Goal: Task Accomplishment & Management: Complete application form

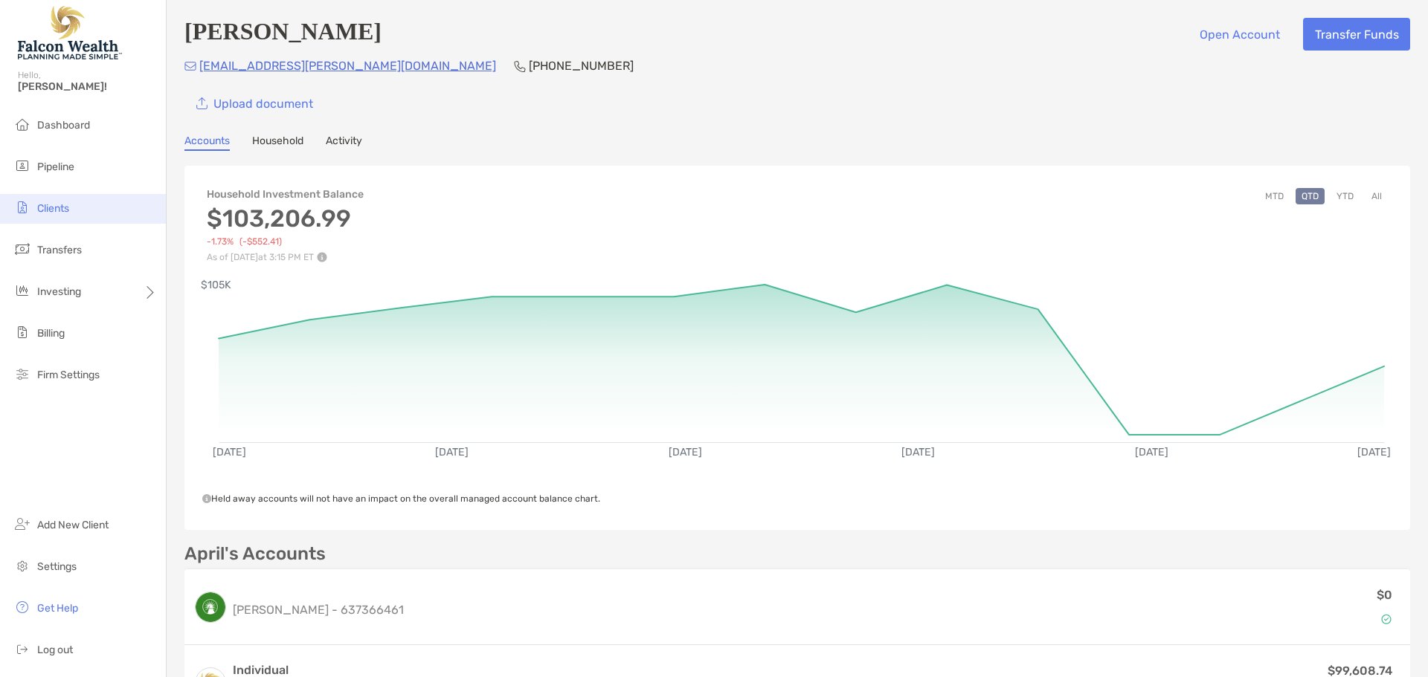
click at [55, 210] on span "Clients" at bounding box center [53, 208] width 32 height 13
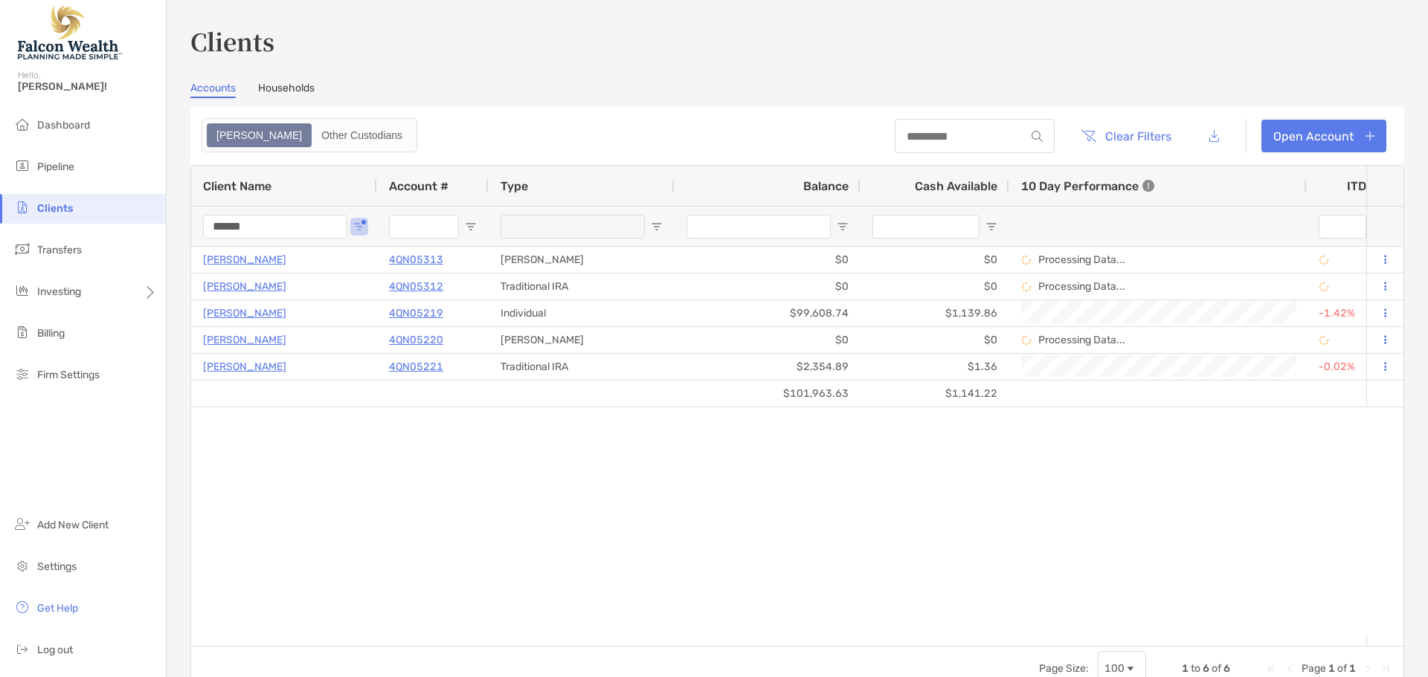
drag, startPoint x: 301, startPoint y: 223, endPoint x: 114, endPoint y: 222, distance: 187.4
click at [114, 222] on div "Clients Hello, Cory! Dashboard Pipeline Clients Transfers Investing Billing Fir…" at bounding box center [714, 338] width 1428 height 677
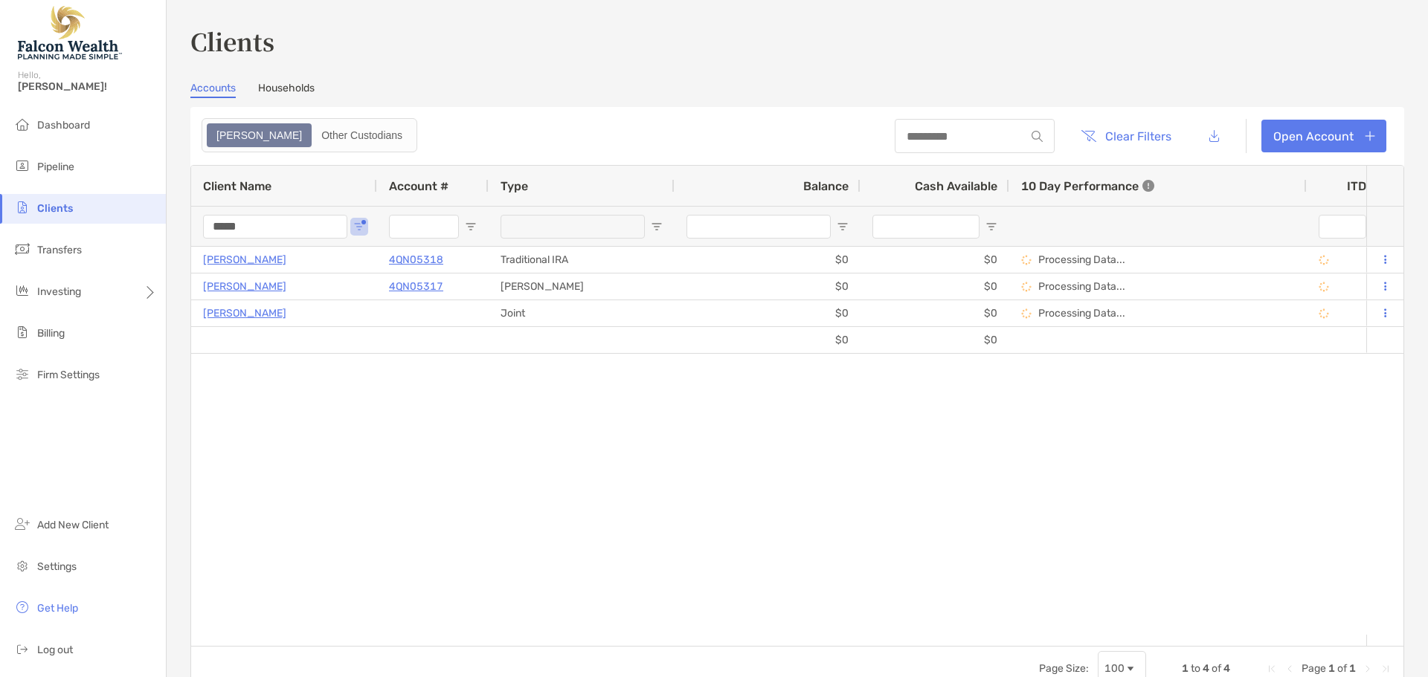
scroll to position [0, 917]
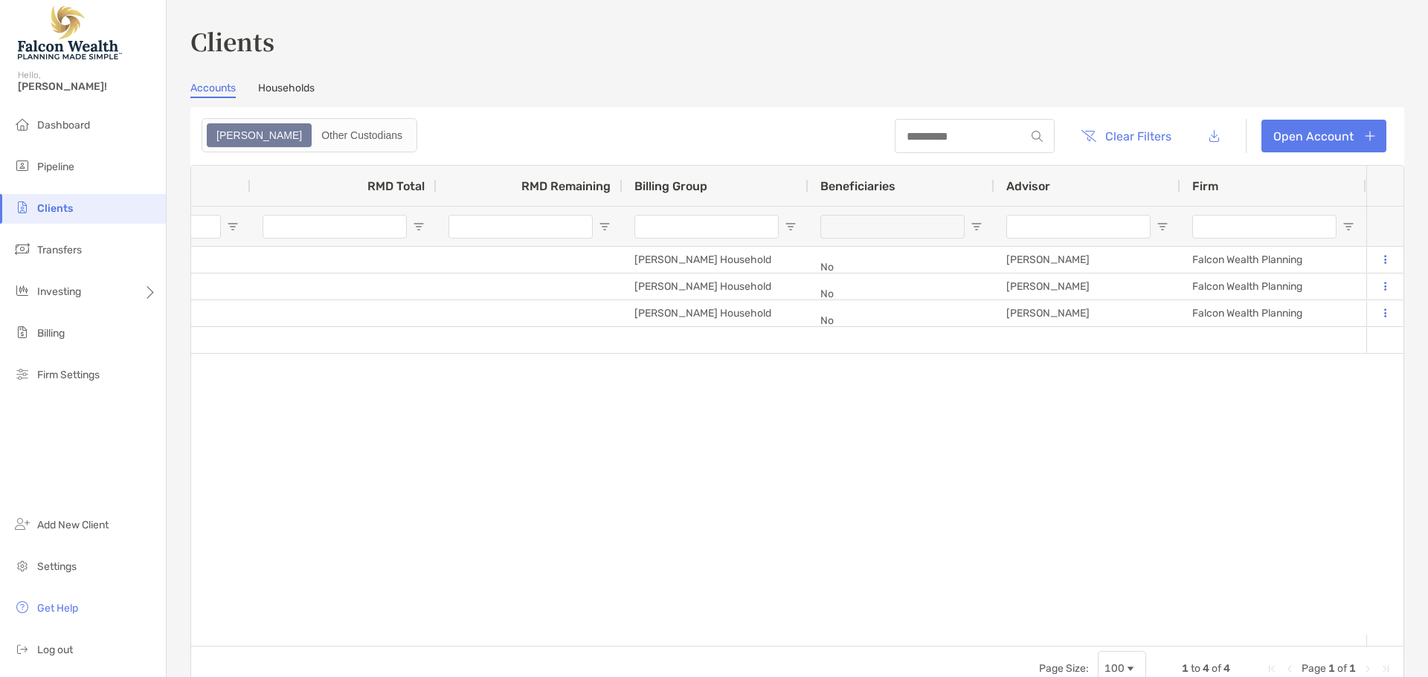
type input "*****"
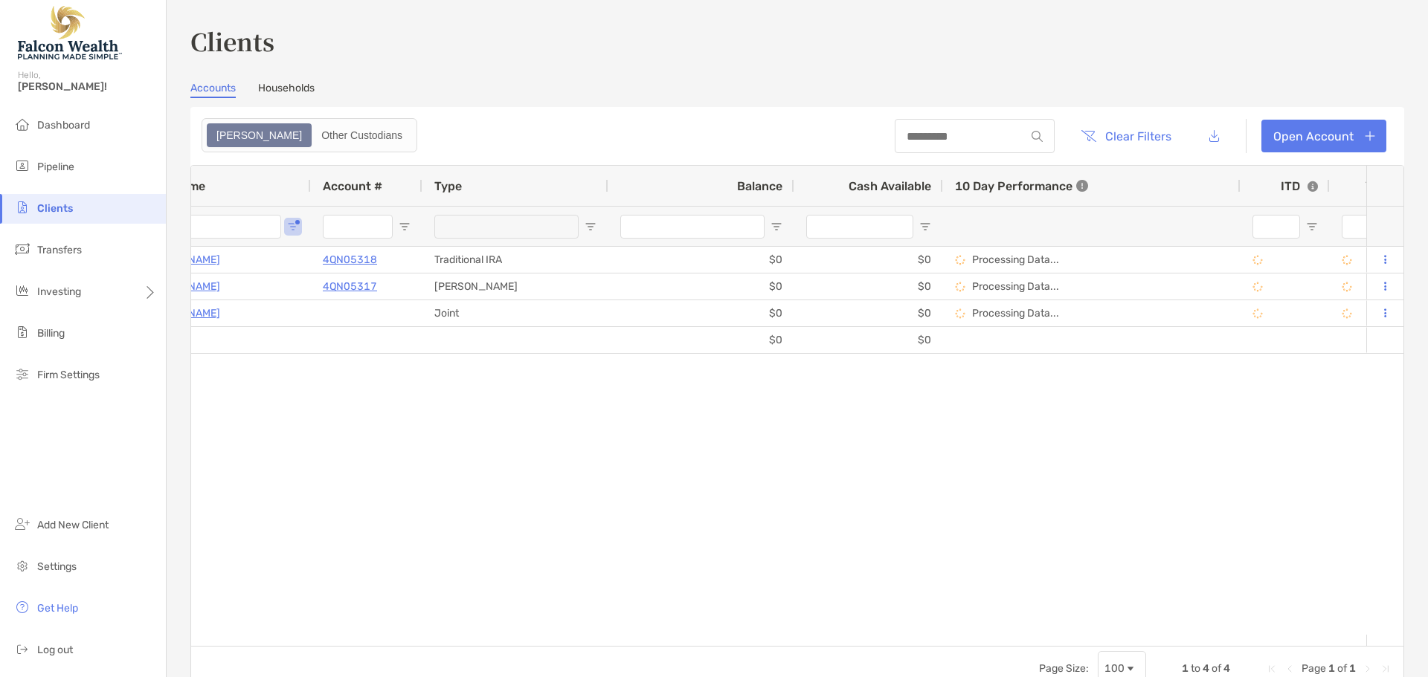
scroll to position [0, 161]
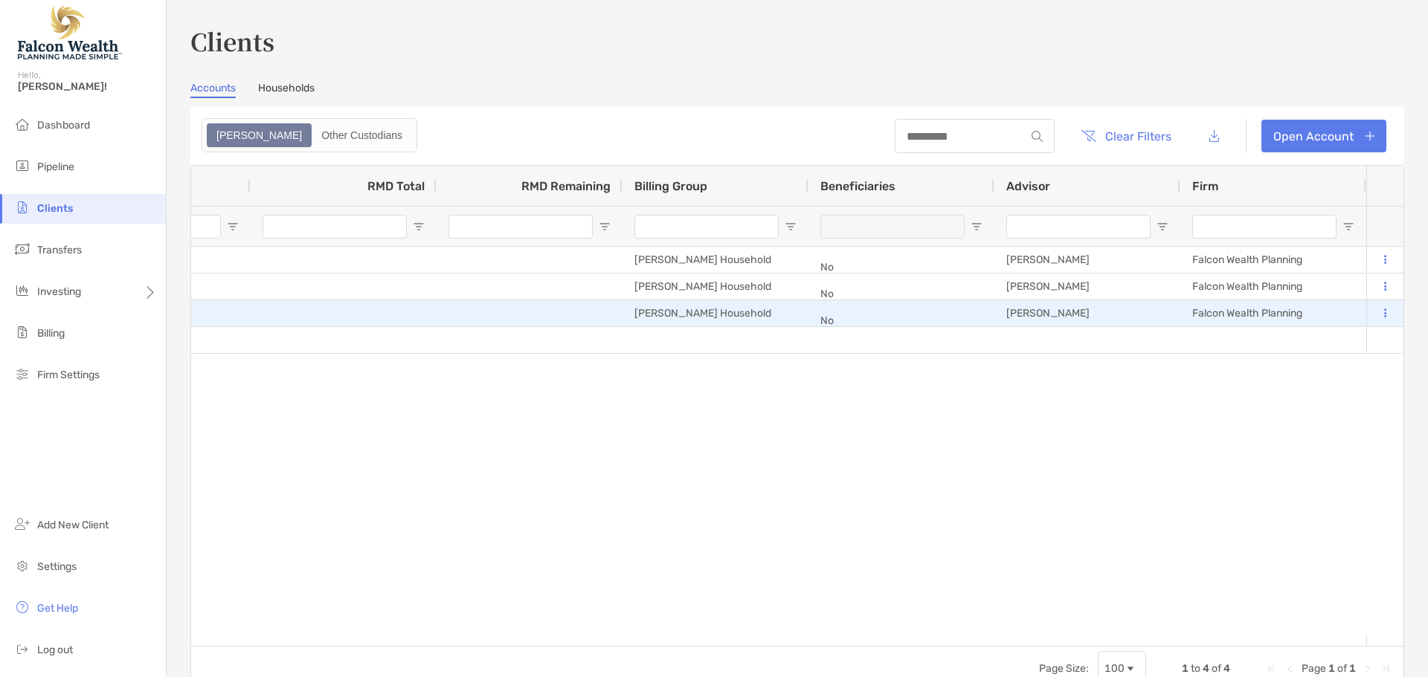
click at [1384, 315] on icon at bounding box center [1385, 314] width 2 height 10
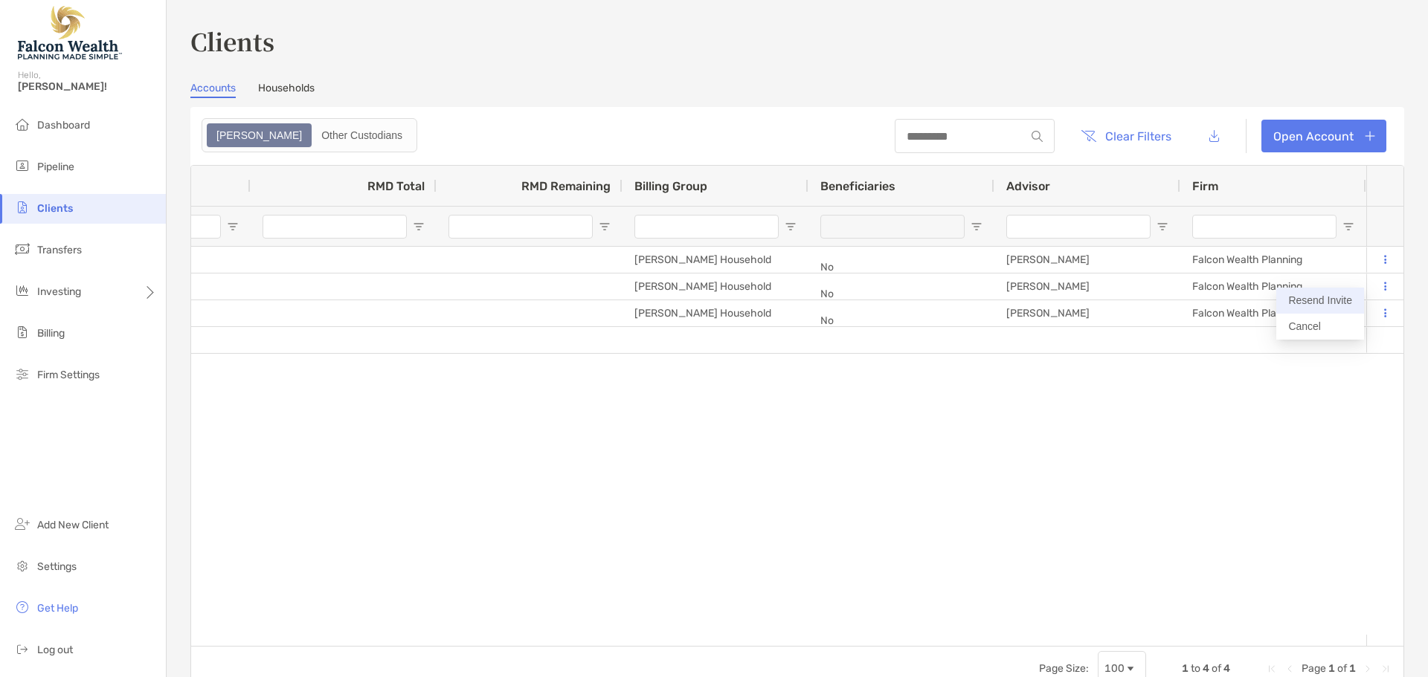
click at [1331, 302] on button "Resend Invite" at bounding box center [1320, 301] width 88 height 26
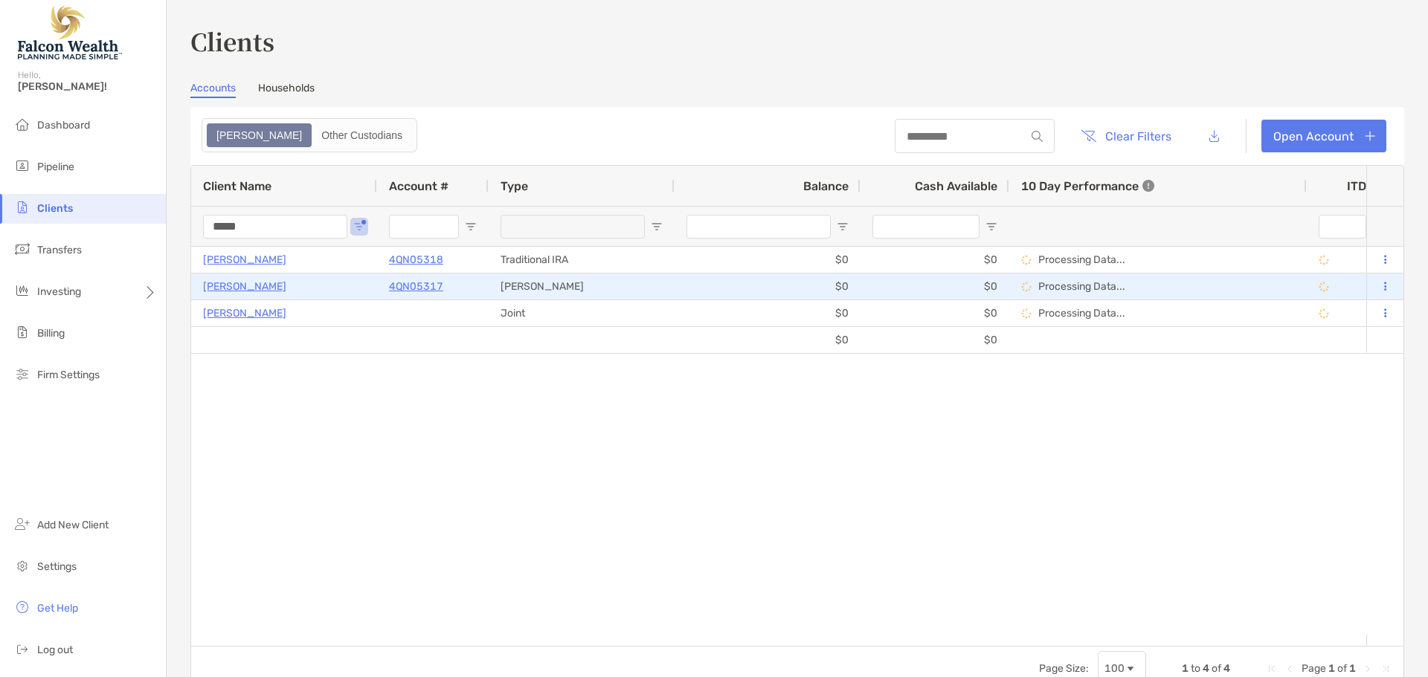
click at [230, 288] on p "[PERSON_NAME]" at bounding box center [244, 286] width 83 height 19
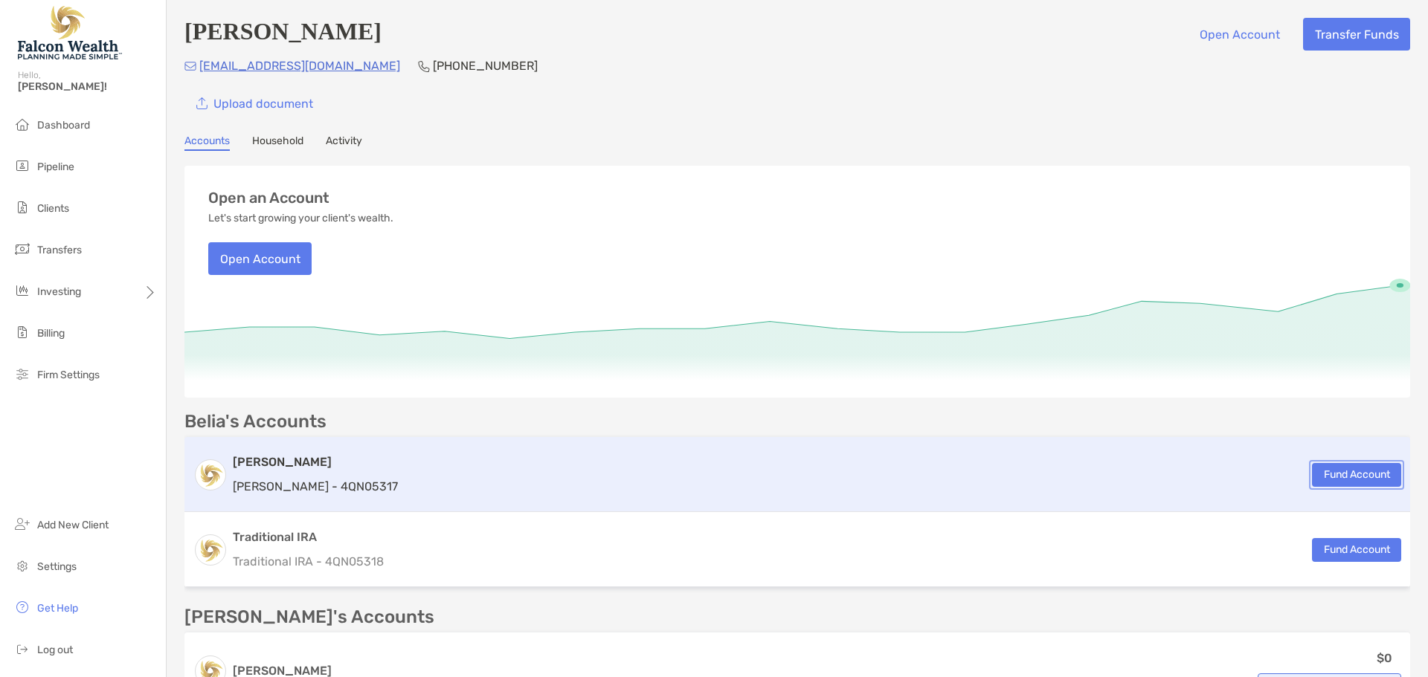
click at [1335, 475] on button "Fund Account" at bounding box center [1356, 475] width 89 height 24
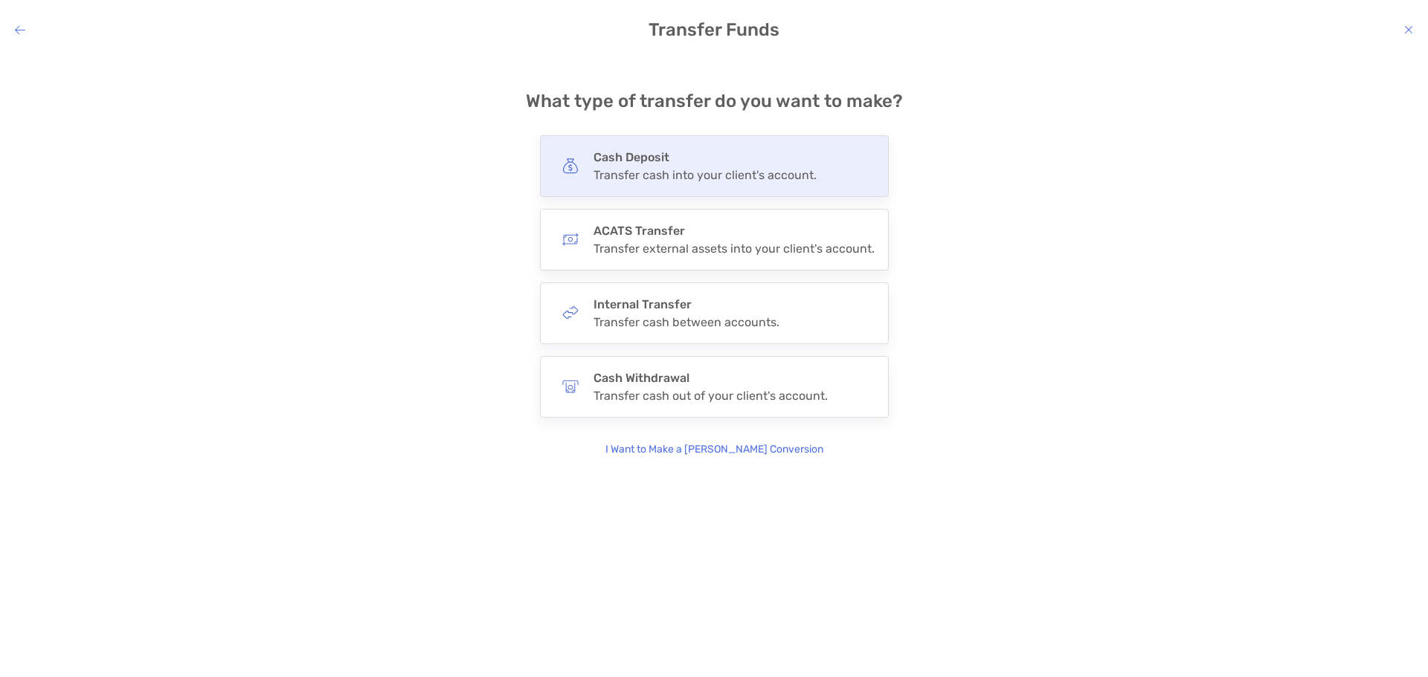
click at [681, 174] on div "Transfer cash into your client's account." at bounding box center [704, 175] width 223 height 14
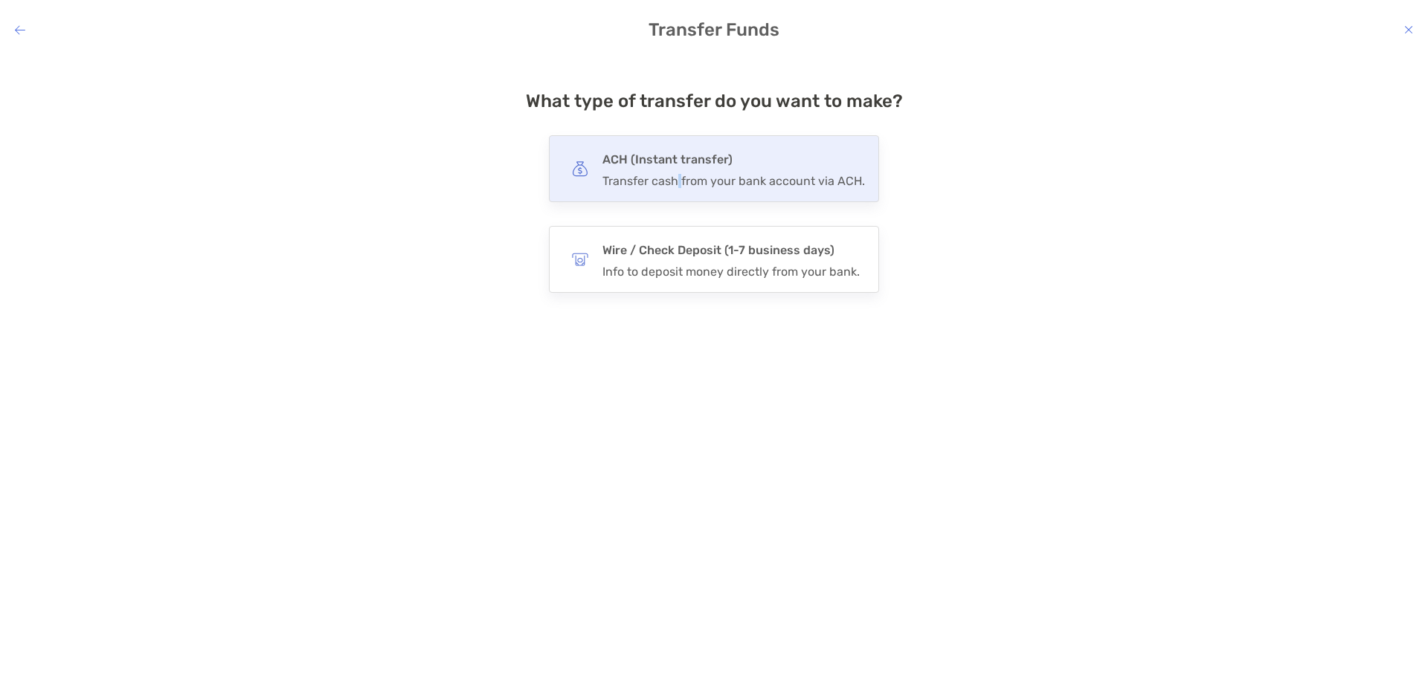
click at [680, 174] on div "Transfer cash from your bank account via ACH." at bounding box center [733, 181] width 262 height 14
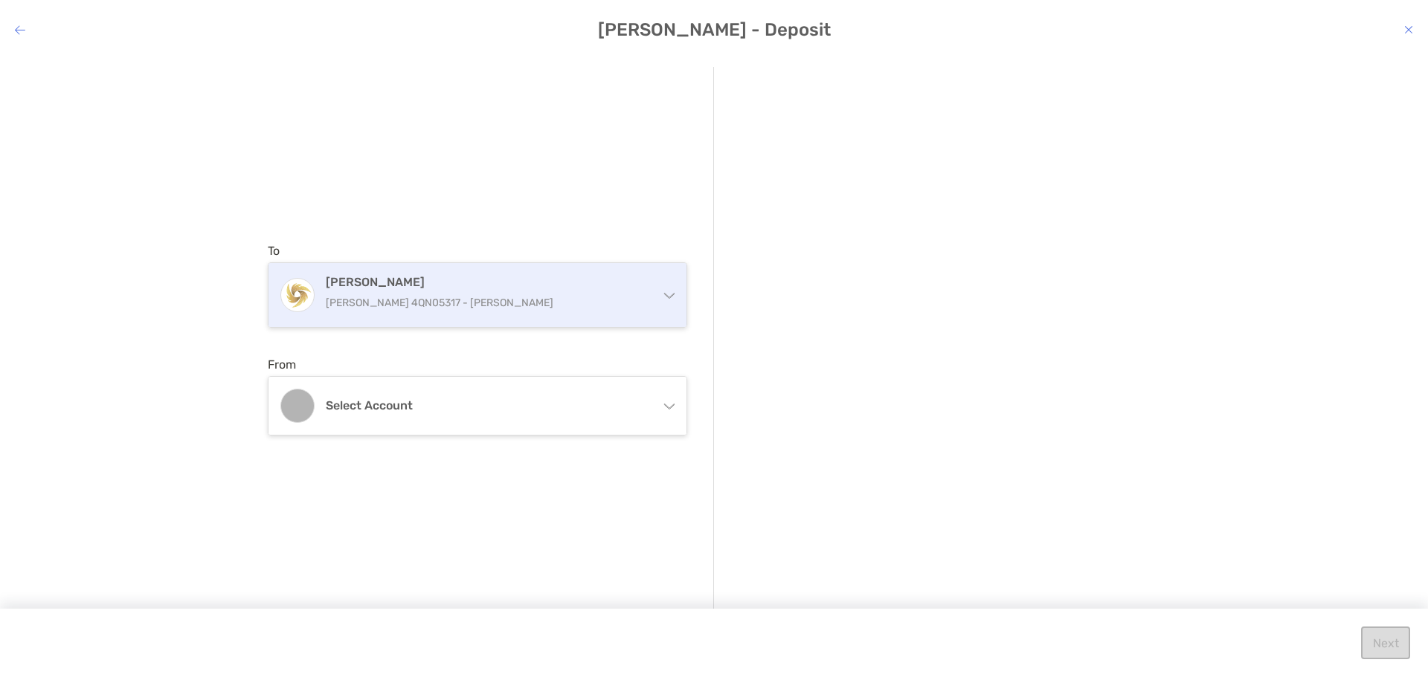
click at [552, 296] on p "[PERSON_NAME] 4QN05317 - [PERSON_NAME]" at bounding box center [486, 303] width 321 height 19
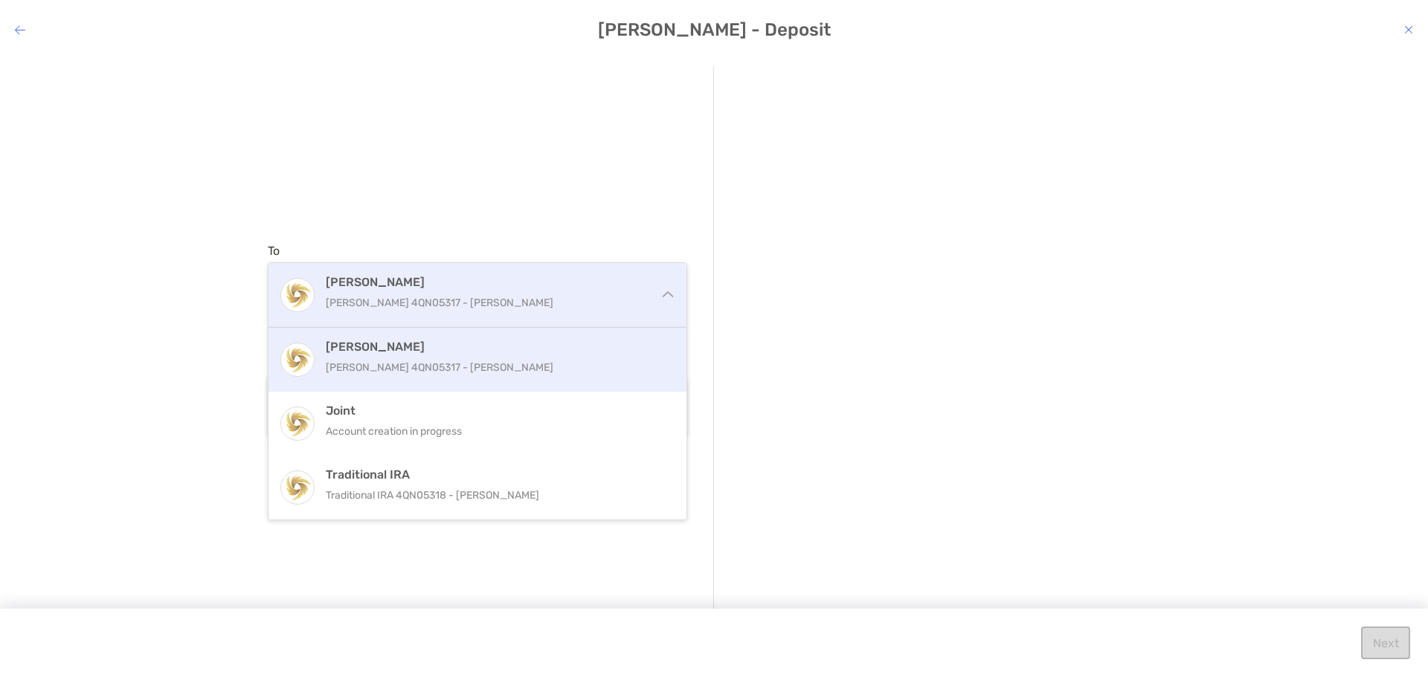
click at [552, 296] on p "[PERSON_NAME] 4QN05317 - [PERSON_NAME]" at bounding box center [486, 303] width 321 height 19
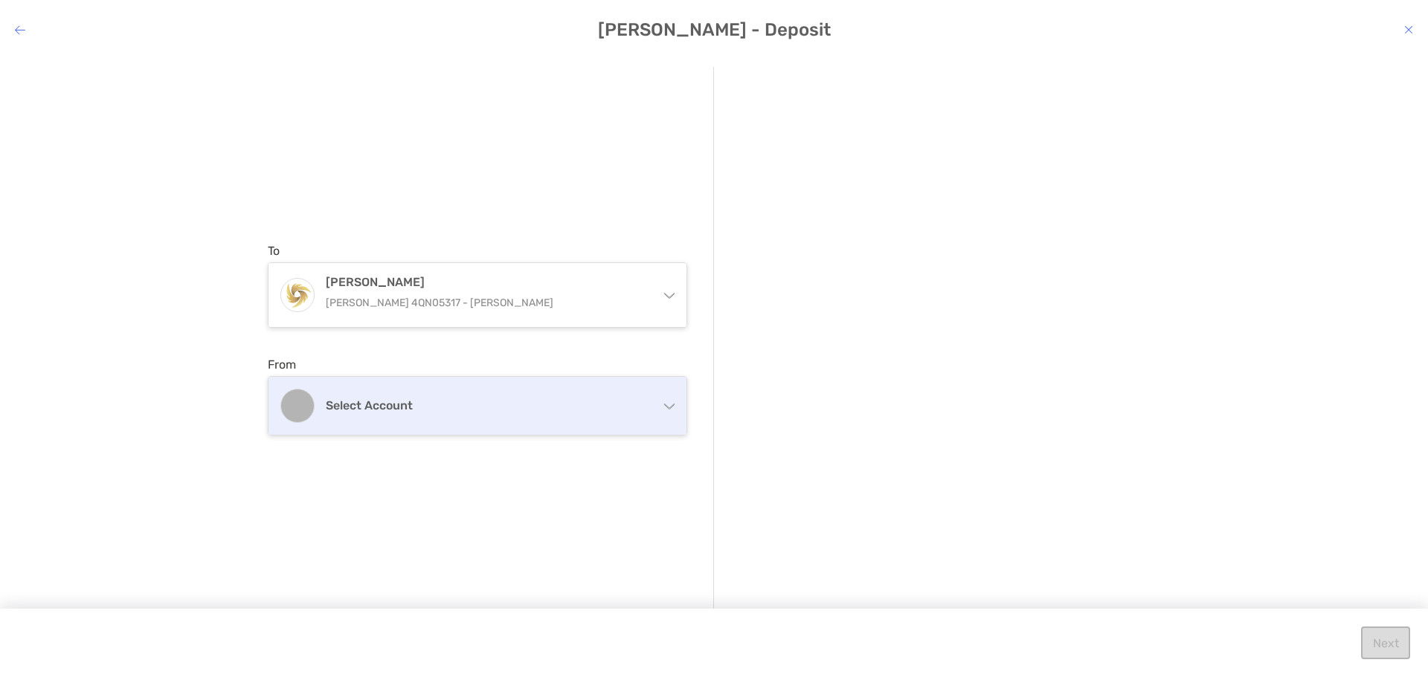
click at [459, 423] on div "Select account" at bounding box center [477, 406] width 418 height 58
click at [454, 420] on div "Select account" at bounding box center [477, 406] width 418 height 58
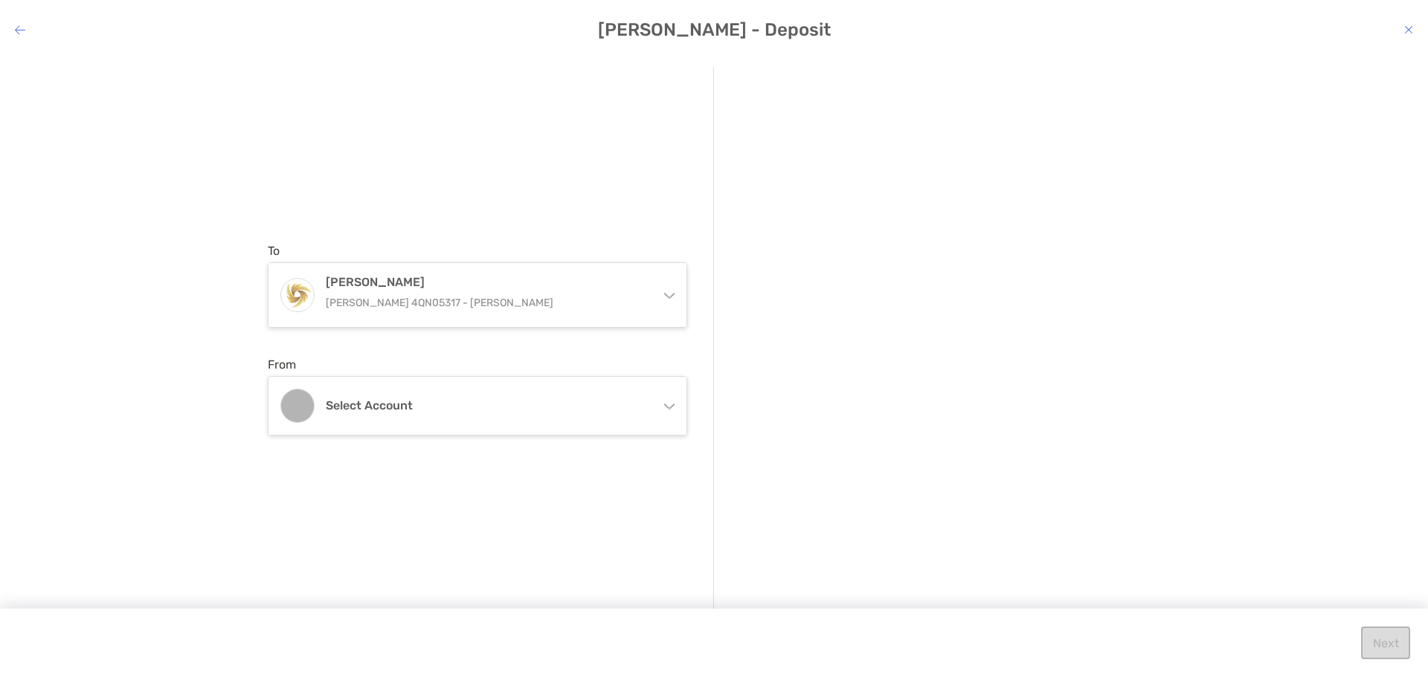
click at [166, 380] on div "To Roth IRA Roth IRA 4QN05317 - Belia Ballard Roth IRA Roth IRA 4QN05317 - Beli…" at bounding box center [714, 355] width 1428 height 600
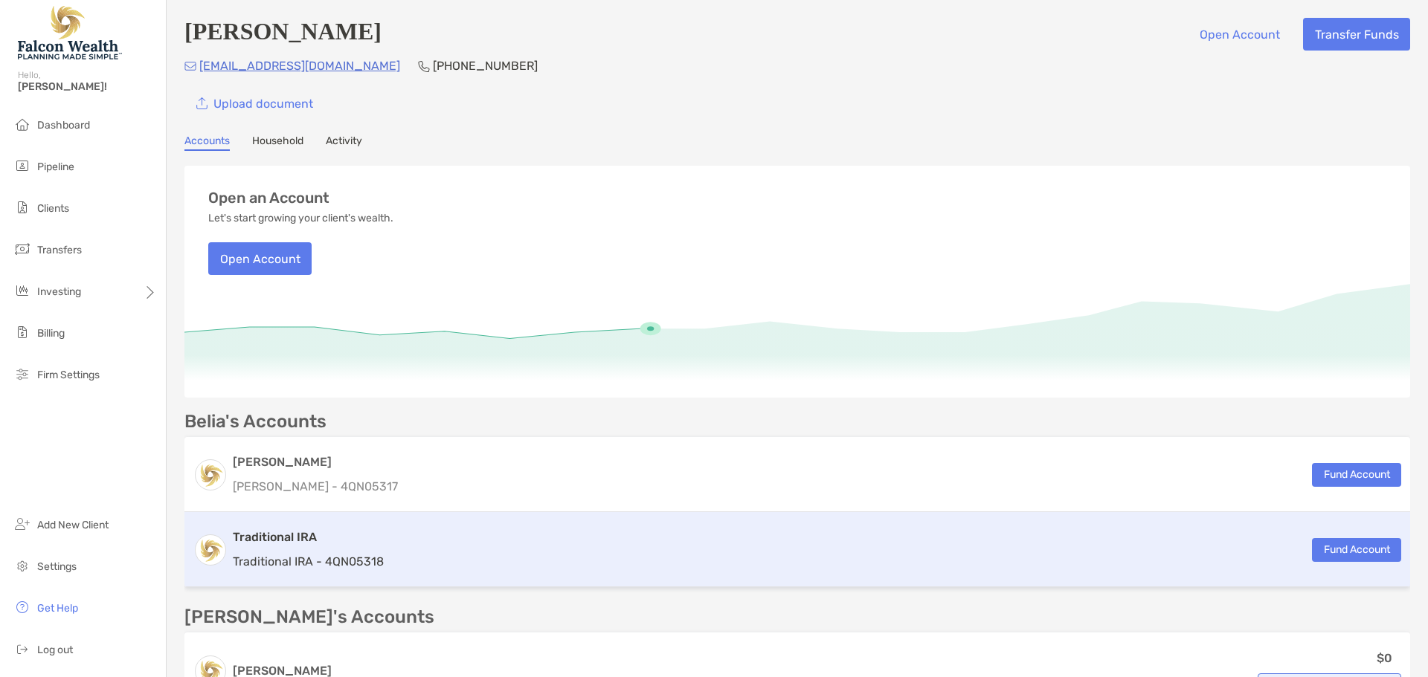
click at [294, 558] on p "Traditional IRA - 4QN05318" at bounding box center [308, 561] width 151 height 19
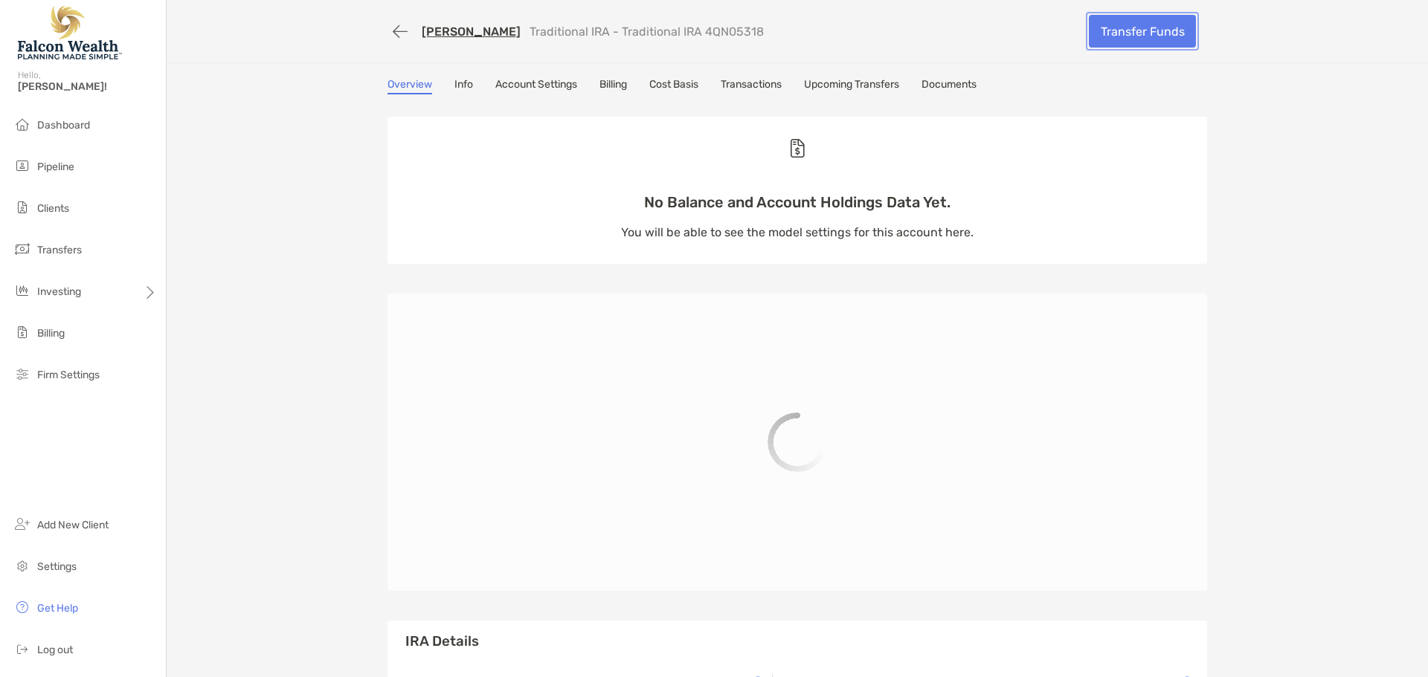
click at [1121, 33] on link "Transfer Funds" at bounding box center [1142, 31] width 107 height 33
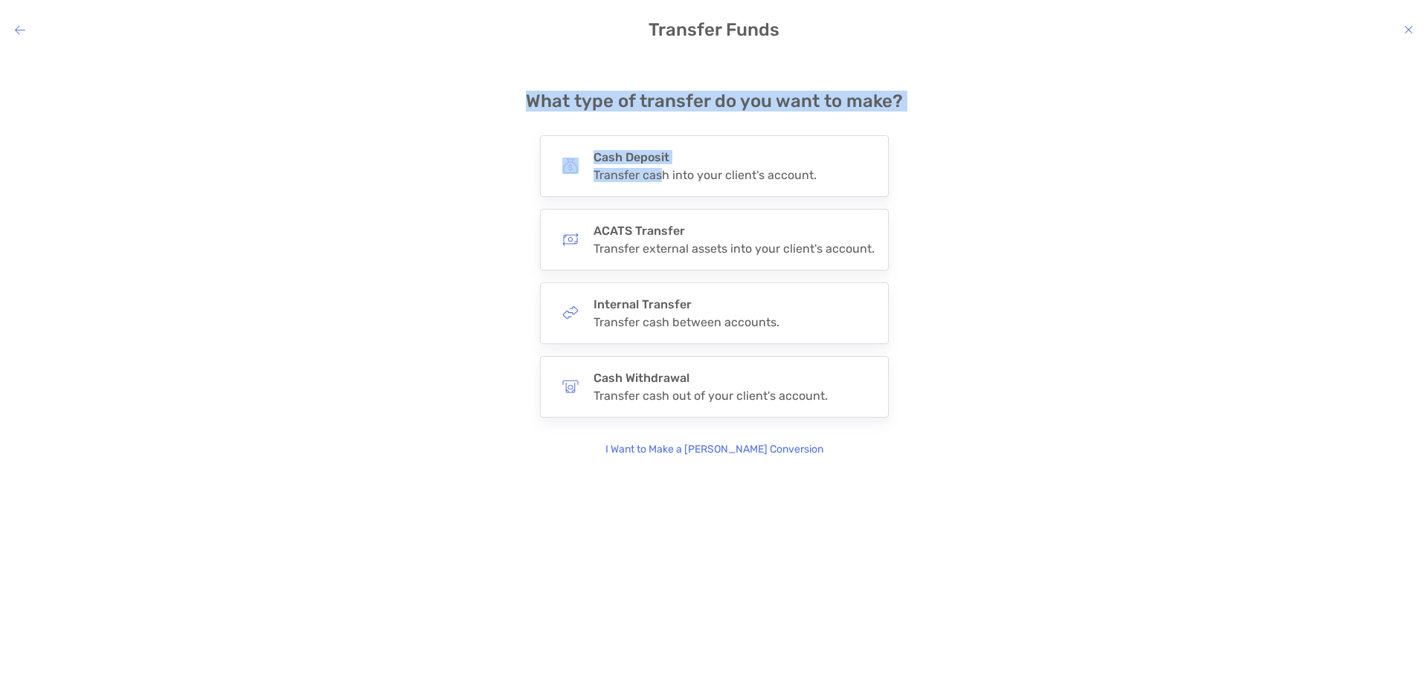
drag, startPoint x: 664, startPoint y: 166, endPoint x: 496, endPoint y: 106, distance: 178.3
click at [496, 106] on div "**********" at bounding box center [714, 262] width 1404 height 391
click at [445, 106] on div "**********" at bounding box center [714, 262] width 1404 height 391
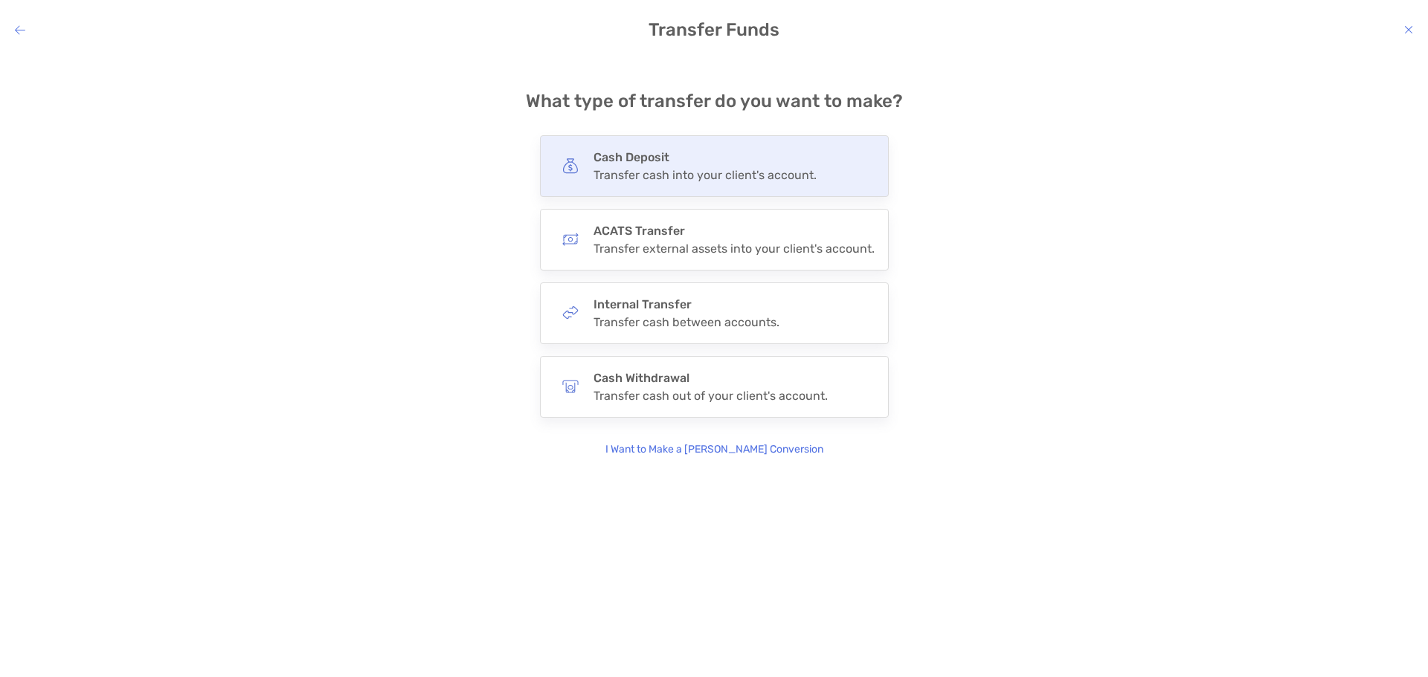
click at [660, 168] on div "Transfer cash into your client's account." at bounding box center [704, 175] width 223 height 14
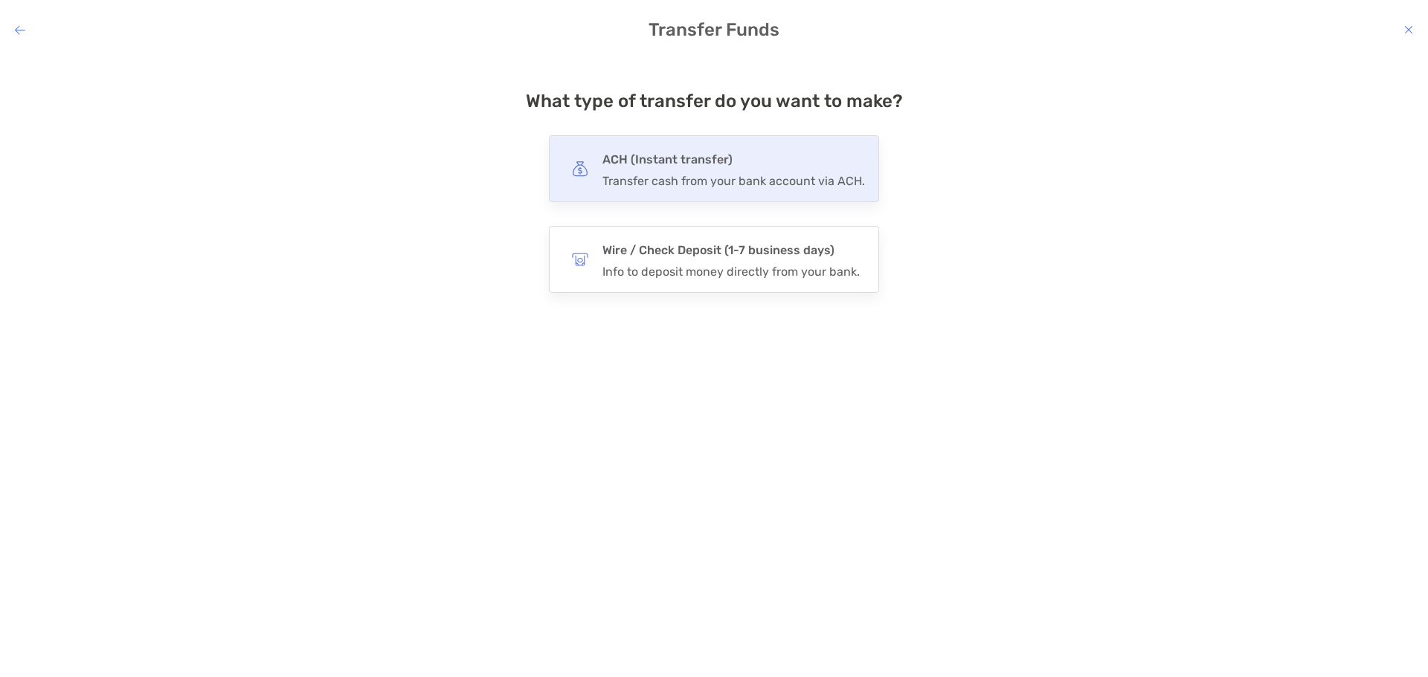
click at [649, 171] on div "ACH (Instant transfer) Transfer cash from your bank account via ACH." at bounding box center [733, 168] width 262 height 39
click at [0, 0] on input "***" at bounding box center [0, 0] width 0 height 0
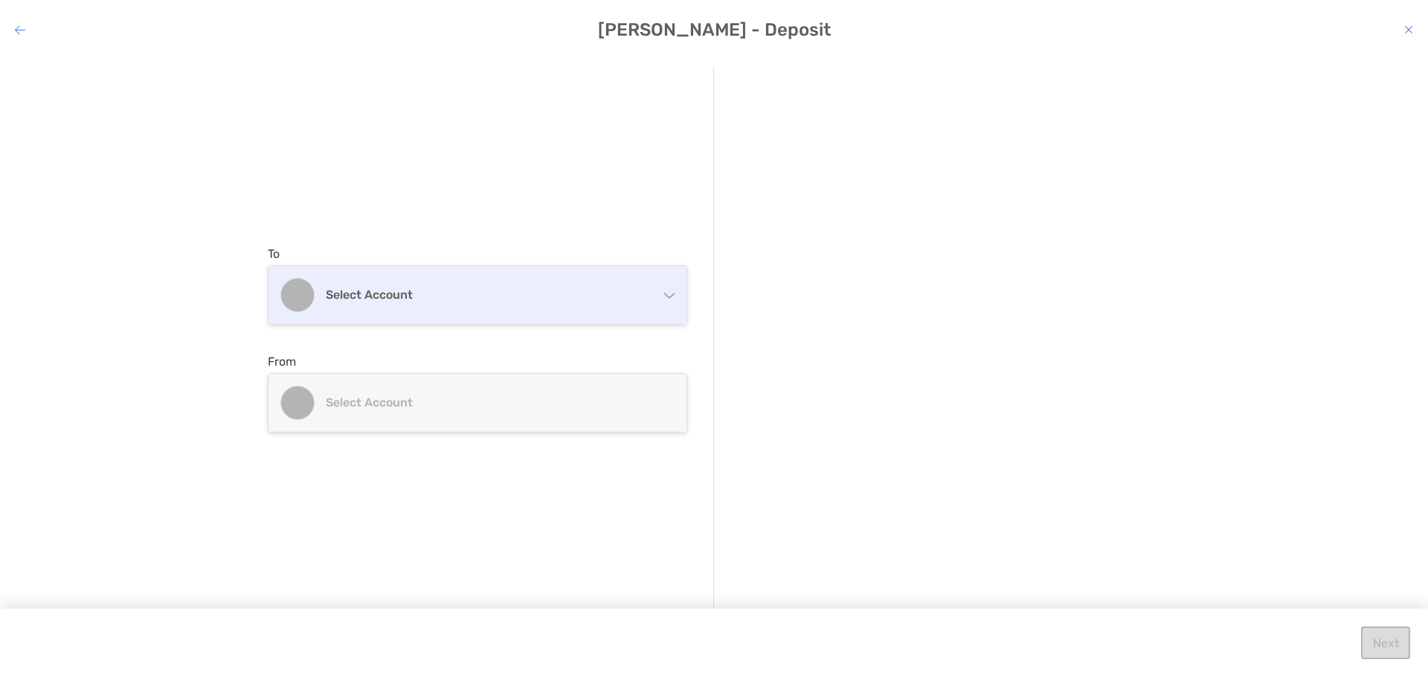
click at [445, 308] on div "Select account" at bounding box center [477, 295] width 418 height 58
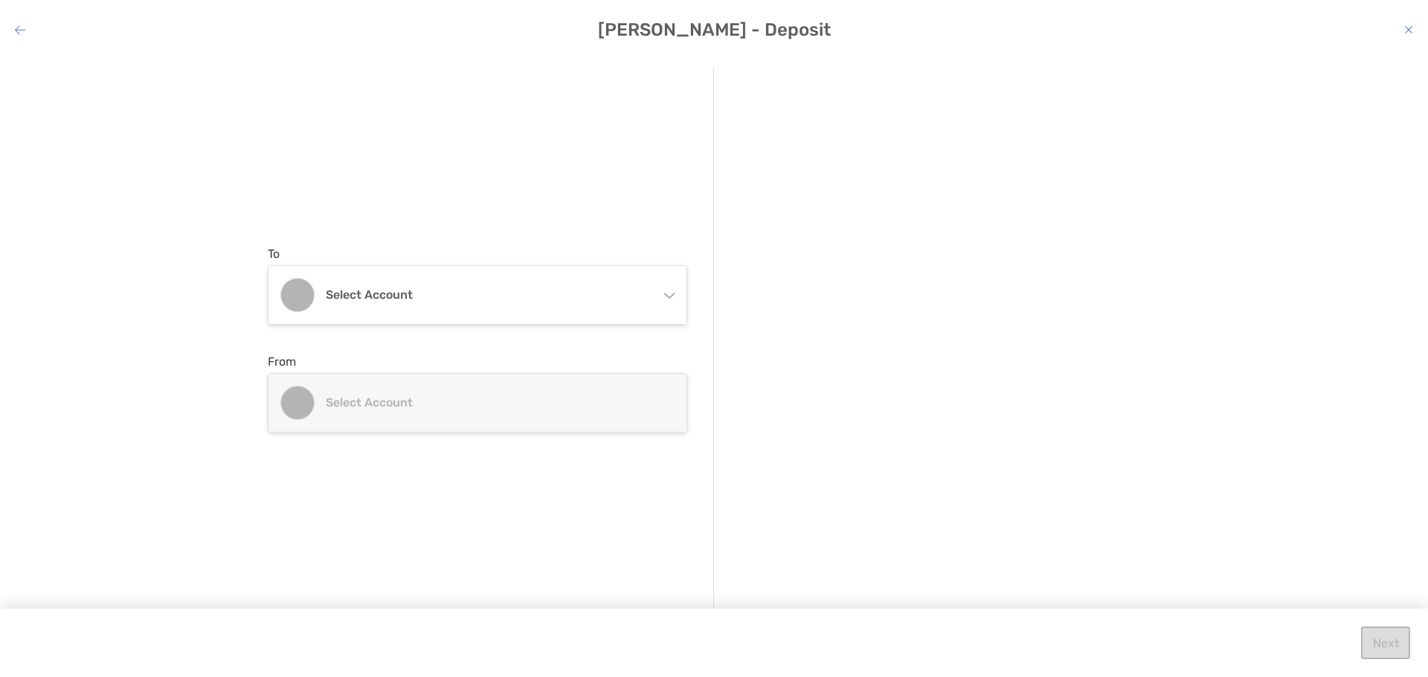
click at [368, 216] on div "To Select account Roth IRA Roth IRA 4QN05317 - Belia Ballard Joint Account crea…" at bounding box center [491, 339] width 446 height 545
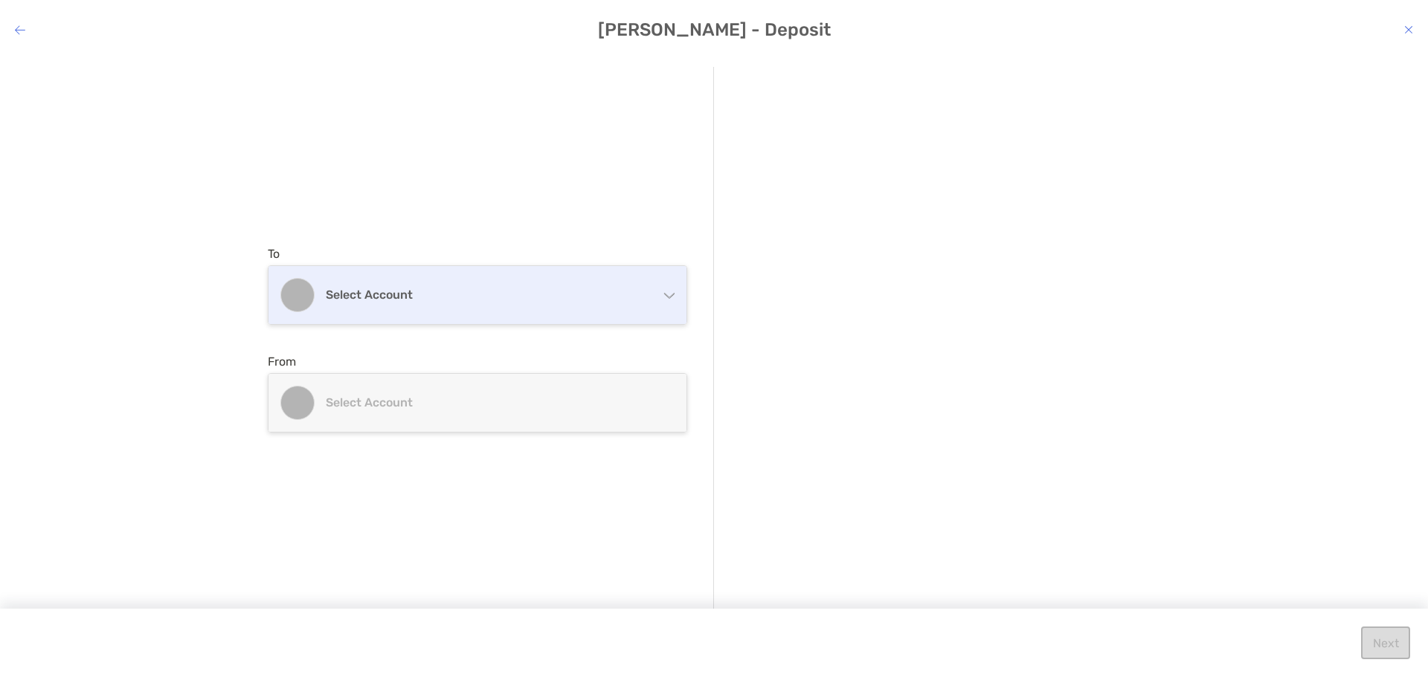
click at [426, 297] on h4 "Select account" at bounding box center [486, 295] width 321 height 14
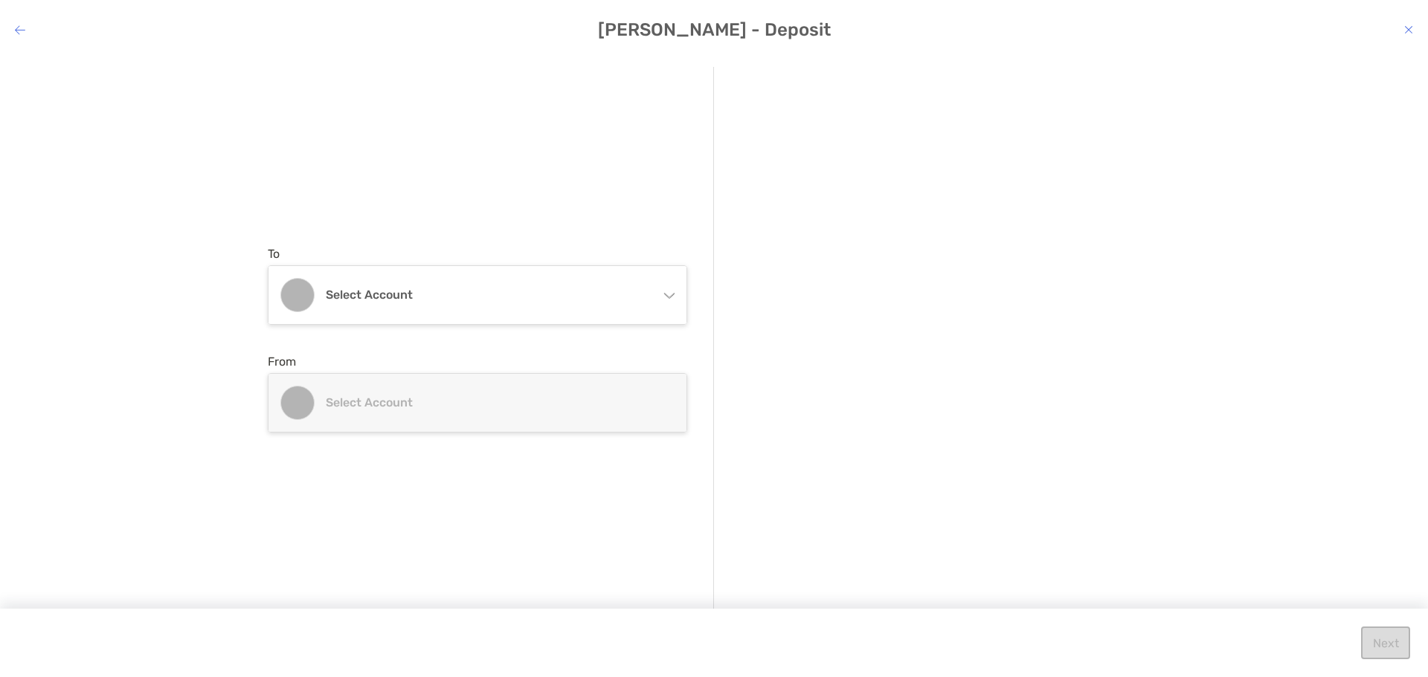
click at [1407, 28] on icon "modal" at bounding box center [1408, 30] width 9 height 12
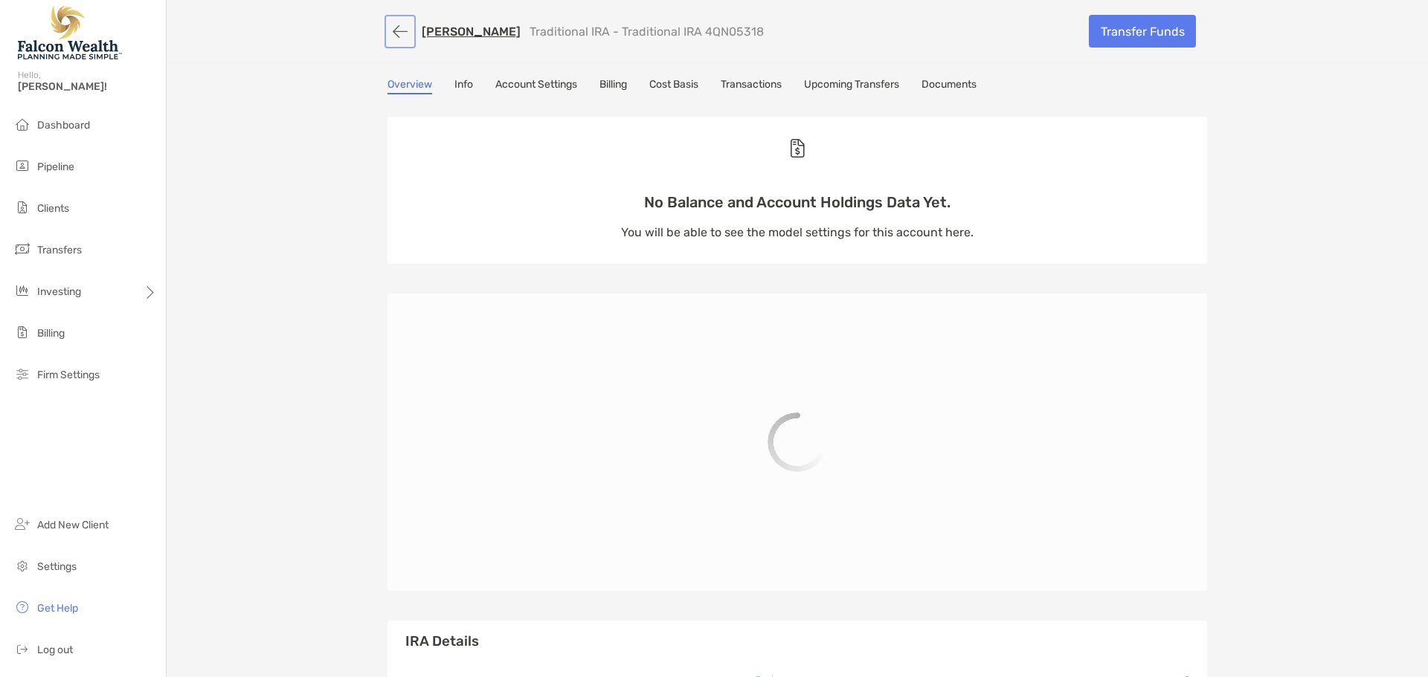
click at [391, 35] on button "button" at bounding box center [399, 32] width 25 height 28
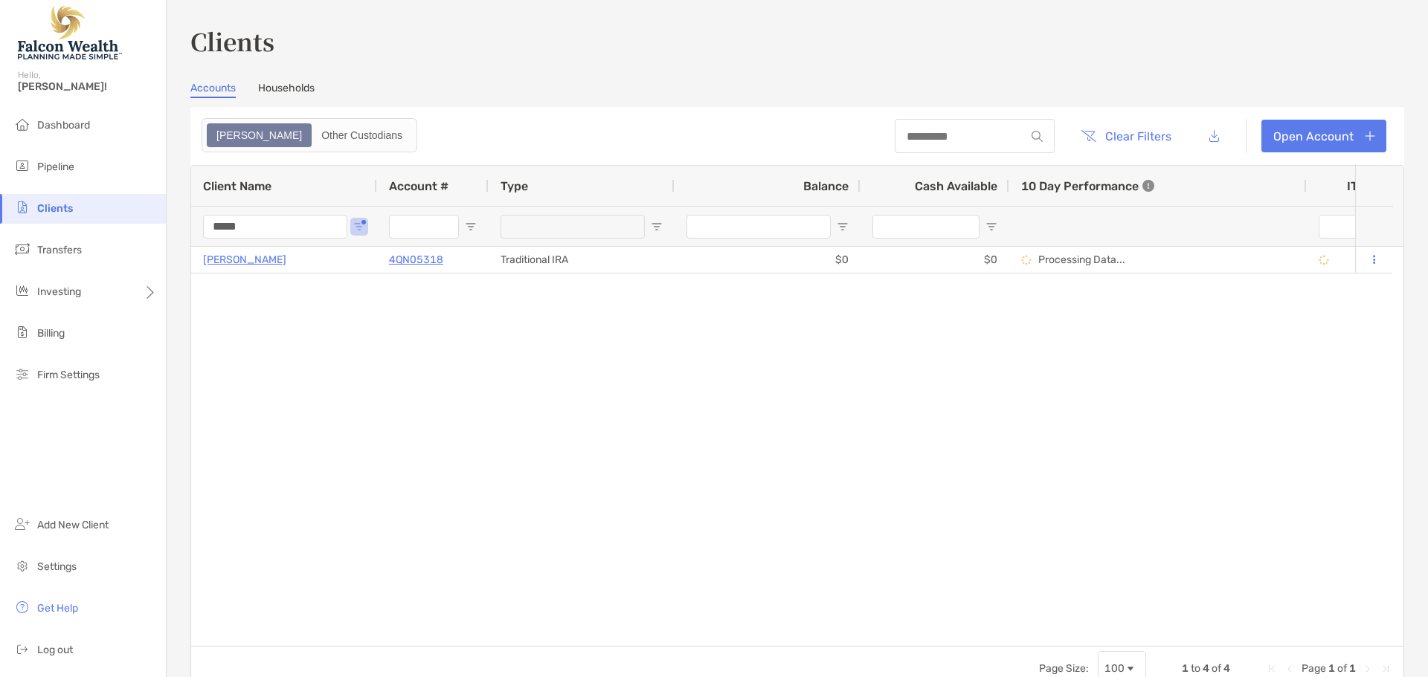
click at [51, 213] on span "Clients" at bounding box center [55, 208] width 36 height 13
click at [300, 221] on input "*****" at bounding box center [275, 227] width 144 height 24
drag, startPoint x: 304, startPoint y: 224, endPoint x: 100, endPoint y: 210, distance: 204.9
click at [100, 210] on div "Clients Hello, Cory! Dashboard Pipeline Clients Transfers Investing Billing Fir…" at bounding box center [714, 338] width 1428 height 677
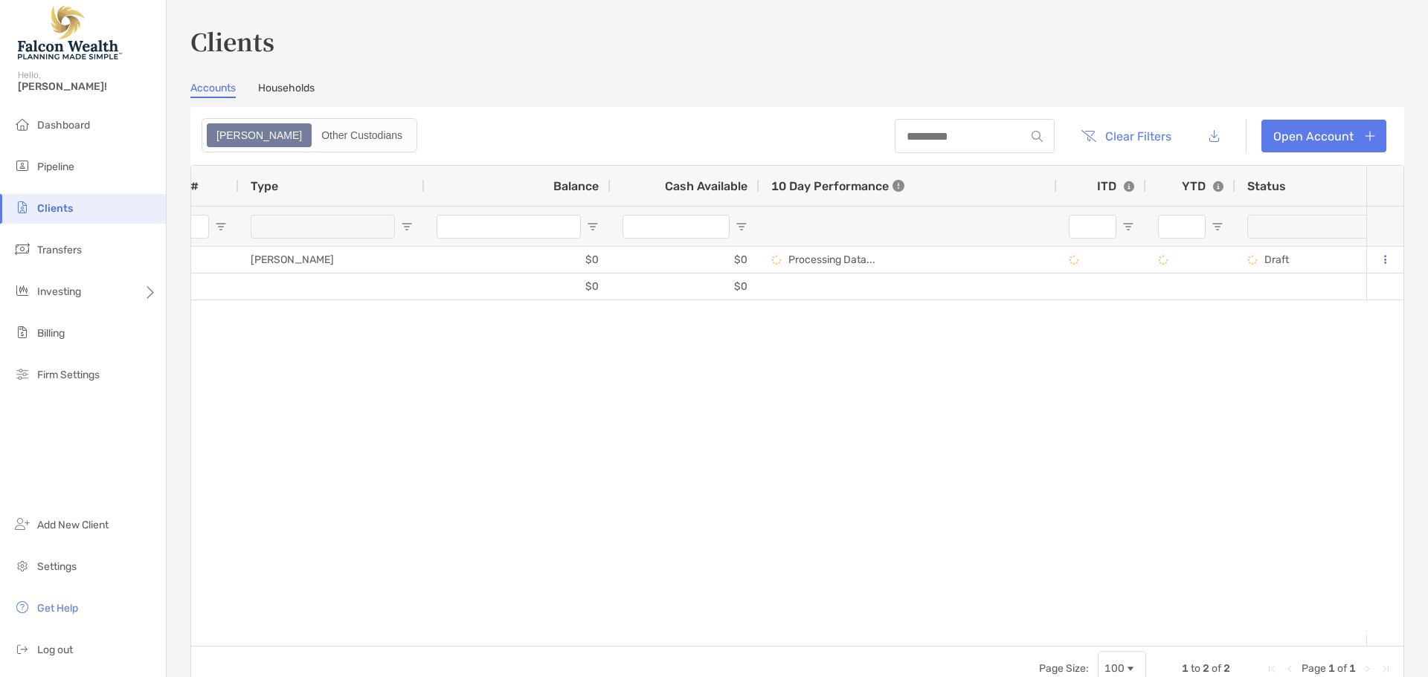
scroll to position [0, 366]
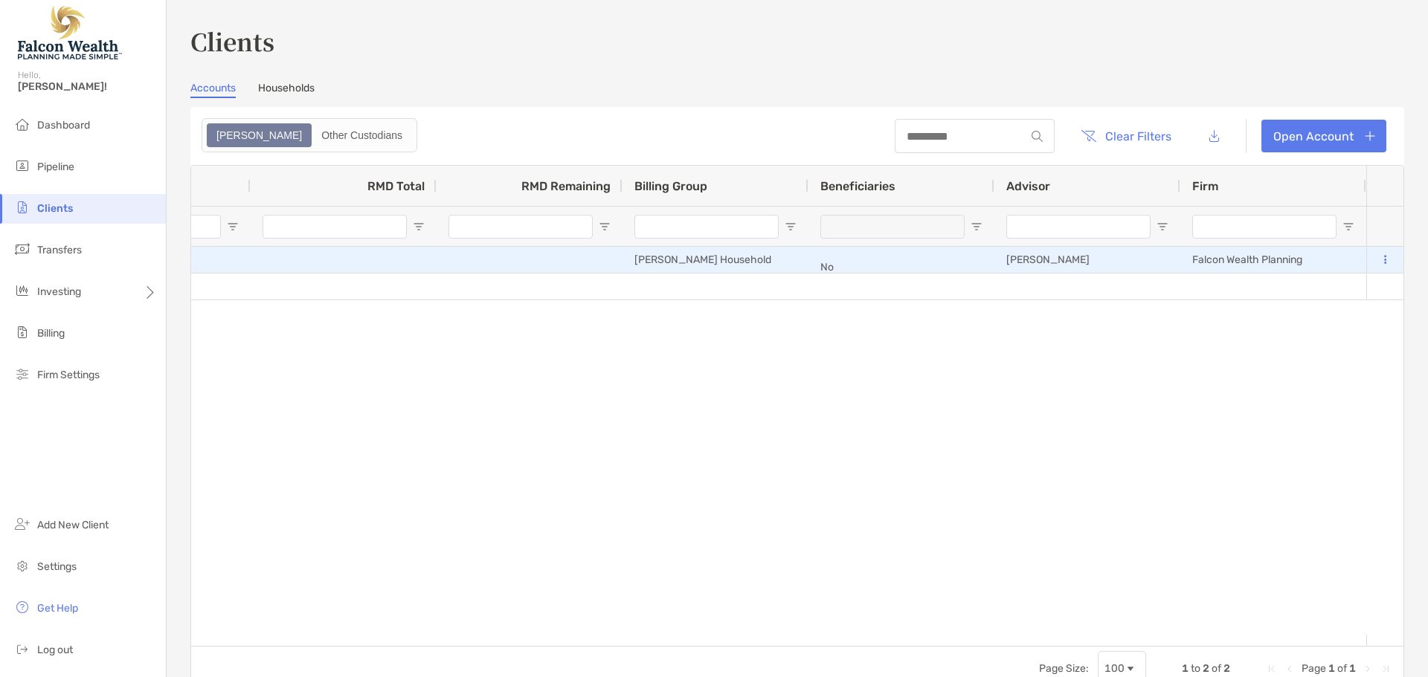
type input "******"
click at [1384, 258] on icon at bounding box center [1385, 260] width 2 height 10
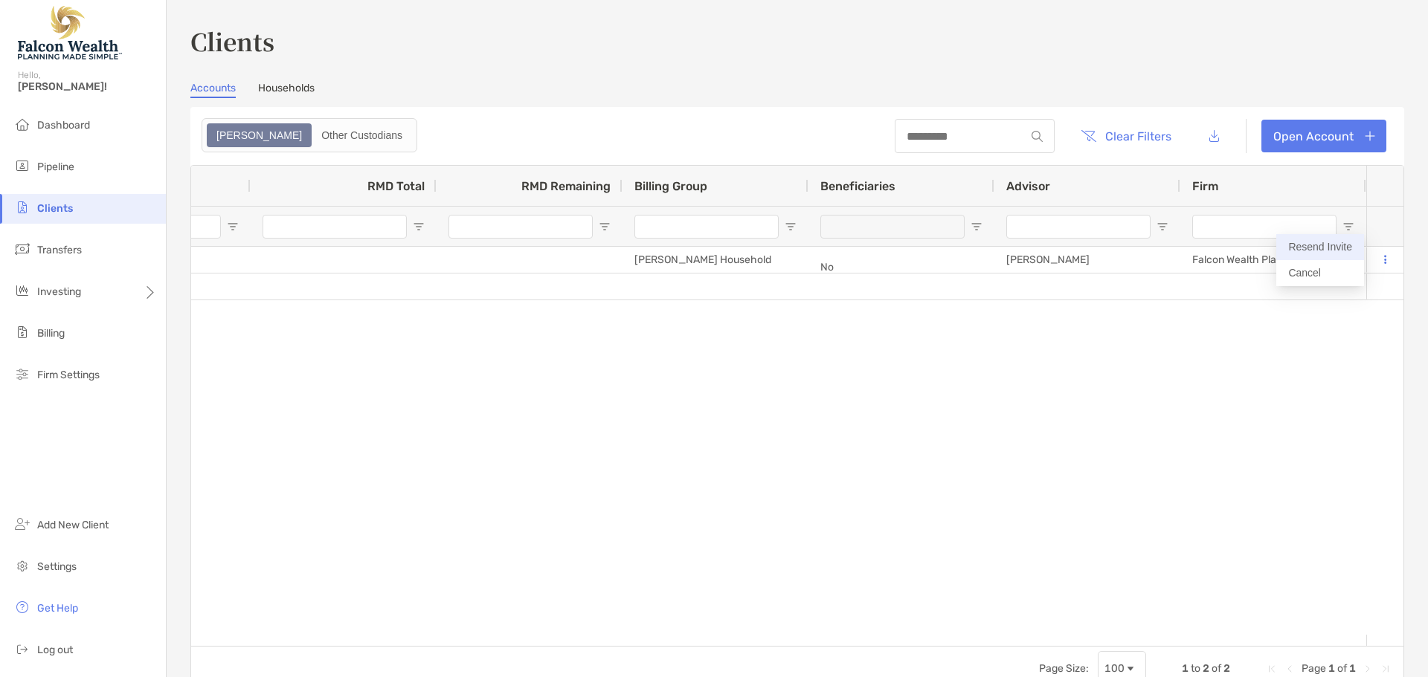
click at [1326, 247] on button "Resend Invite" at bounding box center [1320, 247] width 88 height 26
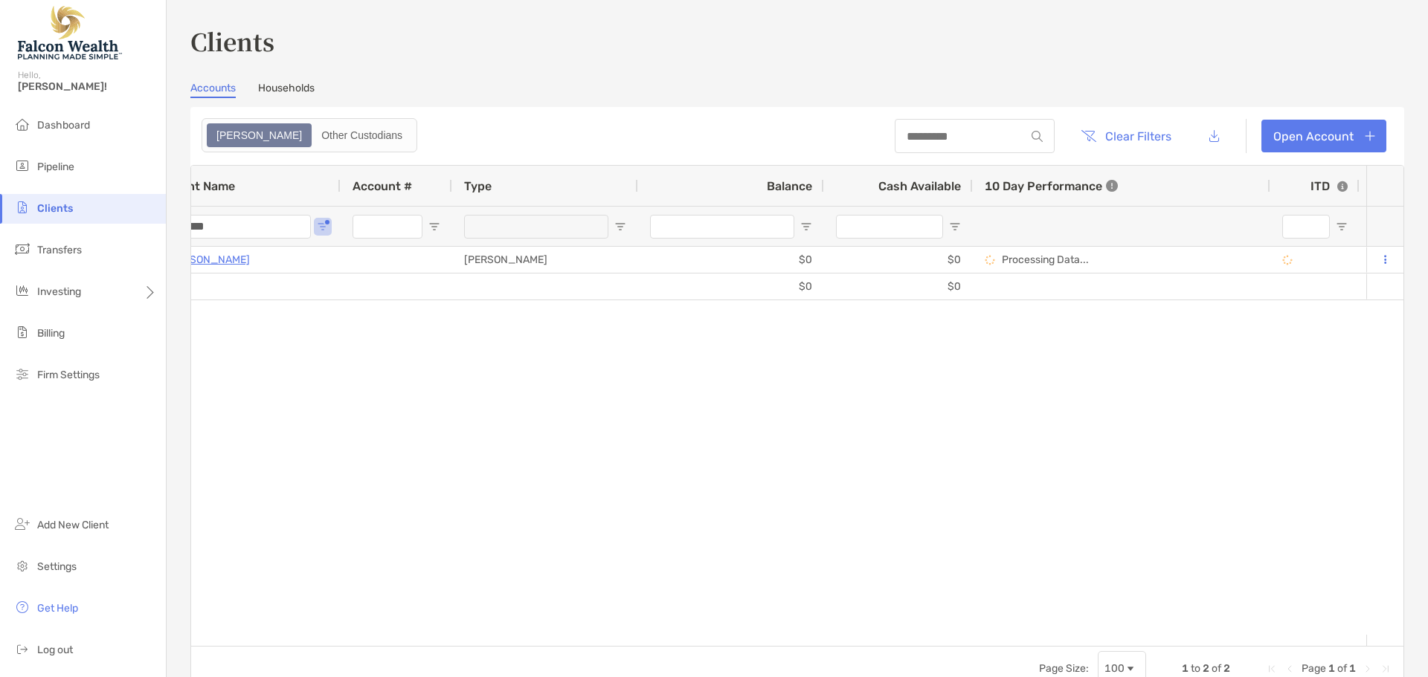
scroll to position [0, 11]
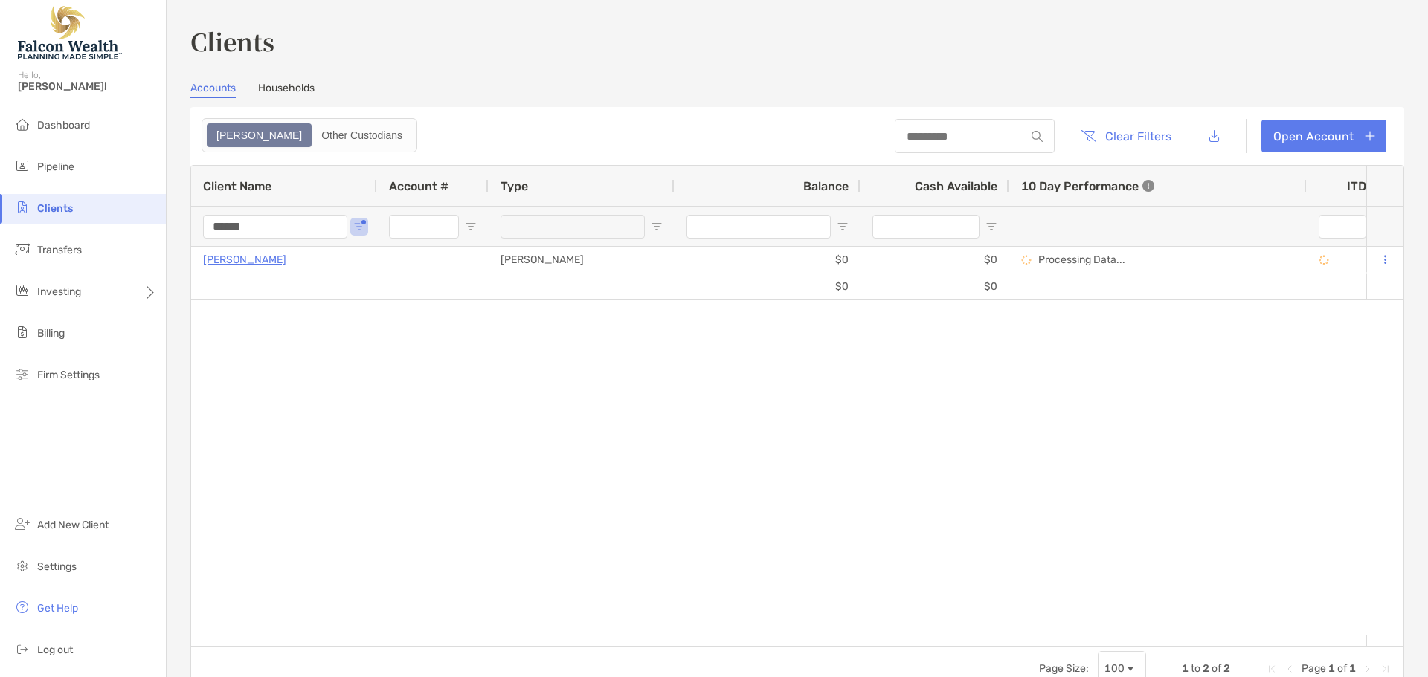
drag, startPoint x: 287, startPoint y: 226, endPoint x: 94, endPoint y: 204, distance: 193.9
click at [95, 204] on div "Clients Hello, Cory! Dashboard Pipeline Clients Transfers Investing Billing Fir…" at bounding box center [714, 338] width 1428 height 677
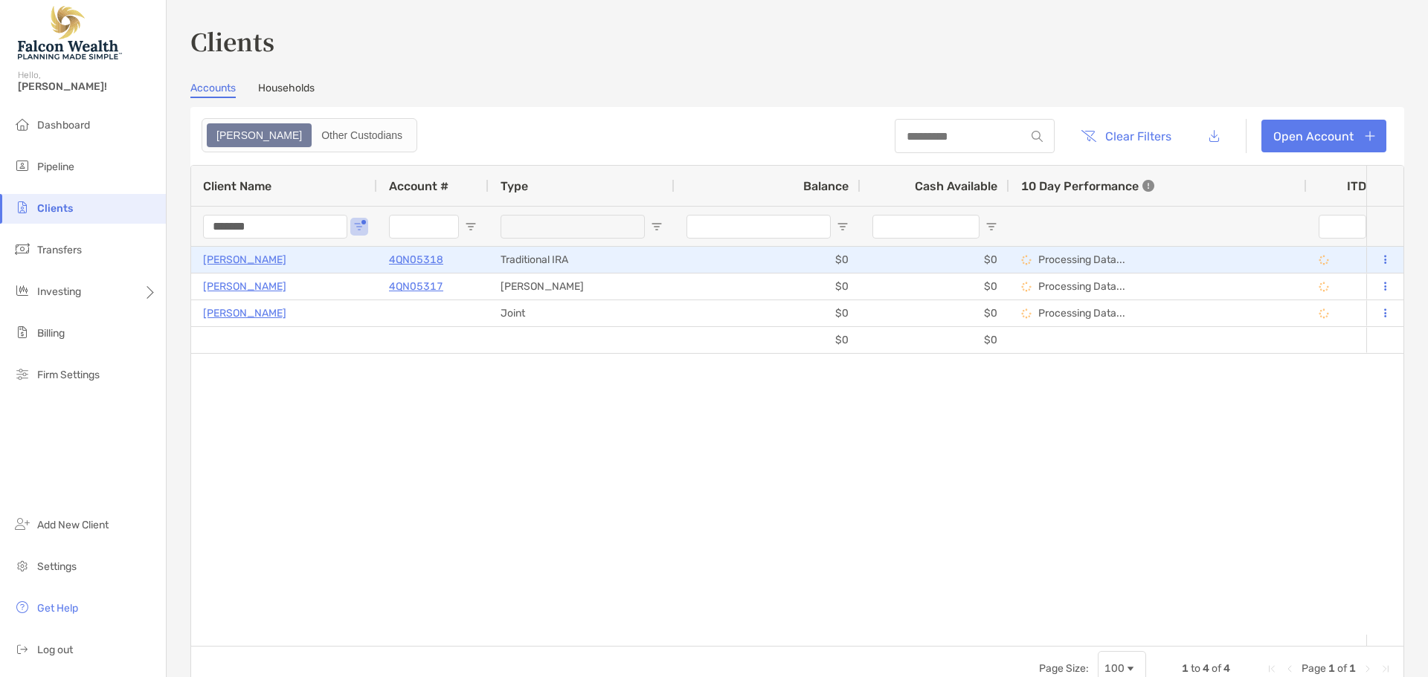
type input "*******"
click at [429, 262] on p "4QN05318" at bounding box center [416, 260] width 54 height 19
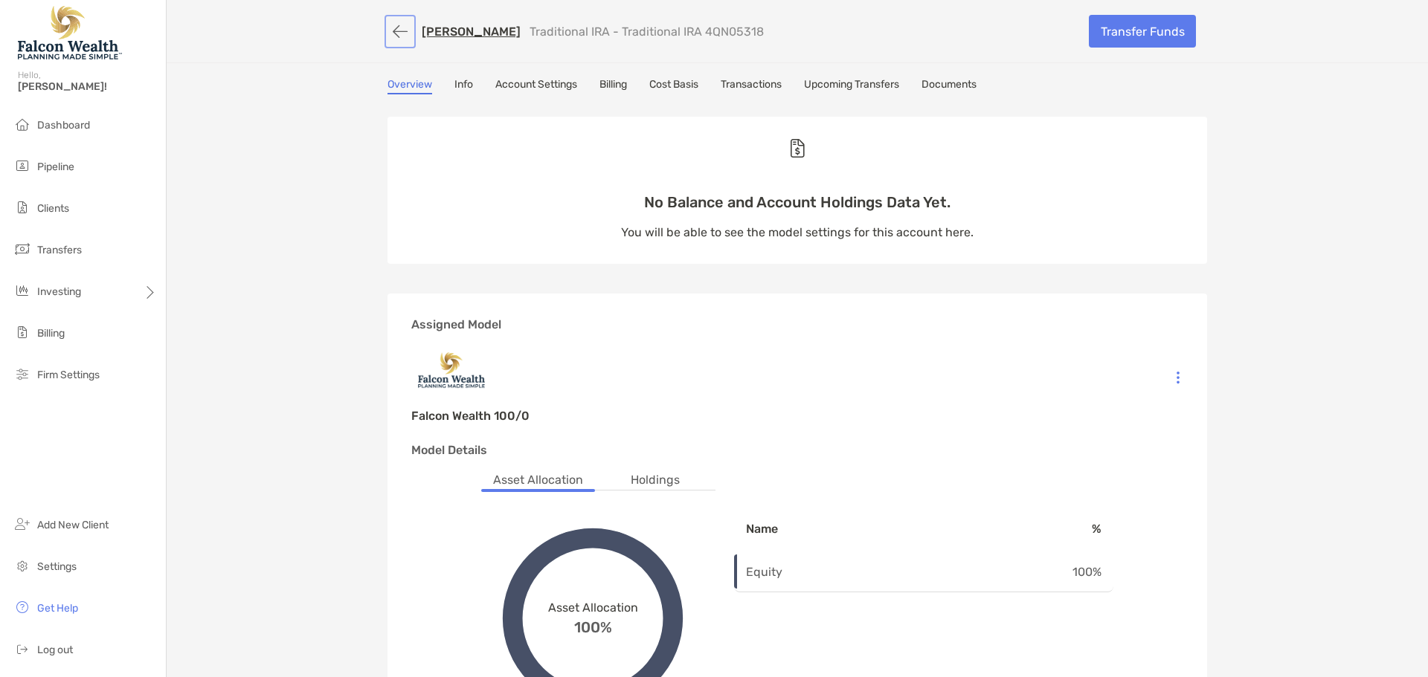
click at [397, 30] on button "button" at bounding box center [399, 32] width 25 height 28
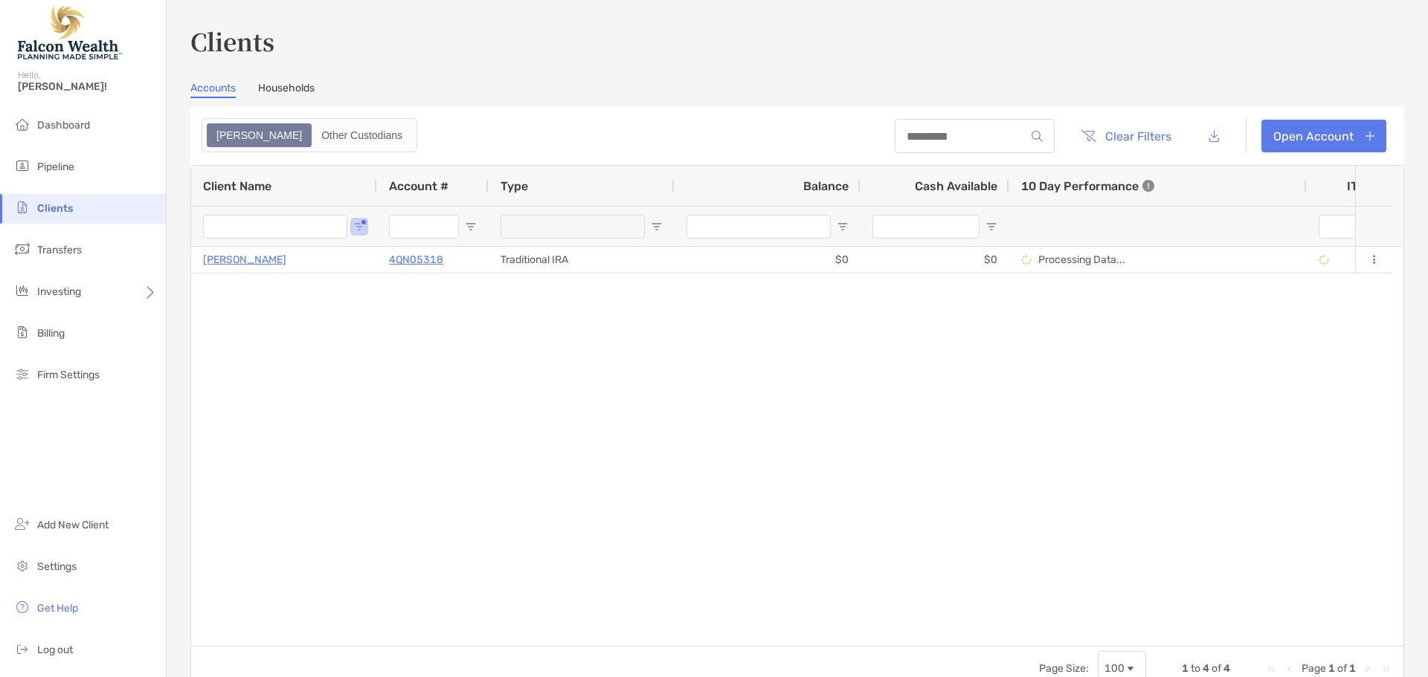
type input "*******"
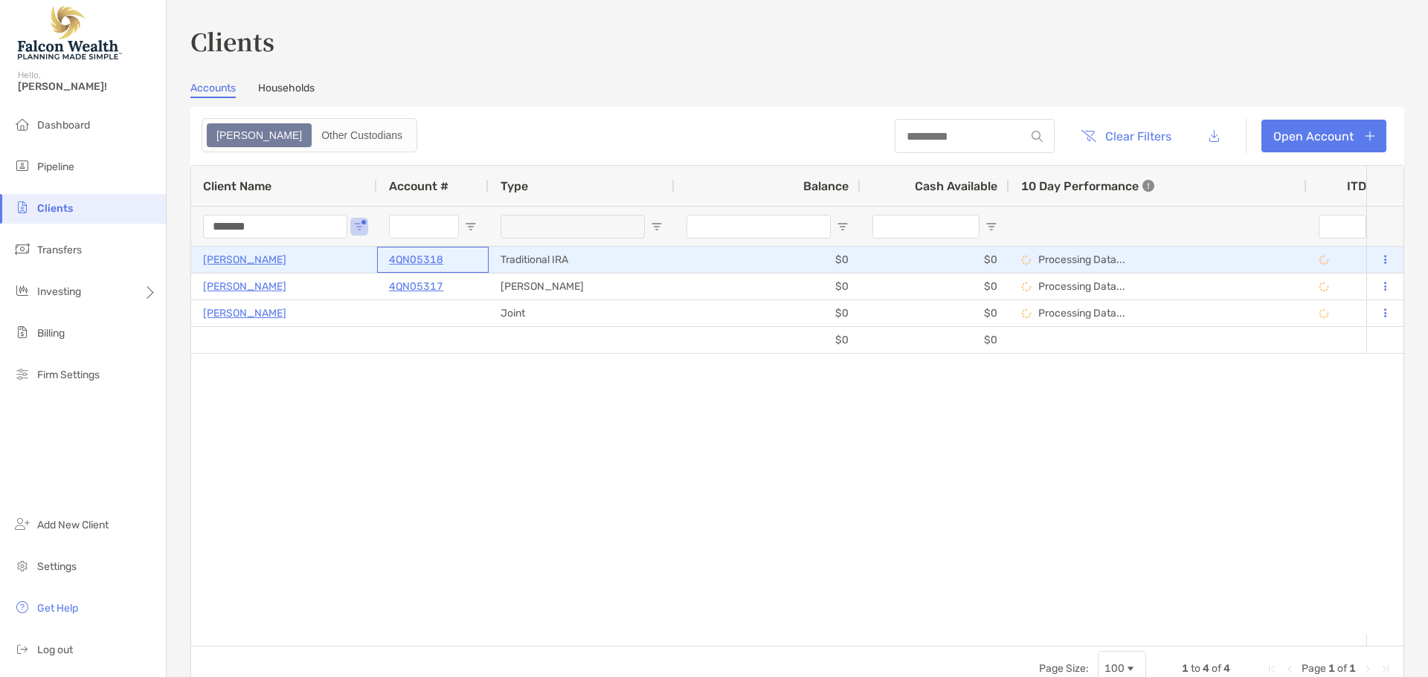
click at [422, 262] on p "4QN05318" at bounding box center [416, 260] width 54 height 19
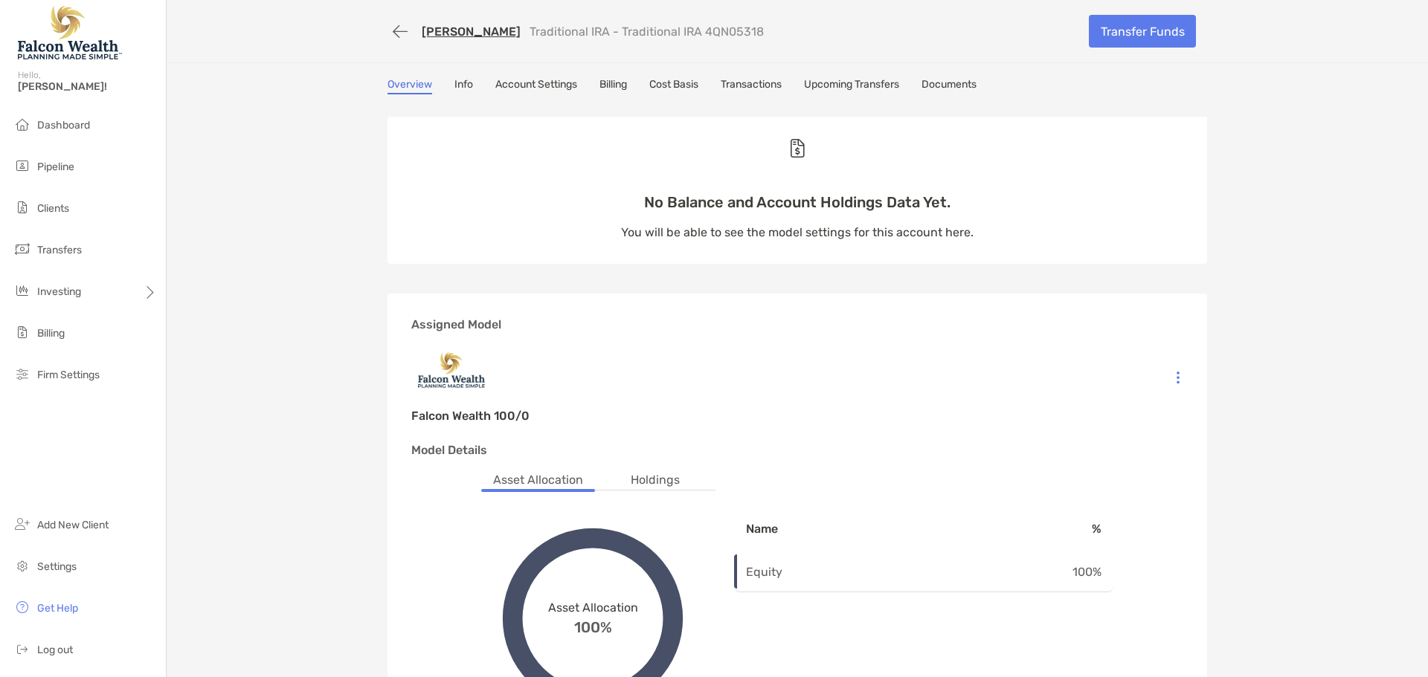
click at [462, 88] on link "Info" at bounding box center [463, 86] width 19 height 16
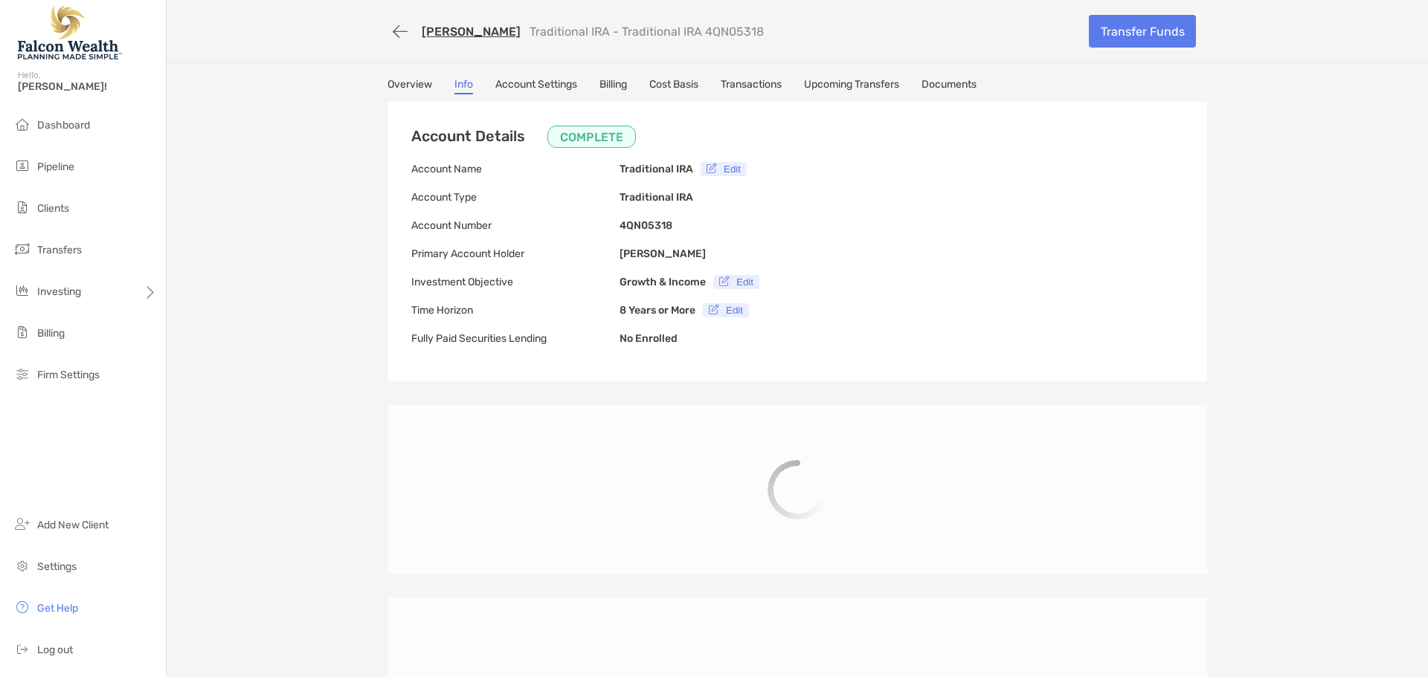
type input "**********"
click at [550, 81] on link "Account Settings" at bounding box center [536, 86] width 82 height 16
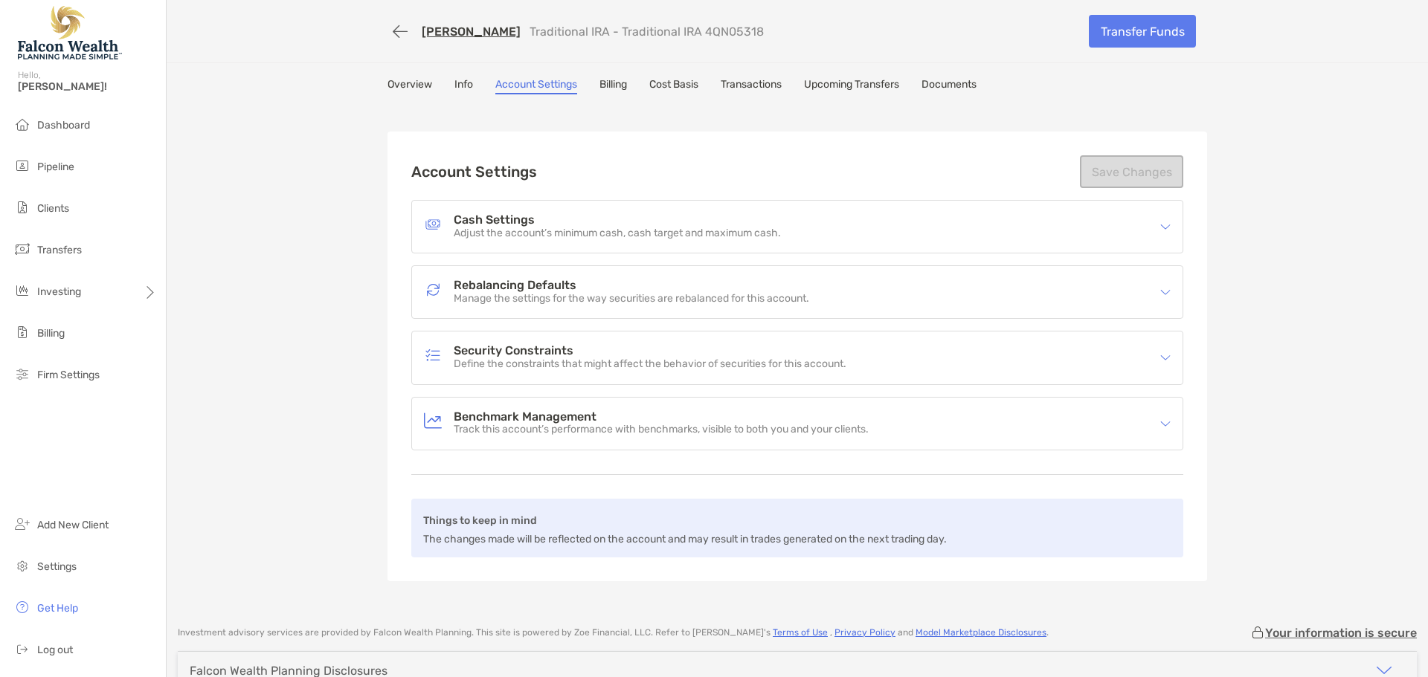
click at [619, 84] on link "Billing" at bounding box center [613, 86] width 28 height 16
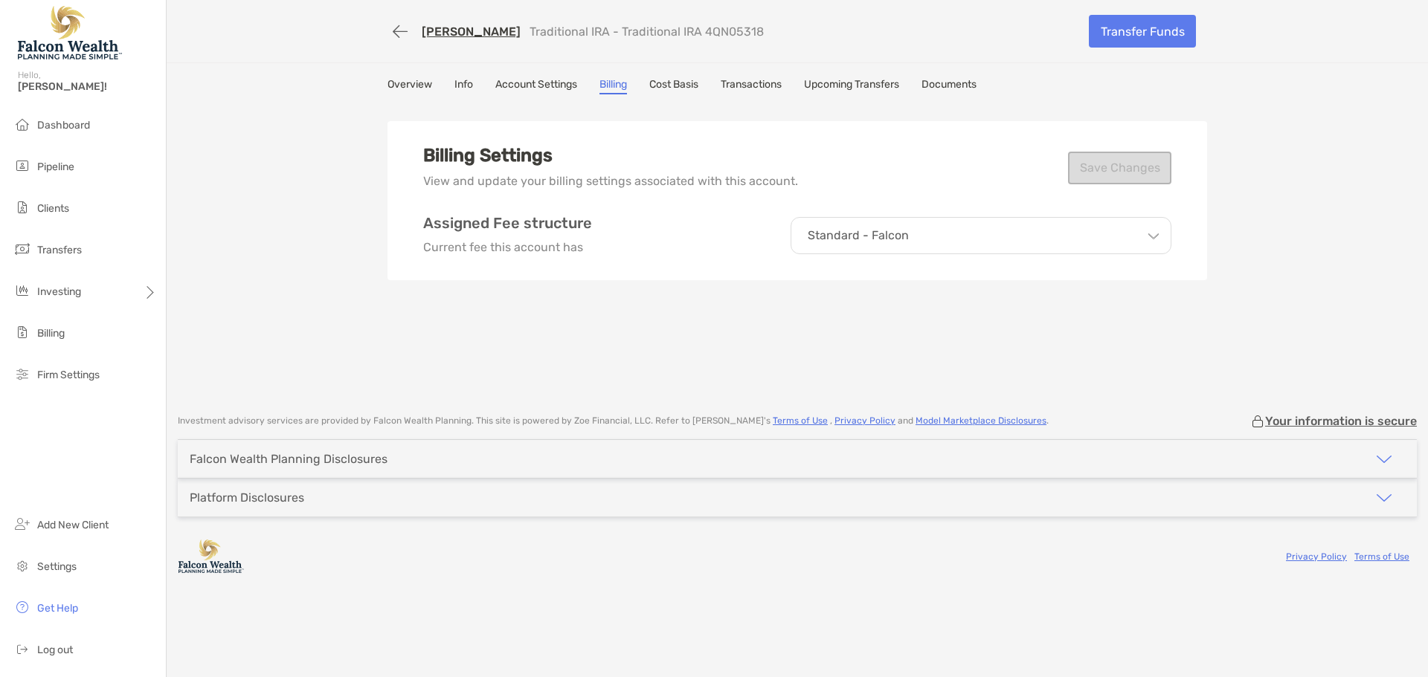
click at [681, 84] on link "Cost Basis" at bounding box center [673, 86] width 49 height 16
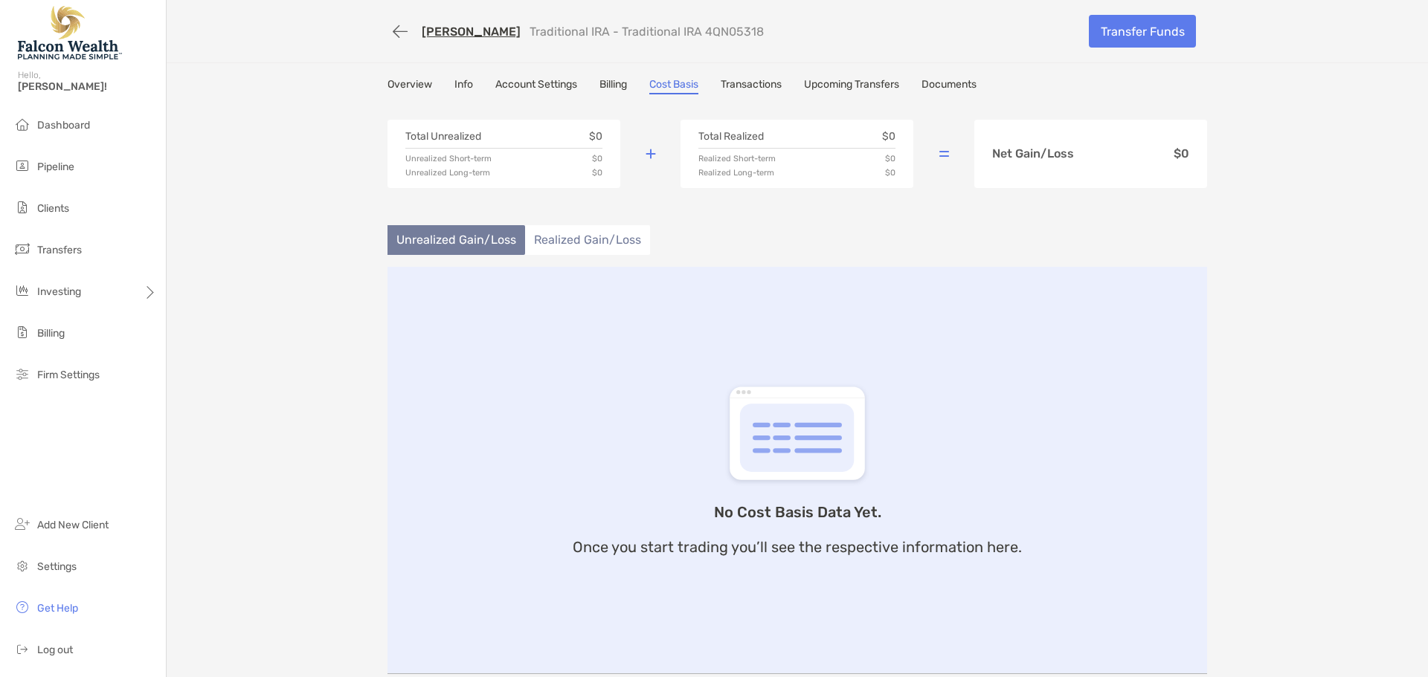
click at [773, 86] on link "Transactions" at bounding box center [751, 86] width 61 height 16
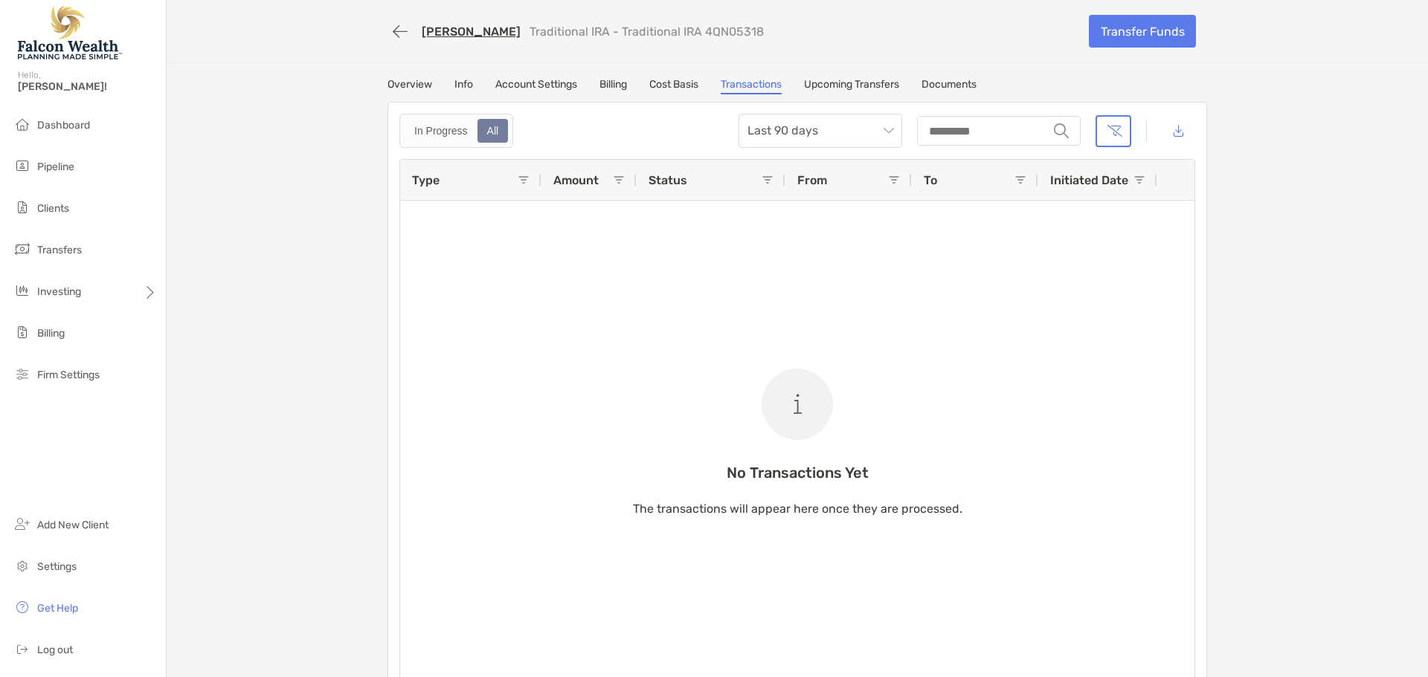
click at [863, 86] on link "Upcoming Transfers" at bounding box center [851, 86] width 95 height 16
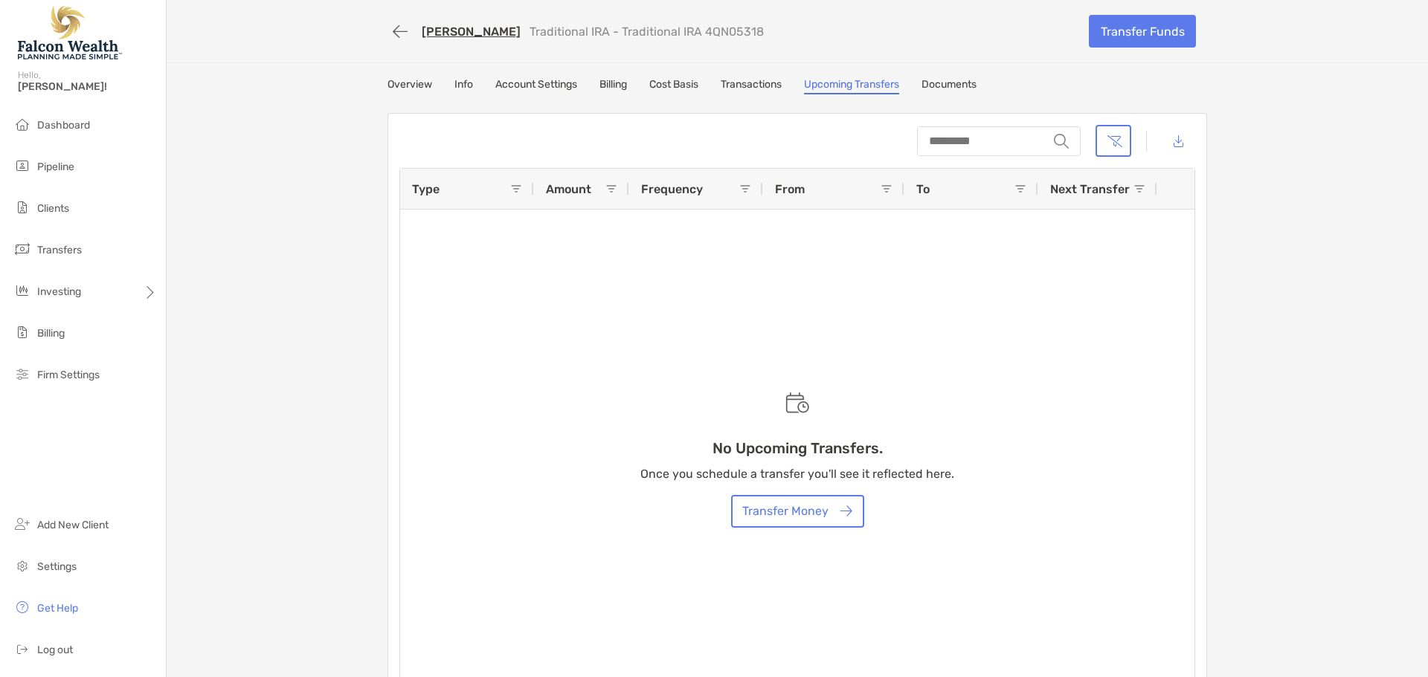
click at [930, 78] on link "Documents" at bounding box center [948, 86] width 55 height 16
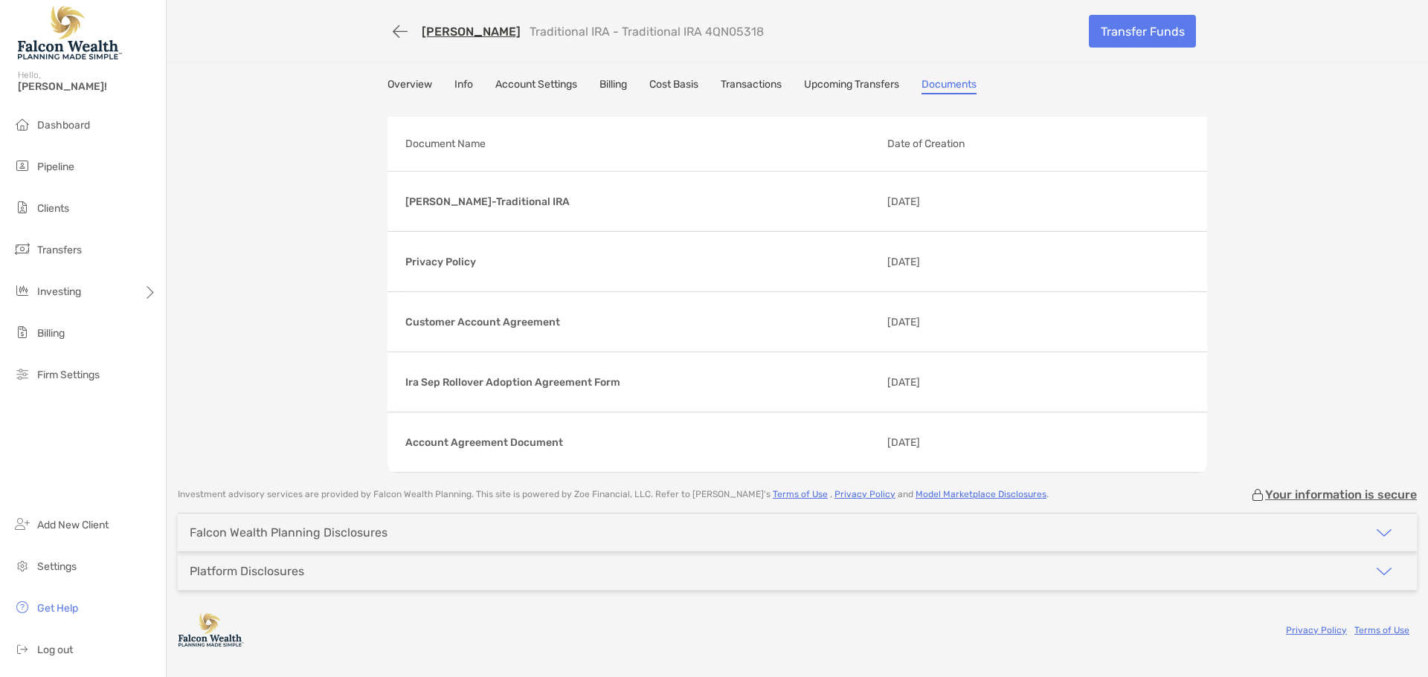
click at [435, 532] on div "Falcon Wealth Planning Disclosures" at bounding box center [797, 533] width 1239 height 38
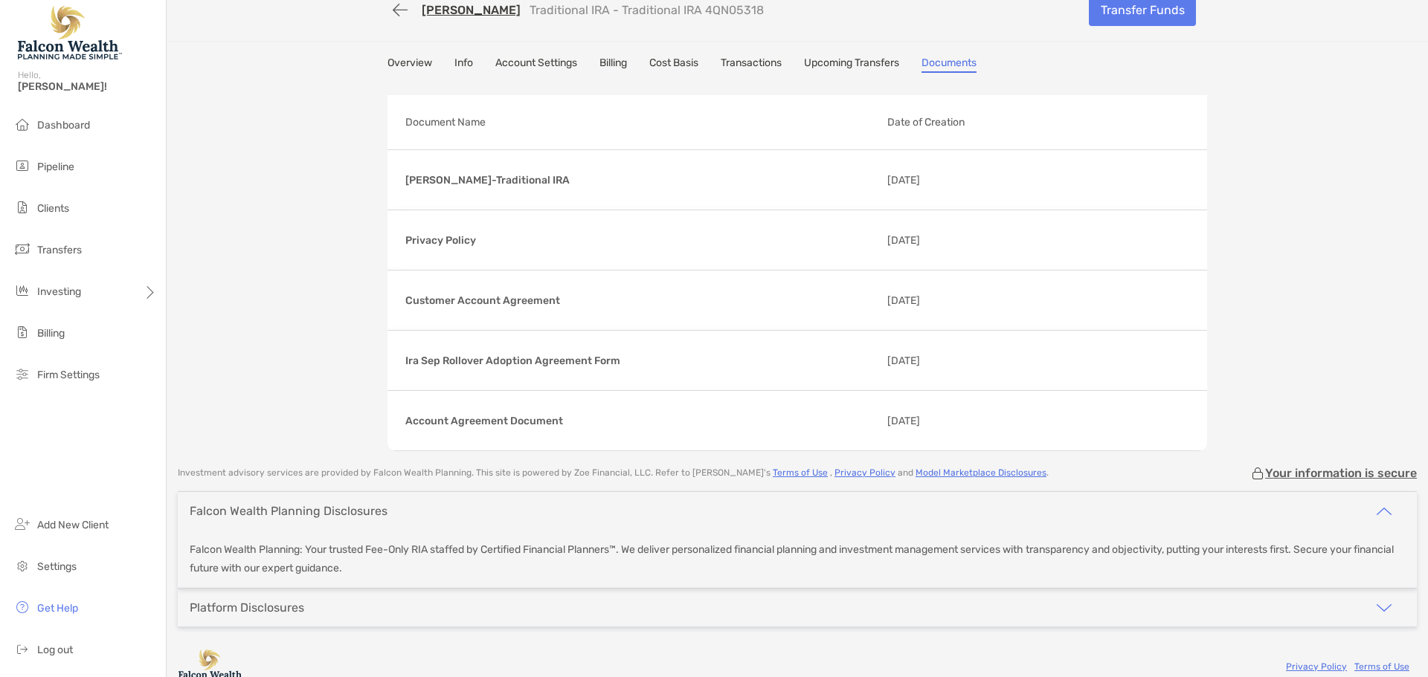
scroll to position [42, 0]
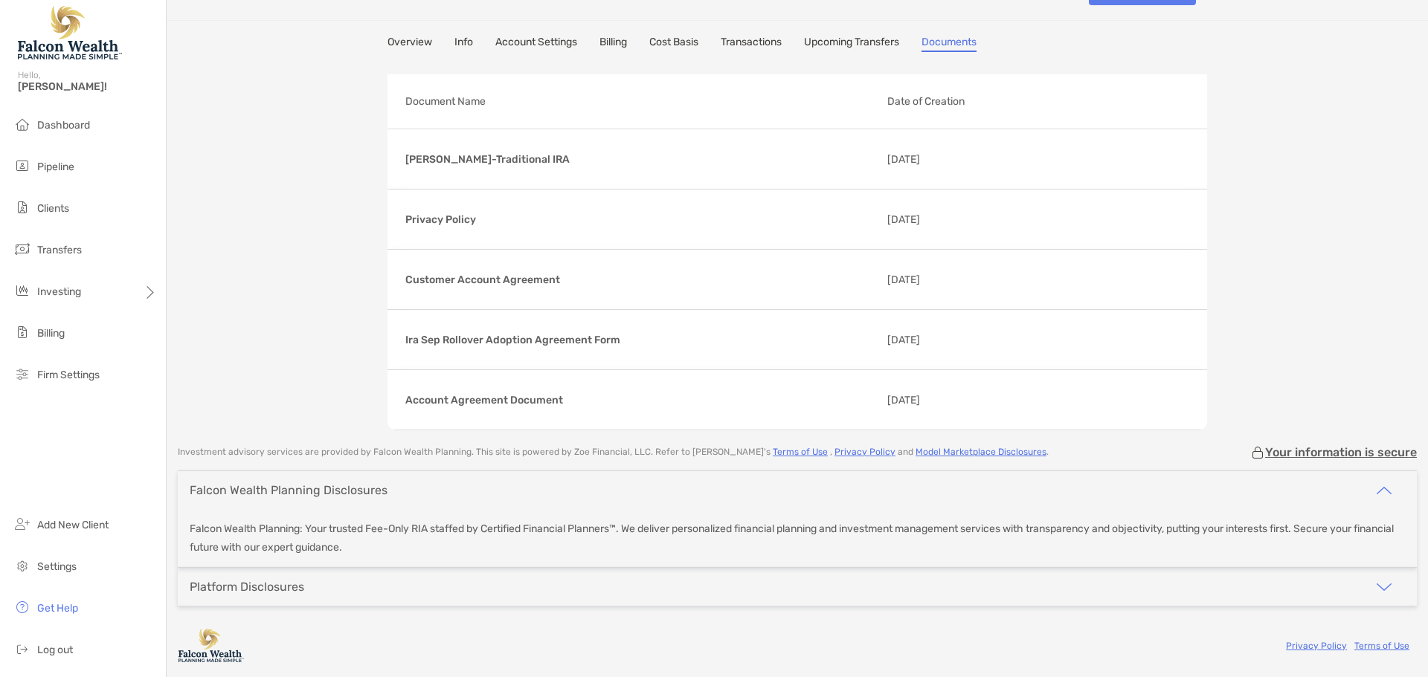
click at [330, 587] on div "Platform Disclosures" at bounding box center [797, 587] width 1239 height 38
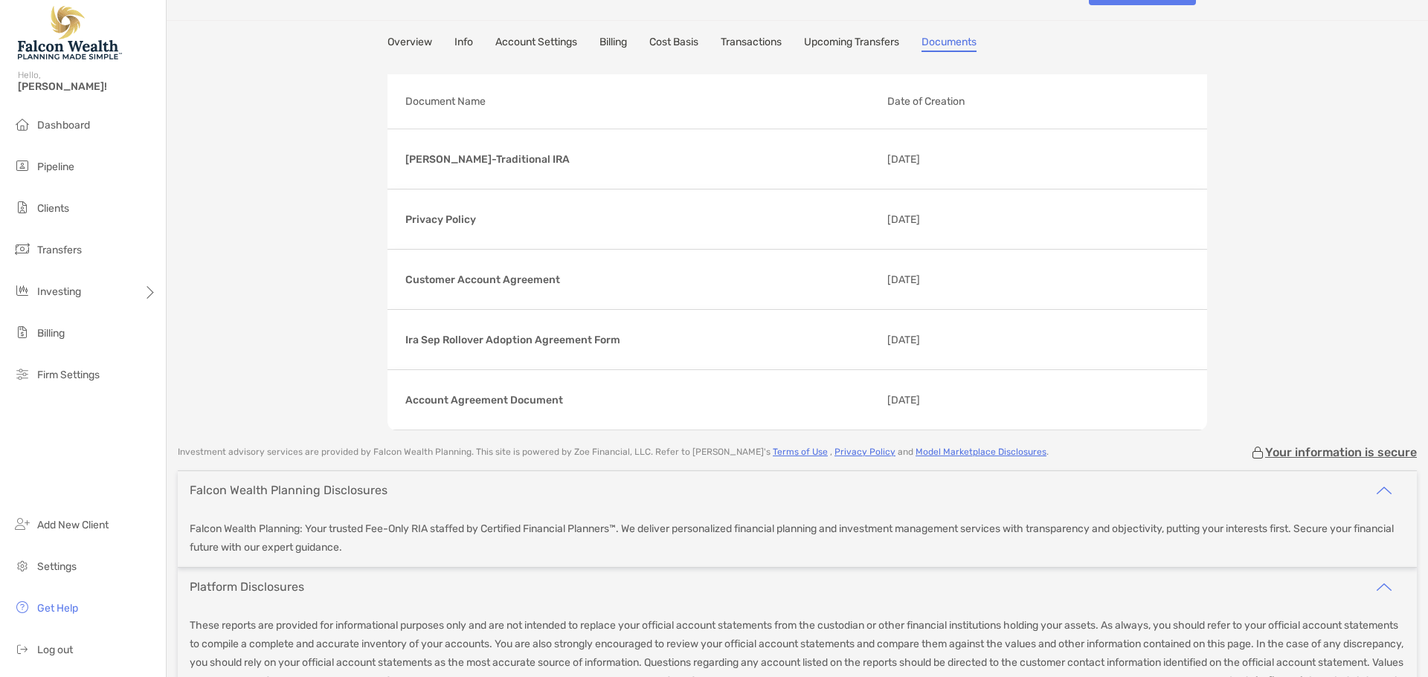
scroll to position [0, 0]
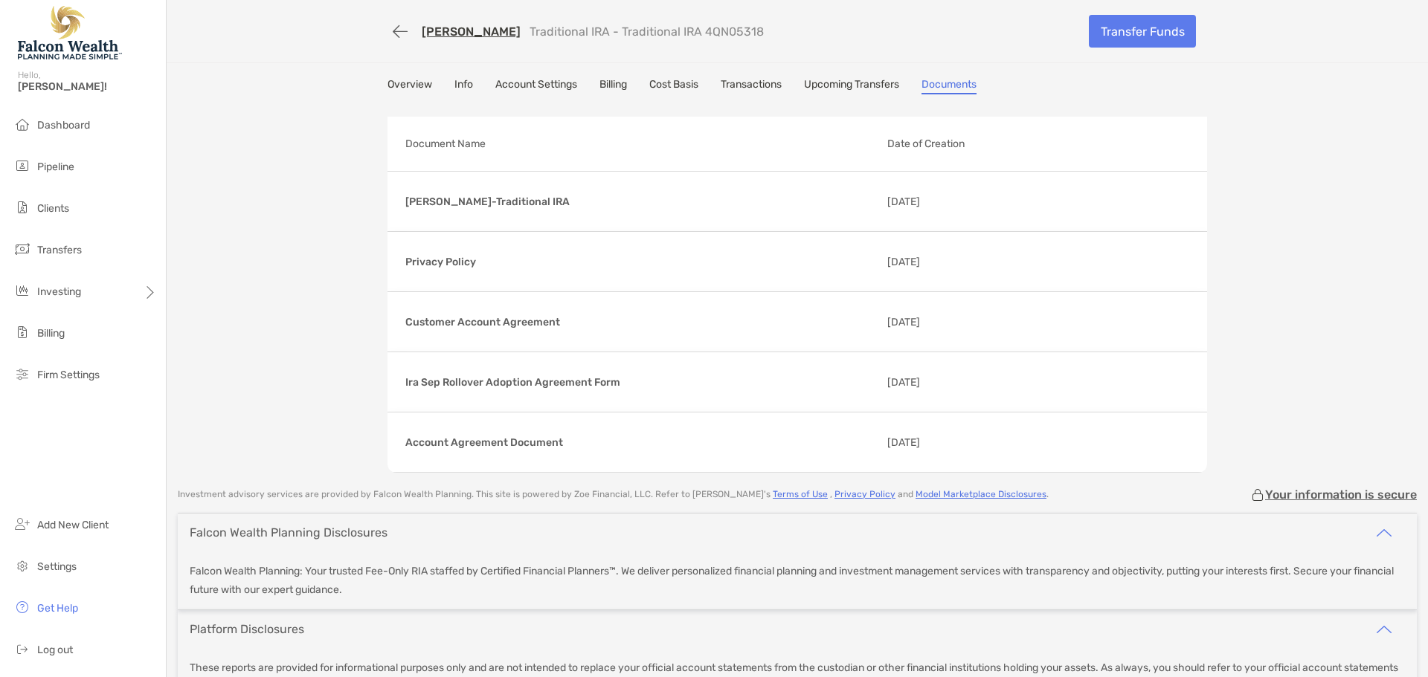
click at [466, 85] on link "Info" at bounding box center [463, 86] width 19 height 16
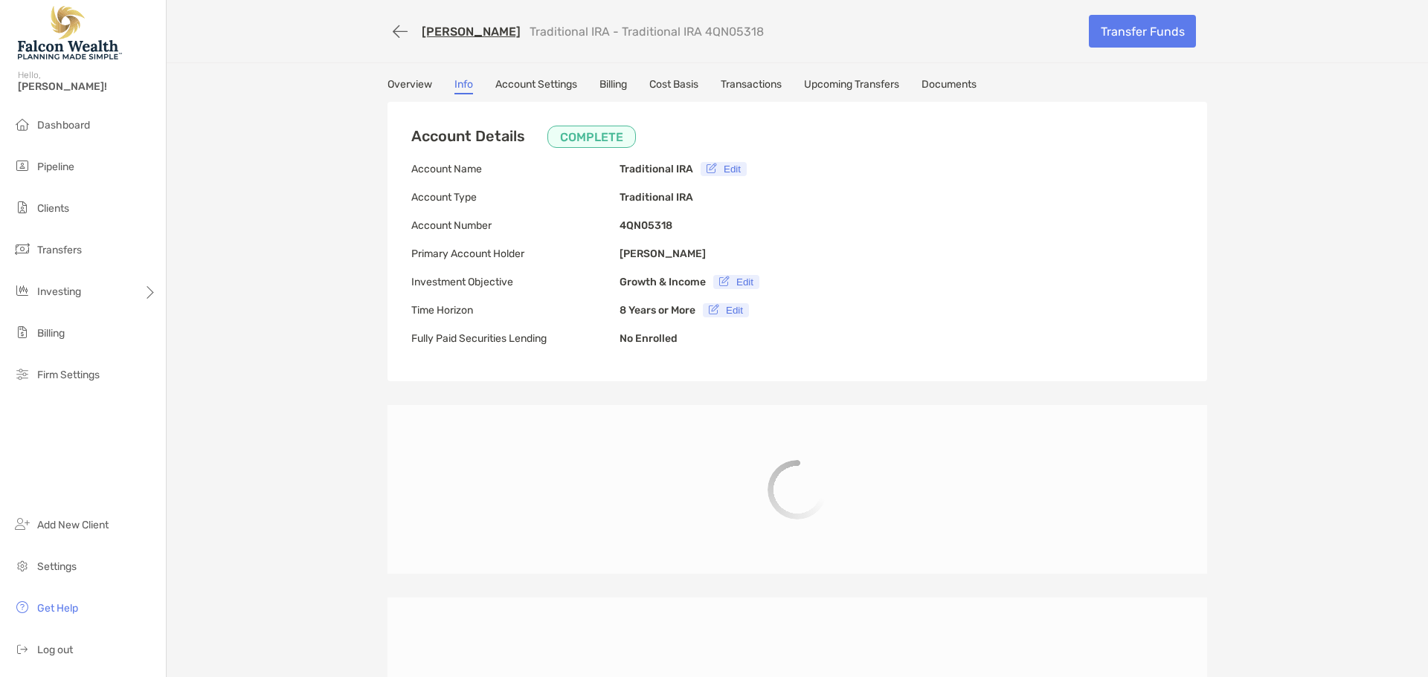
type input "**********"
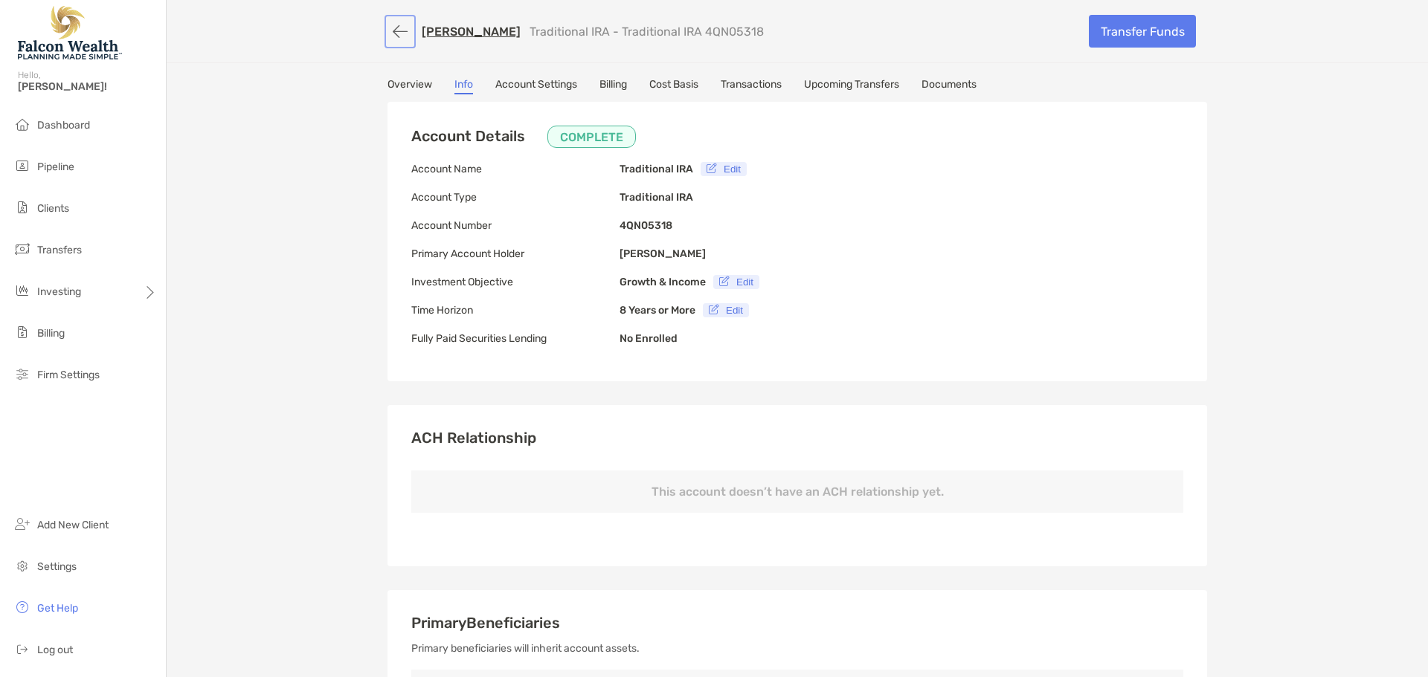
click at [396, 39] on button "button" at bounding box center [399, 32] width 25 height 28
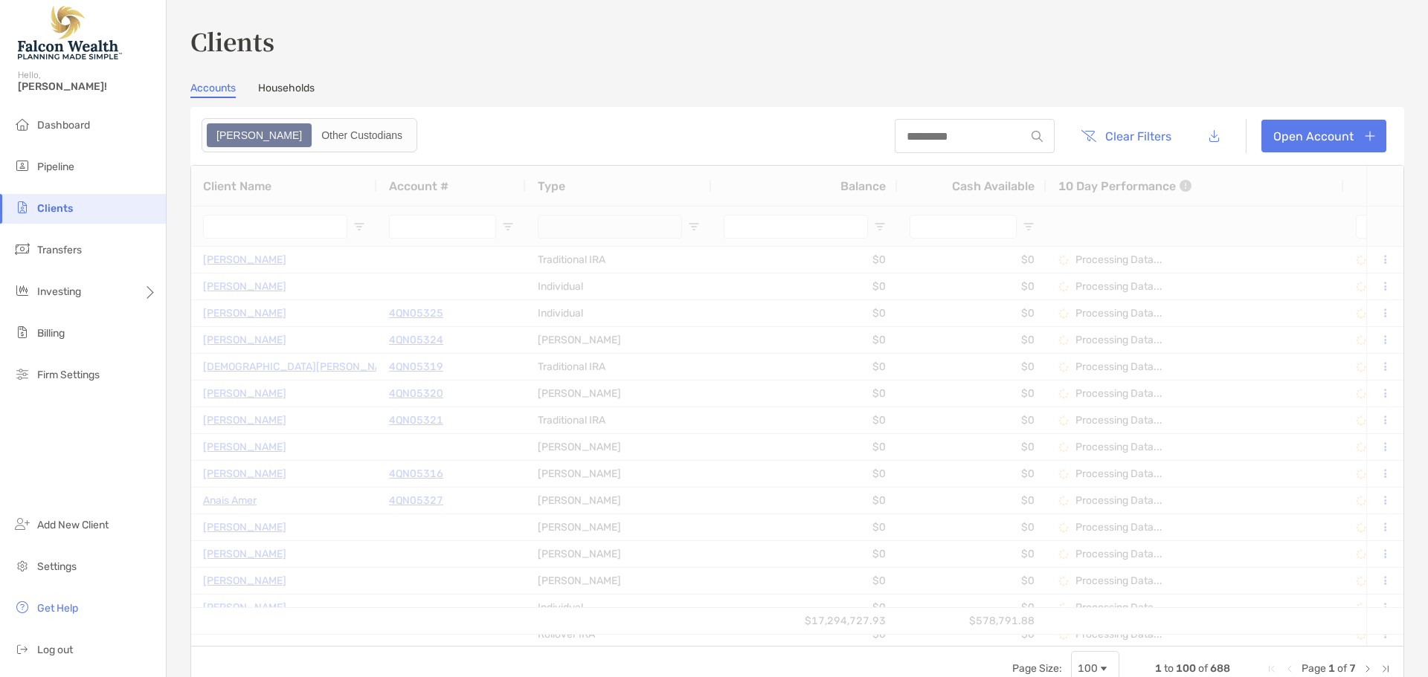
type input "*******"
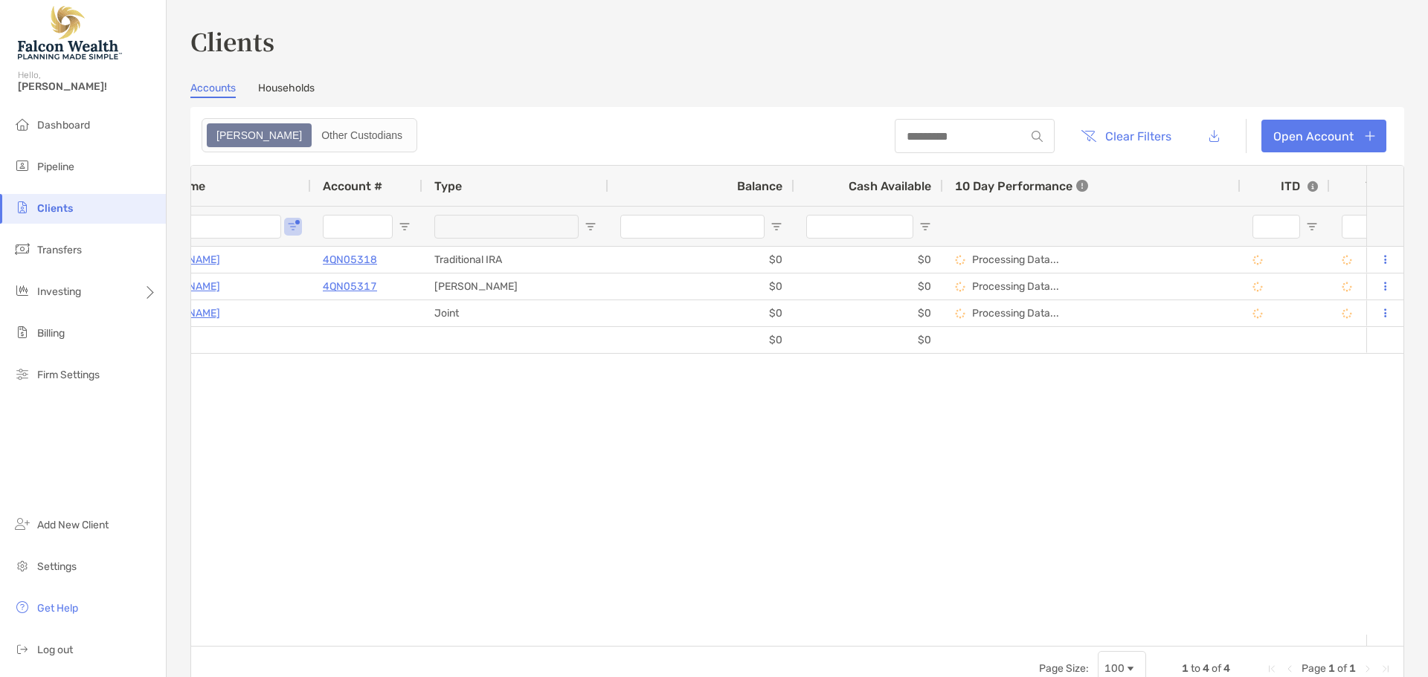
scroll to position [0, 361]
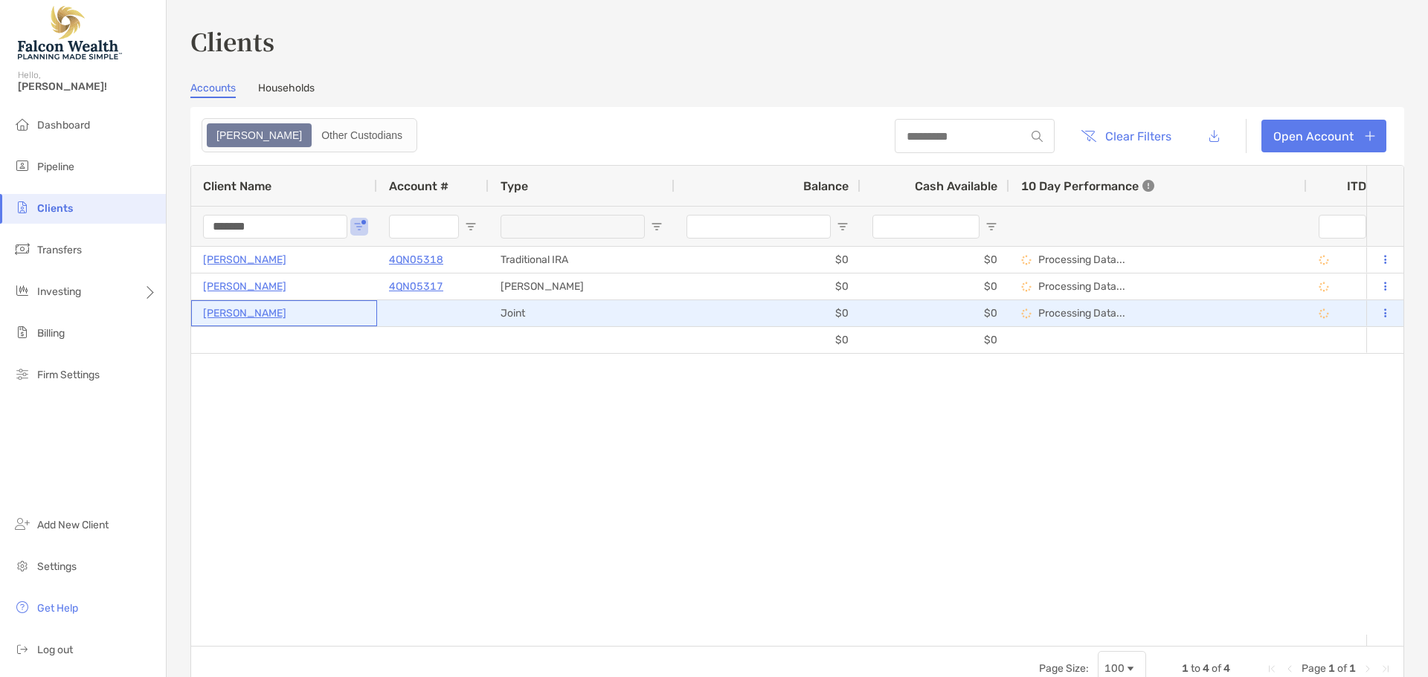
click at [228, 314] on p "[PERSON_NAME]" at bounding box center [244, 313] width 83 height 19
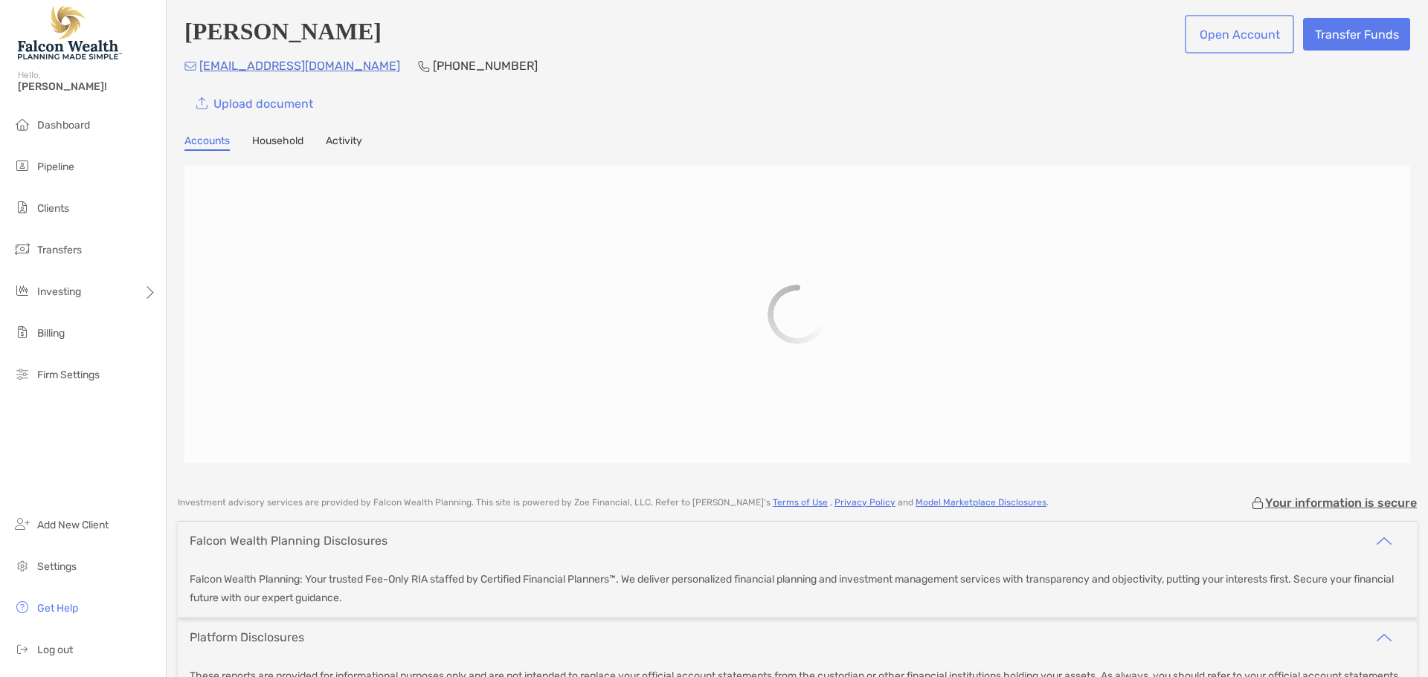
click at [1222, 27] on button "Open Account" at bounding box center [1239, 34] width 103 height 33
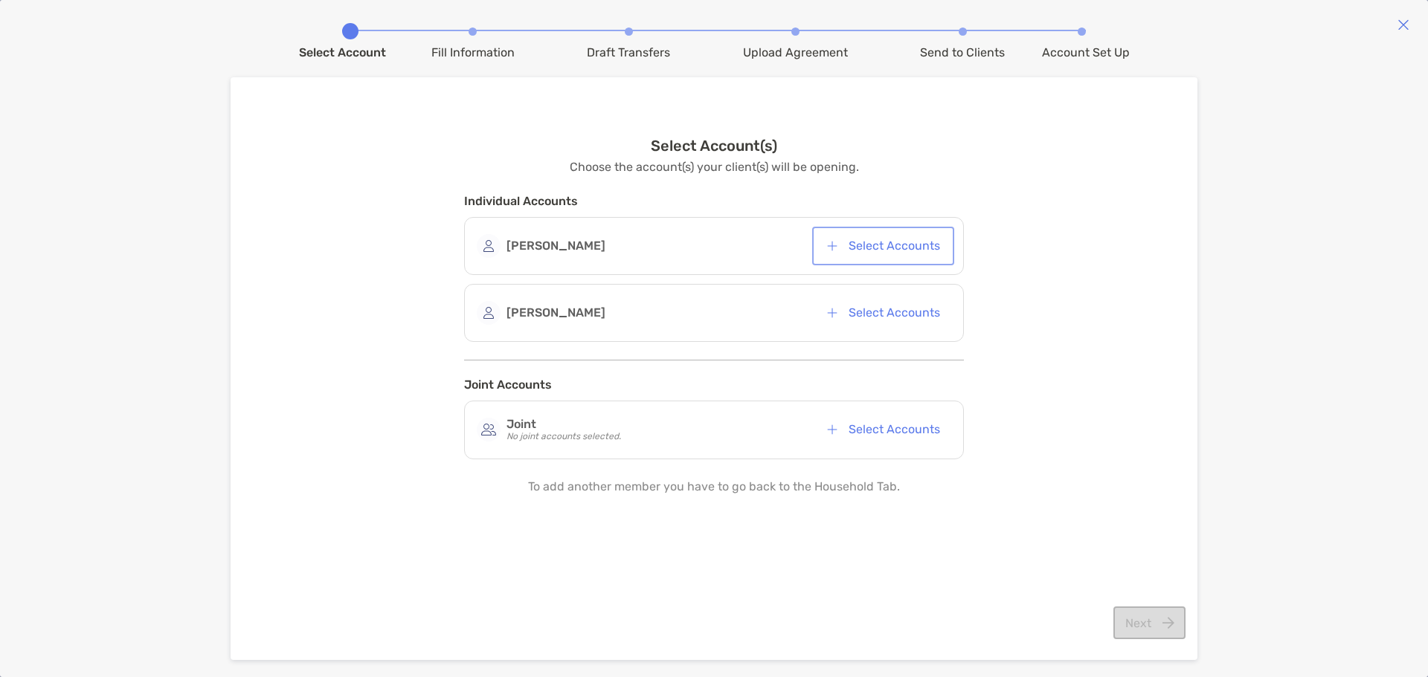
click at [834, 248] on button "Select Accounts" at bounding box center [883, 246] width 136 height 33
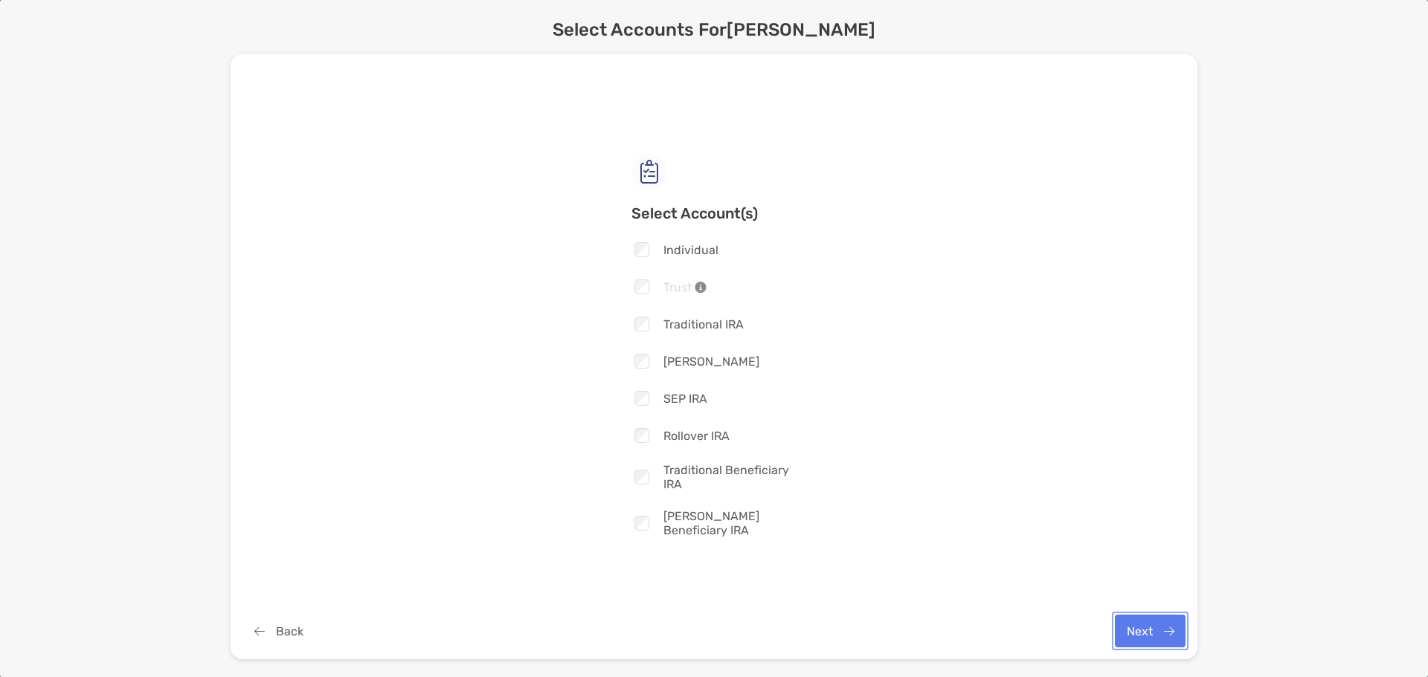
click at [1143, 636] on button "Next" at bounding box center [1150, 631] width 71 height 33
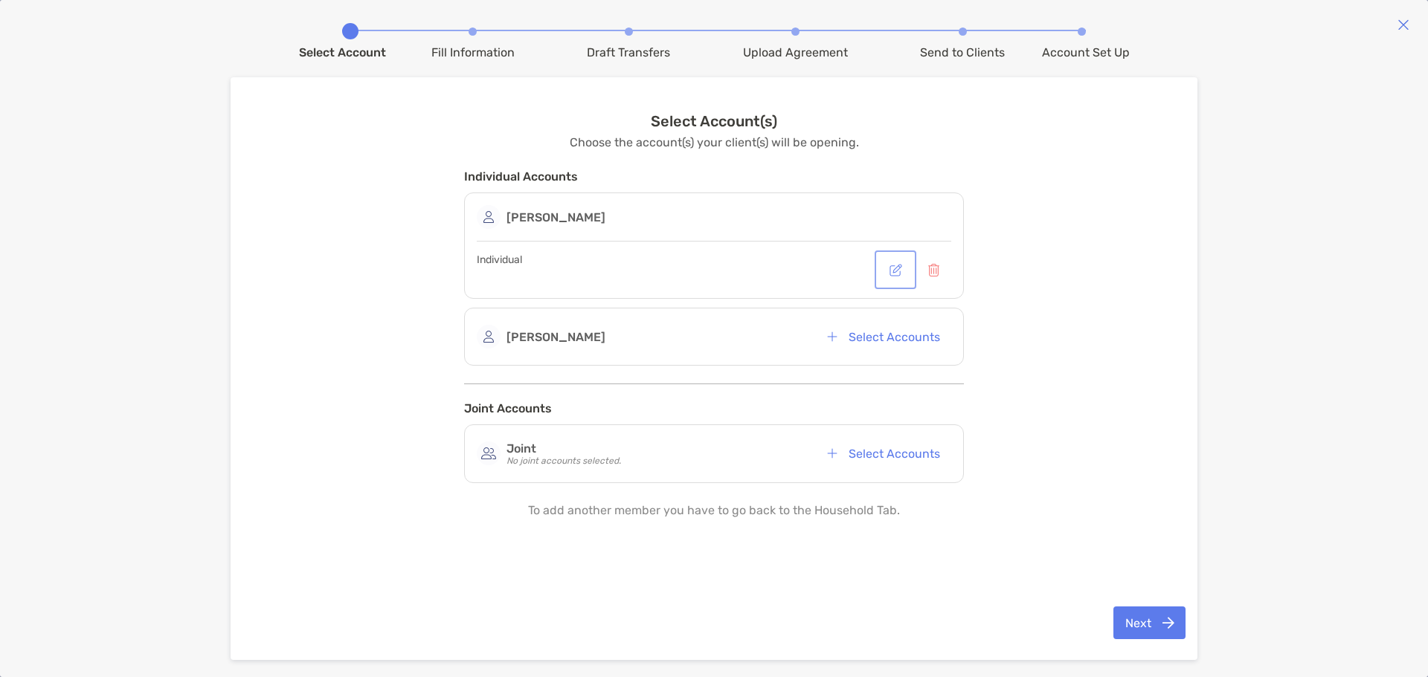
click at [897, 269] on button "button" at bounding box center [895, 270] width 36 height 33
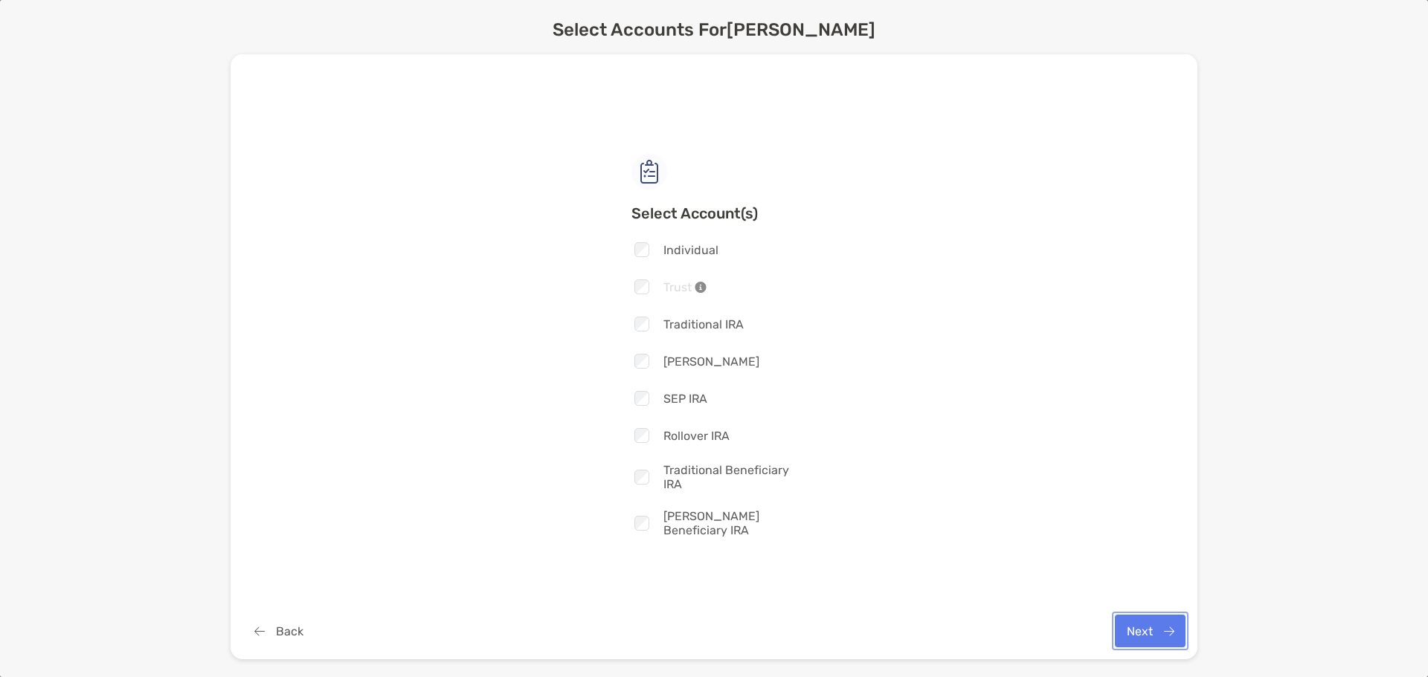
click at [1164, 635] on button "Next" at bounding box center [1150, 631] width 71 height 33
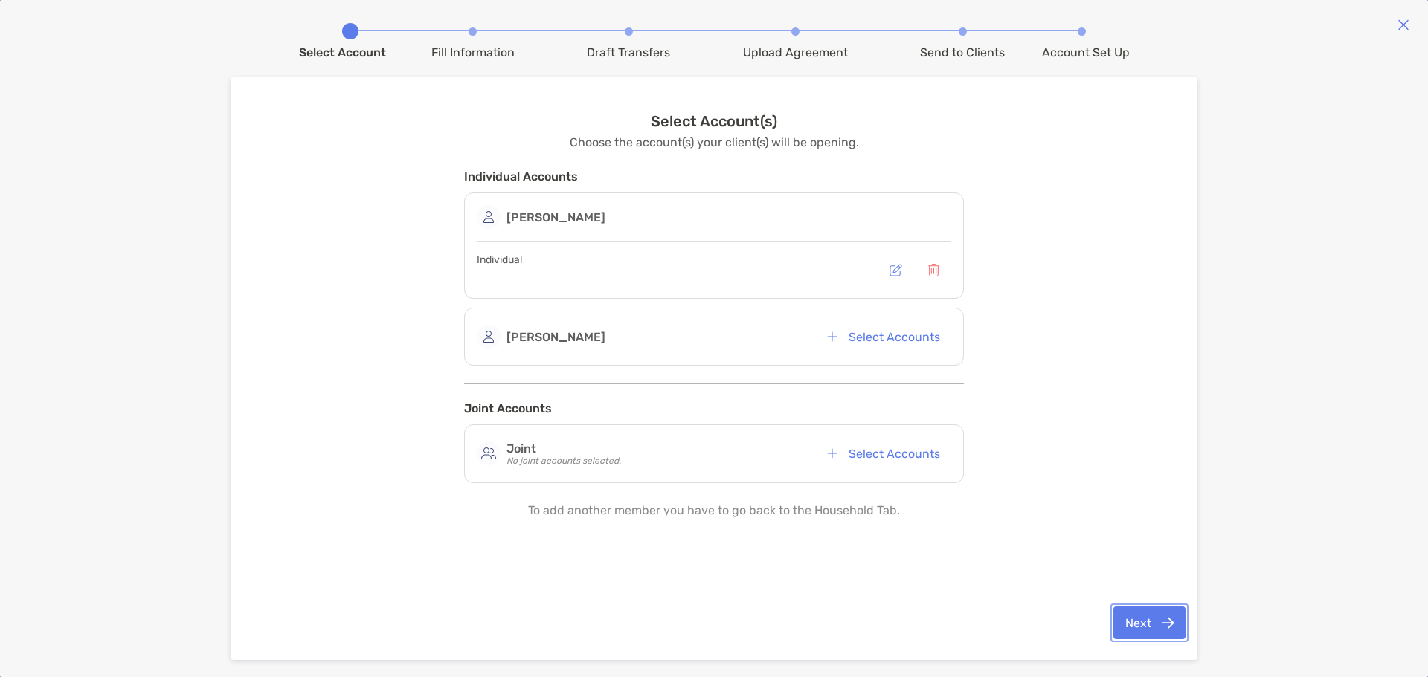
click at [1153, 613] on button "Next" at bounding box center [1149, 623] width 72 height 33
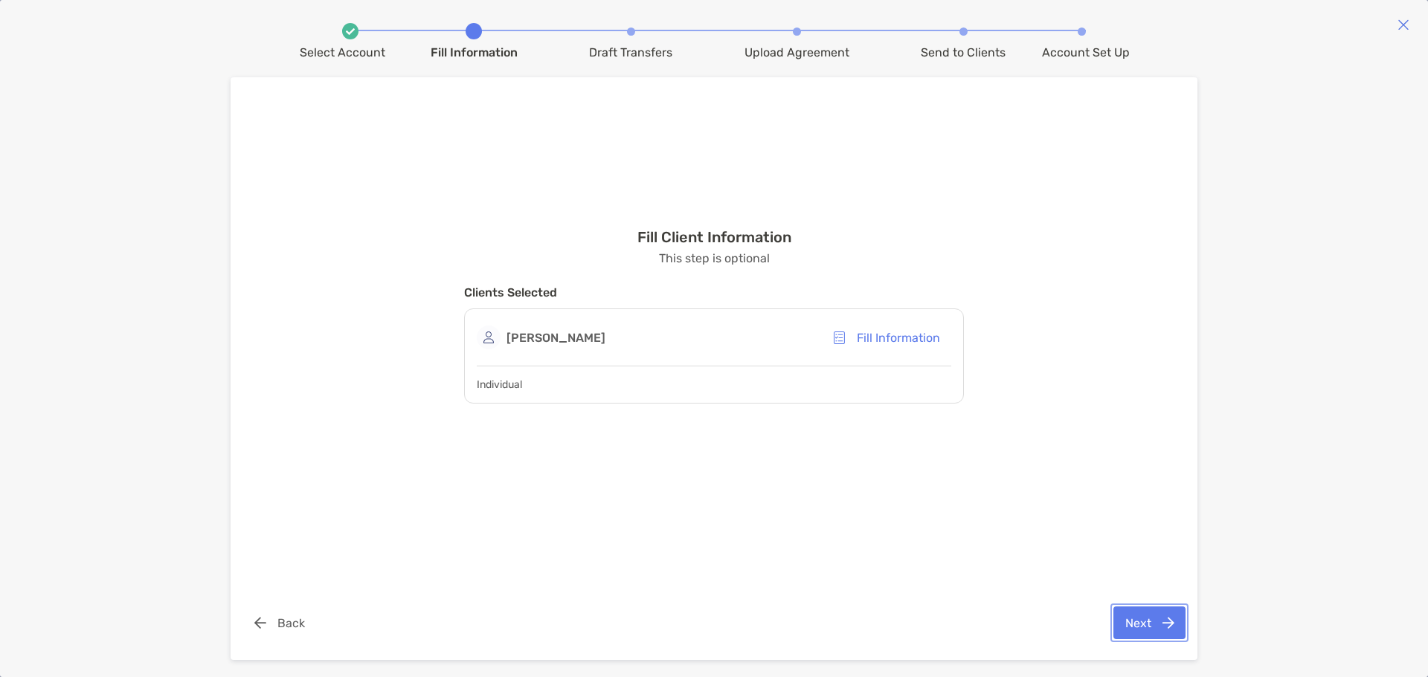
click at [1153, 619] on button "Next" at bounding box center [1149, 623] width 72 height 33
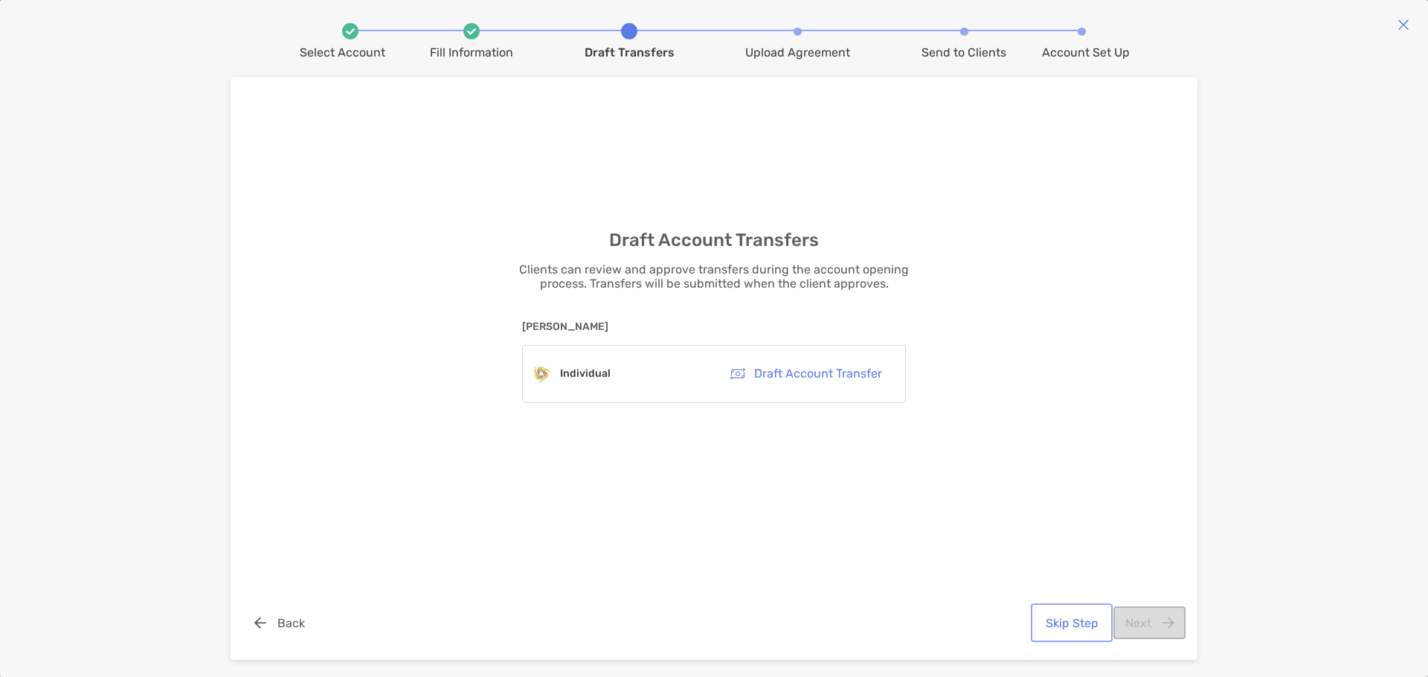
click at [1084, 623] on button "Skip Step" at bounding box center [1072, 623] width 76 height 33
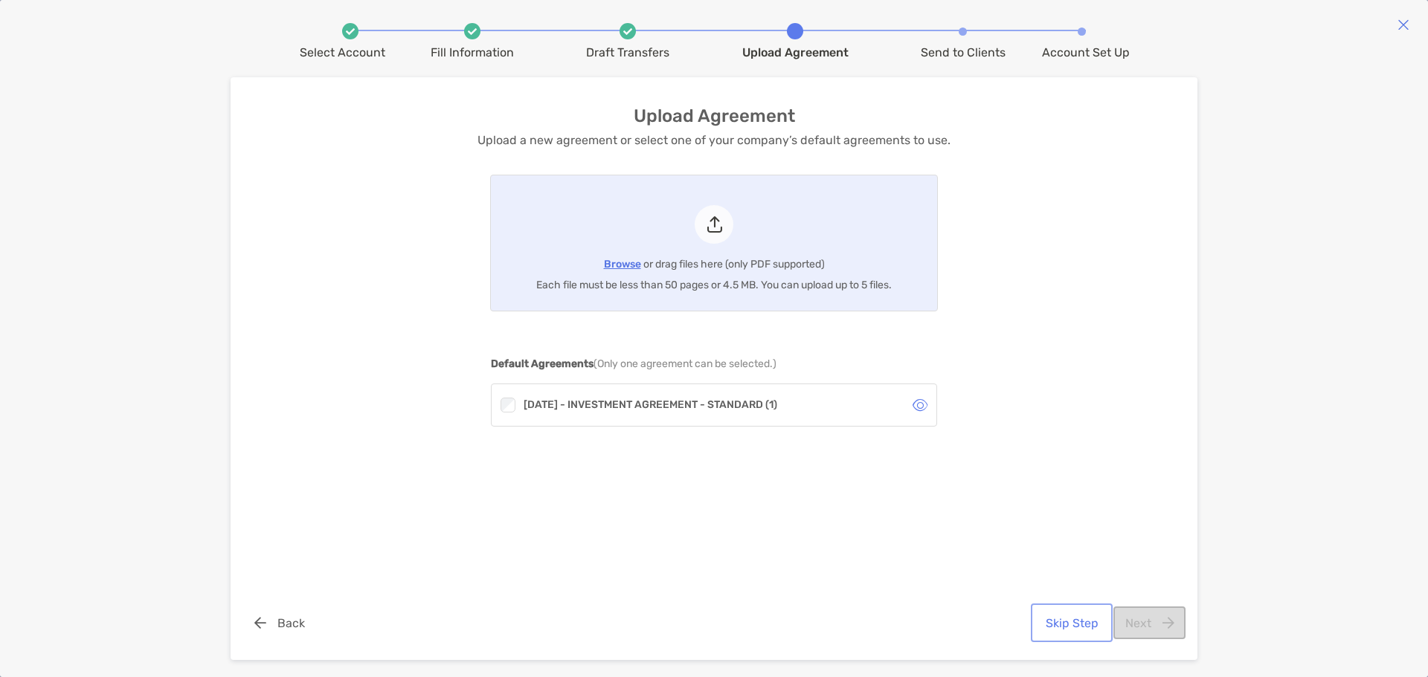
click at [1065, 619] on button "Skip Step" at bounding box center [1072, 623] width 76 height 33
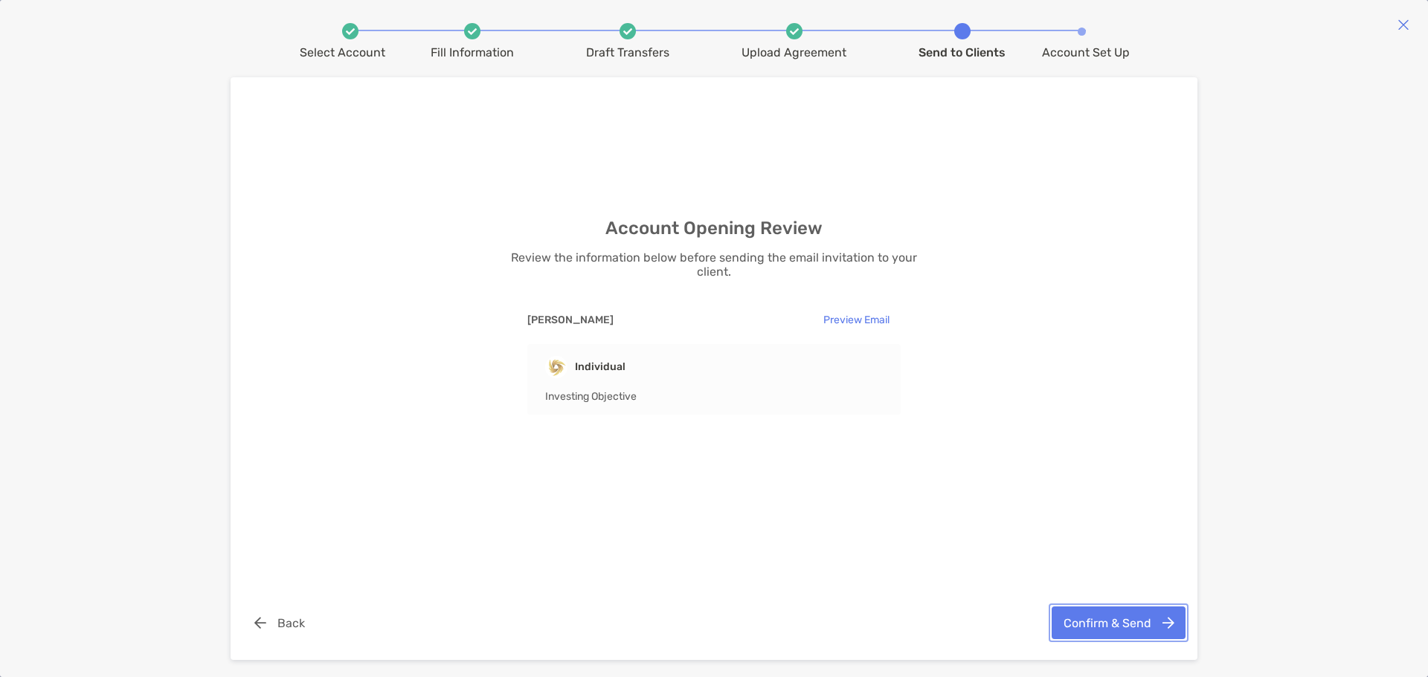
click at [1117, 625] on button "Confirm & Send" at bounding box center [1118, 623] width 134 height 33
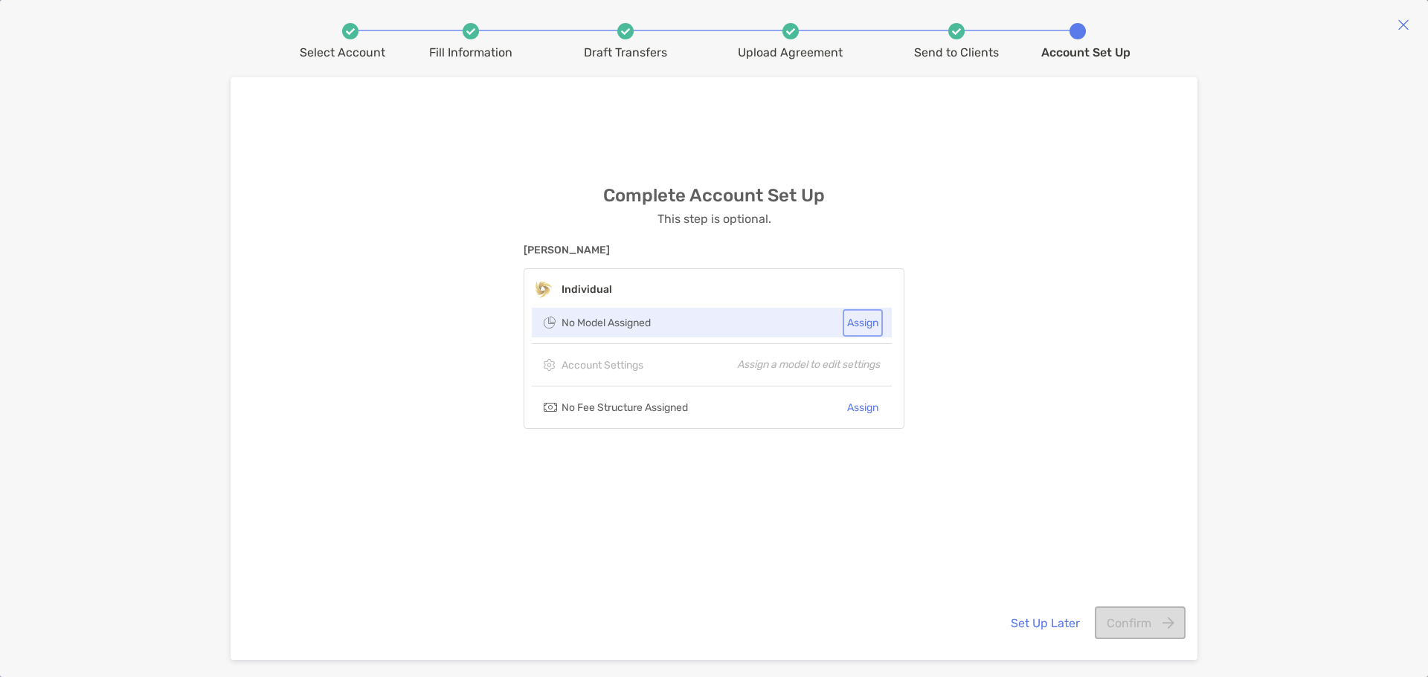
click at [860, 324] on button "Assign" at bounding box center [862, 323] width 34 height 22
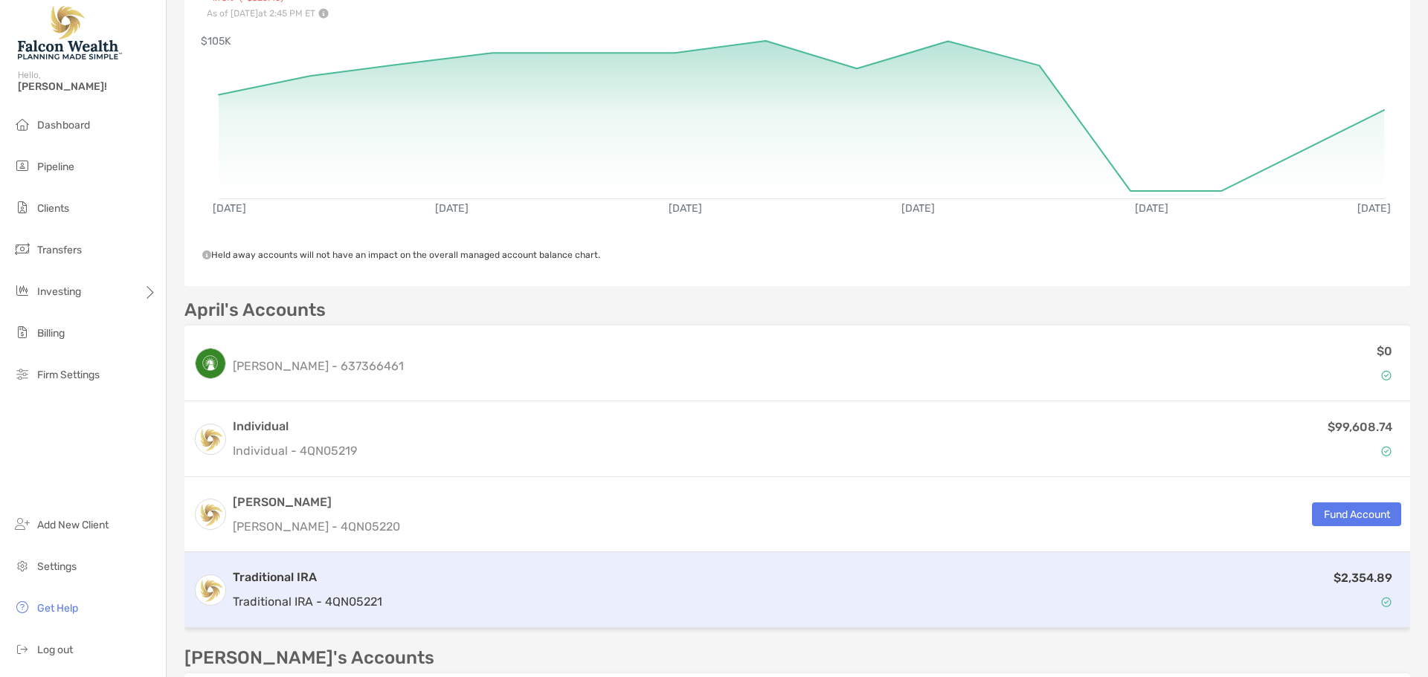
scroll to position [223, 0]
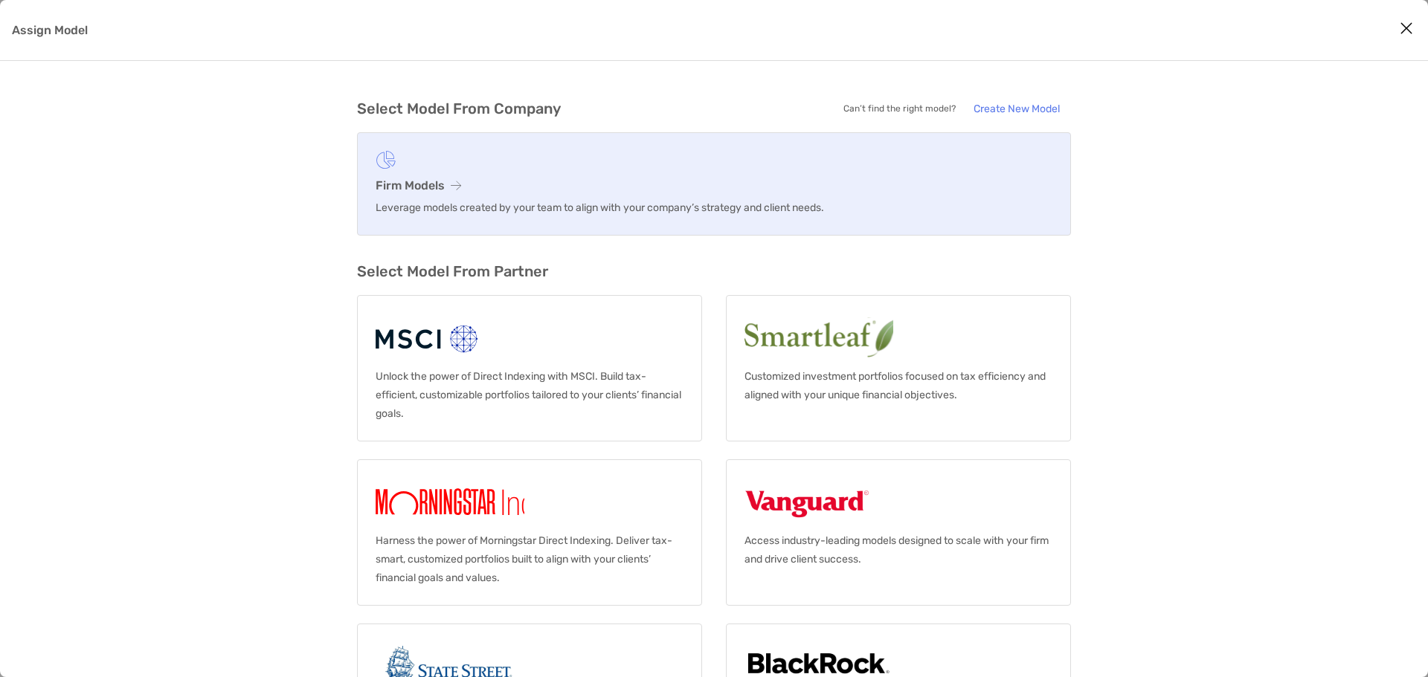
click at [521, 174] on link "Firm Models Leverage models created by your team to align with your company’s s…" at bounding box center [714, 183] width 714 height 103
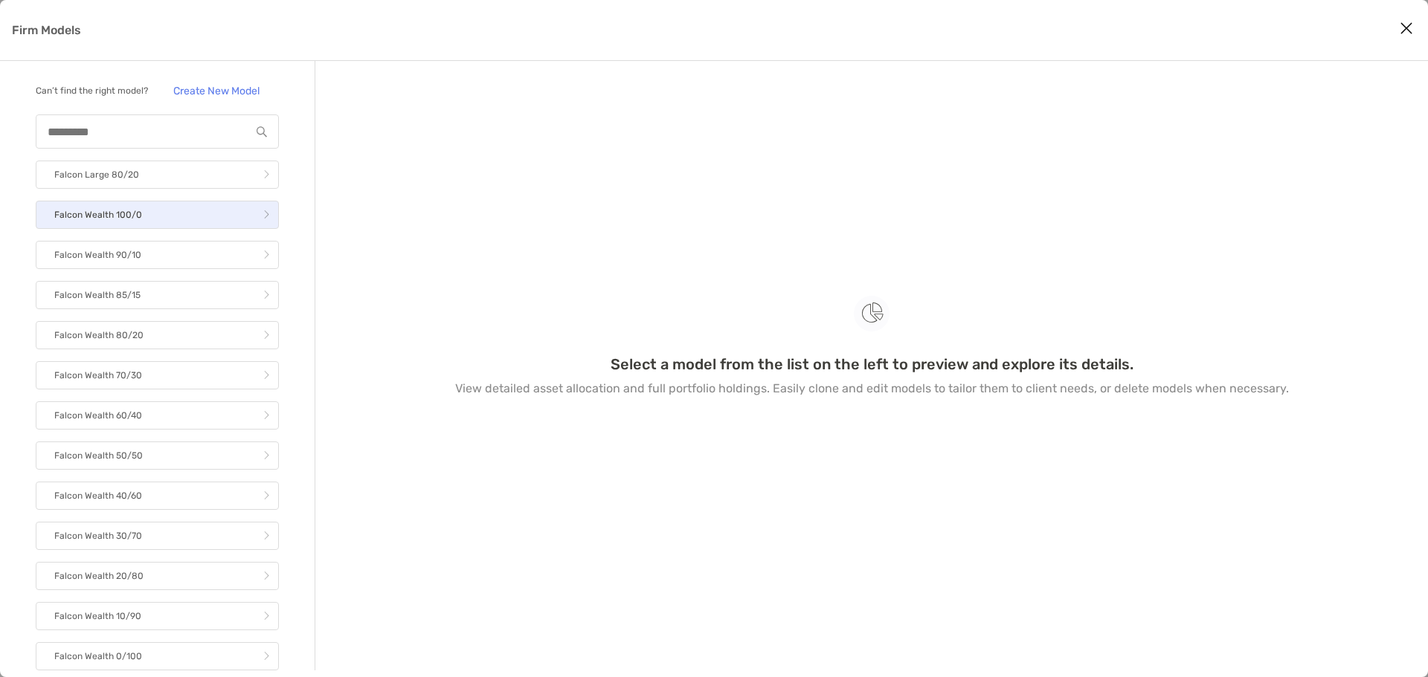
click at [215, 229] on link "Falcon Wealth 100/0" at bounding box center [157, 215] width 243 height 28
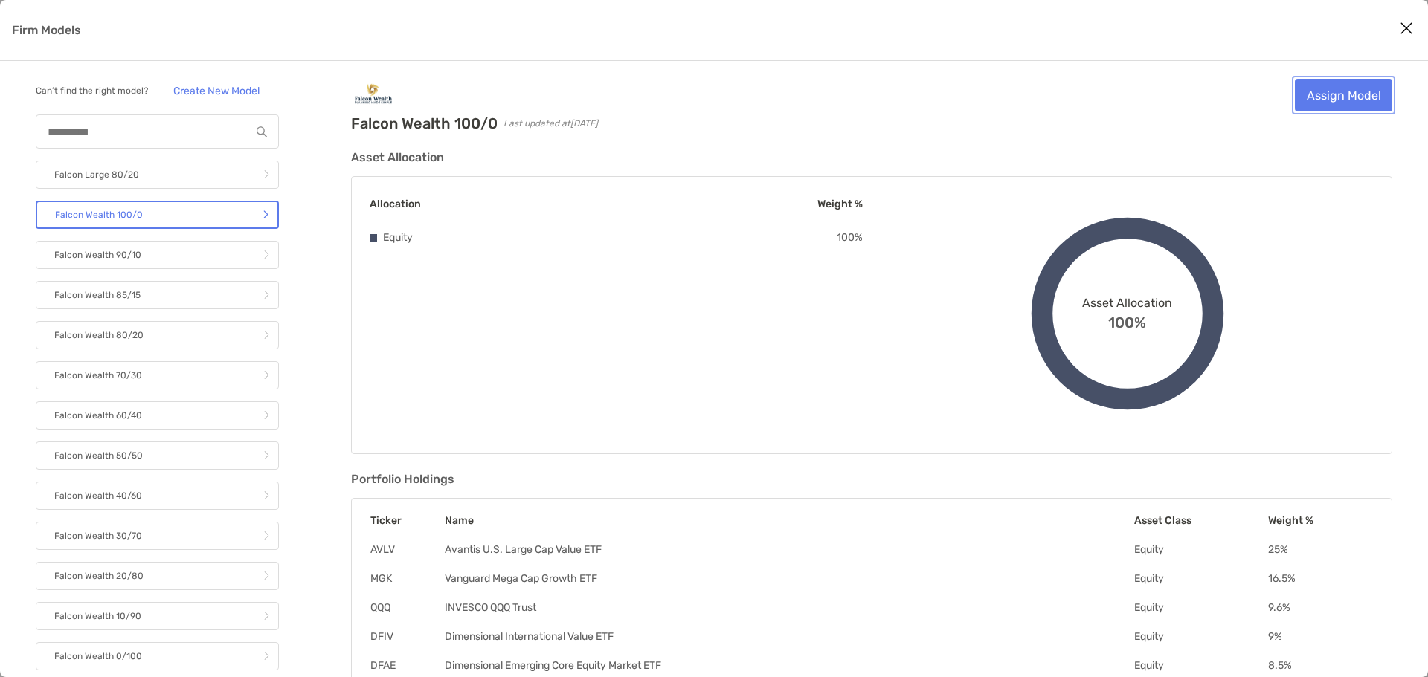
click at [1341, 103] on link "Assign Model" at bounding box center [1343, 95] width 97 height 33
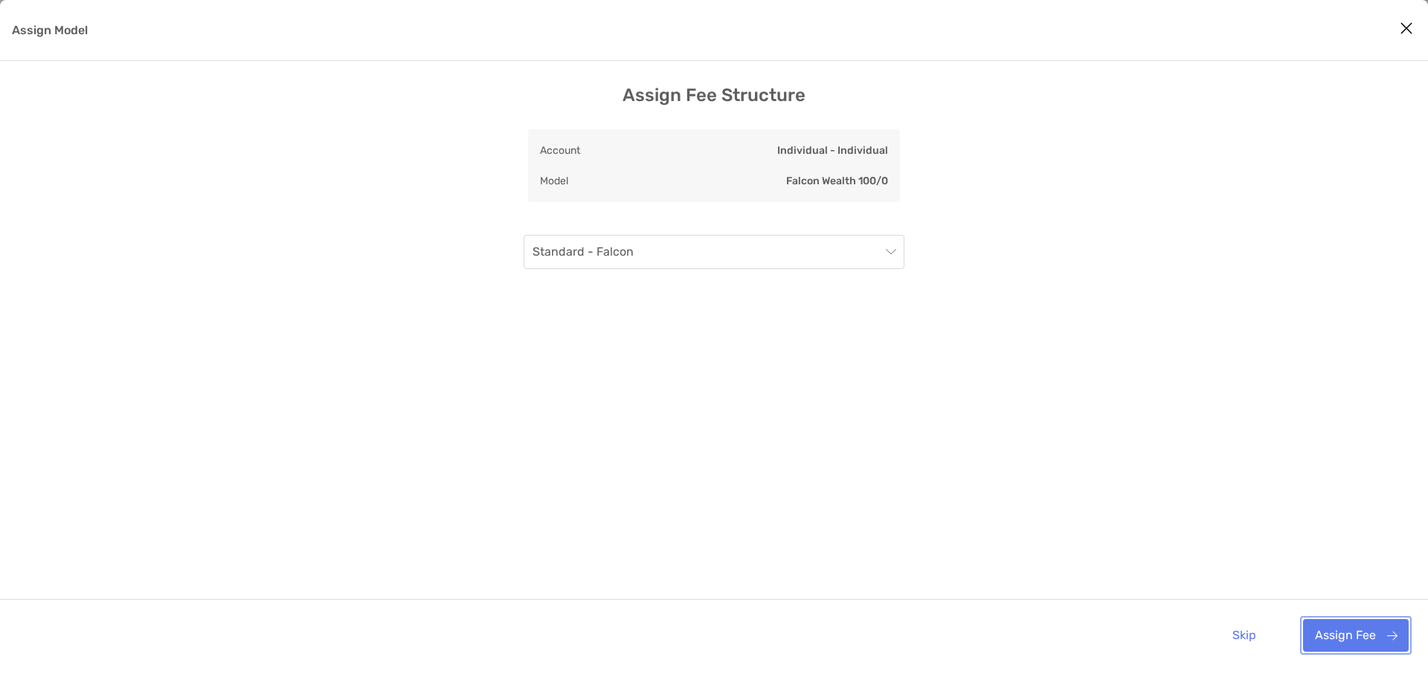
click at [1349, 641] on button "Assign Fee" at bounding box center [1356, 635] width 106 height 33
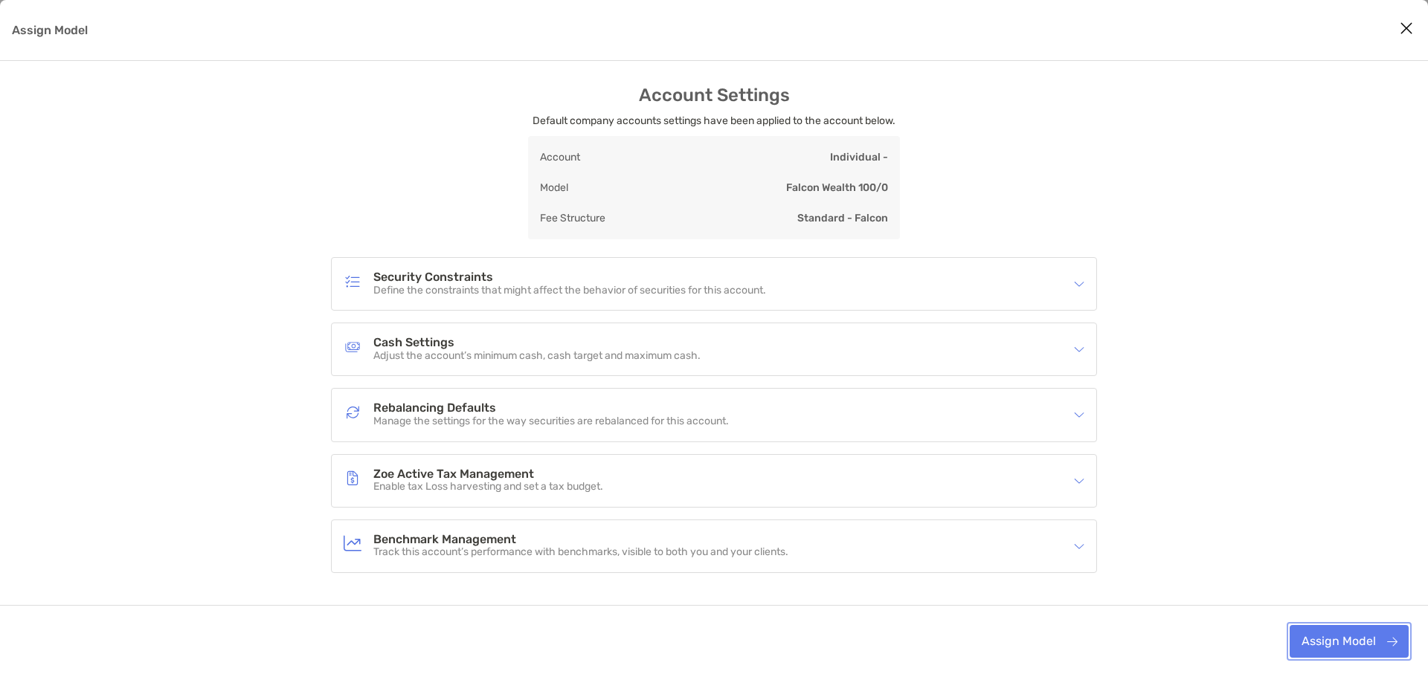
click at [1351, 635] on button "Assign Model" at bounding box center [1348, 641] width 119 height 33
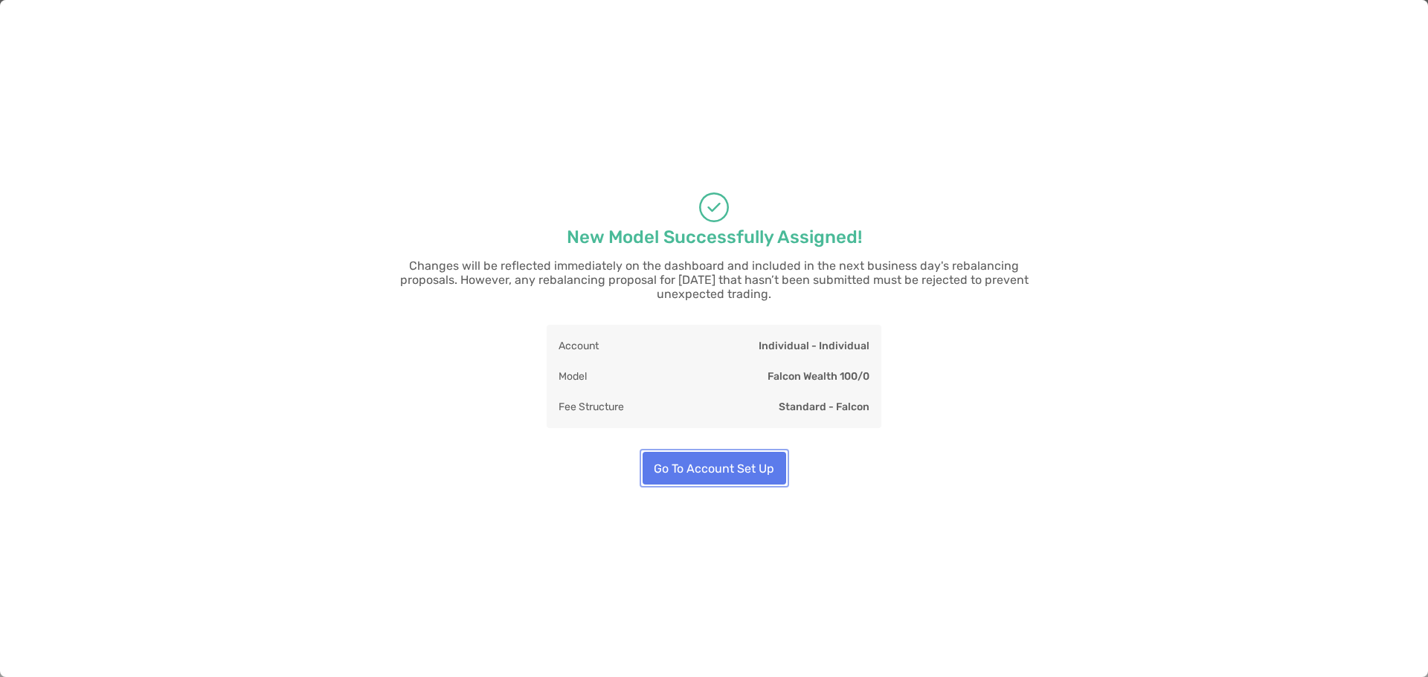
click at [696, 472] on button "Go To Account Set Up" at bounding box center [714, 468] width 144 height 33
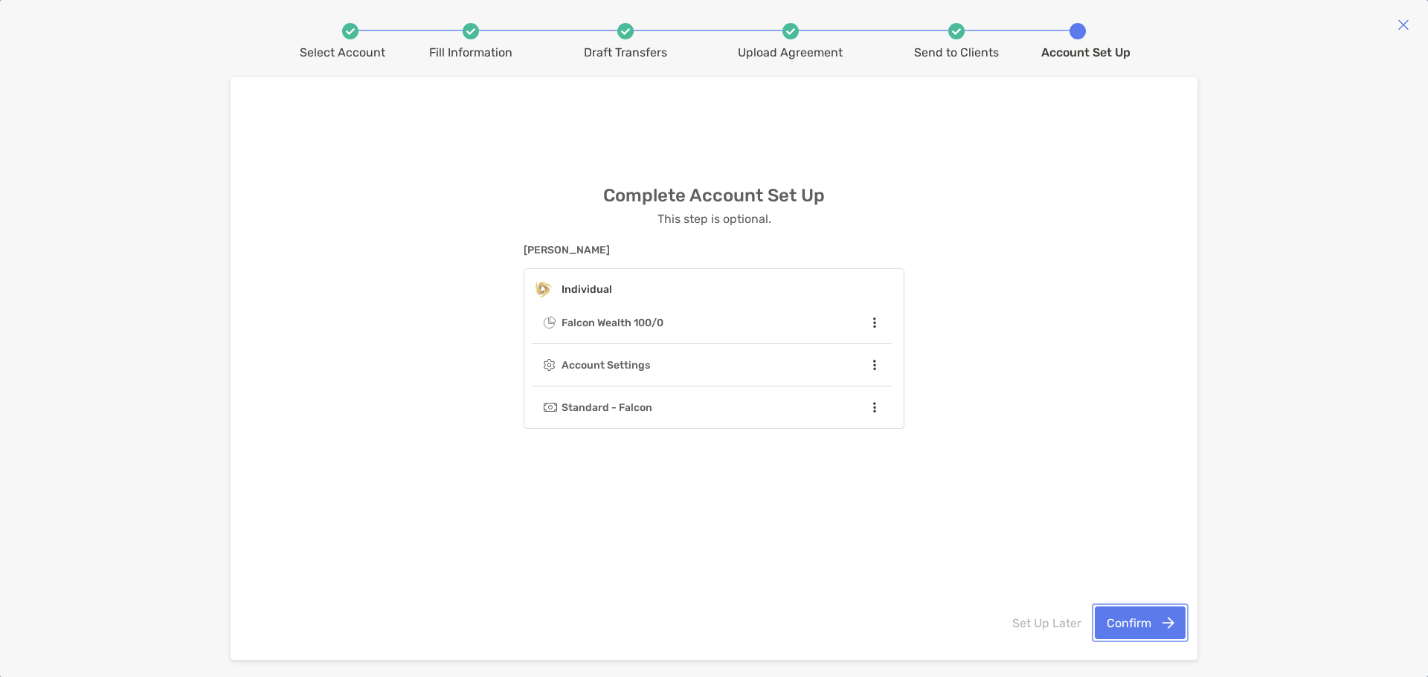
click at [1150, 617] on button "Confirm" at bounding box center [1140, 623] width 91 height 33
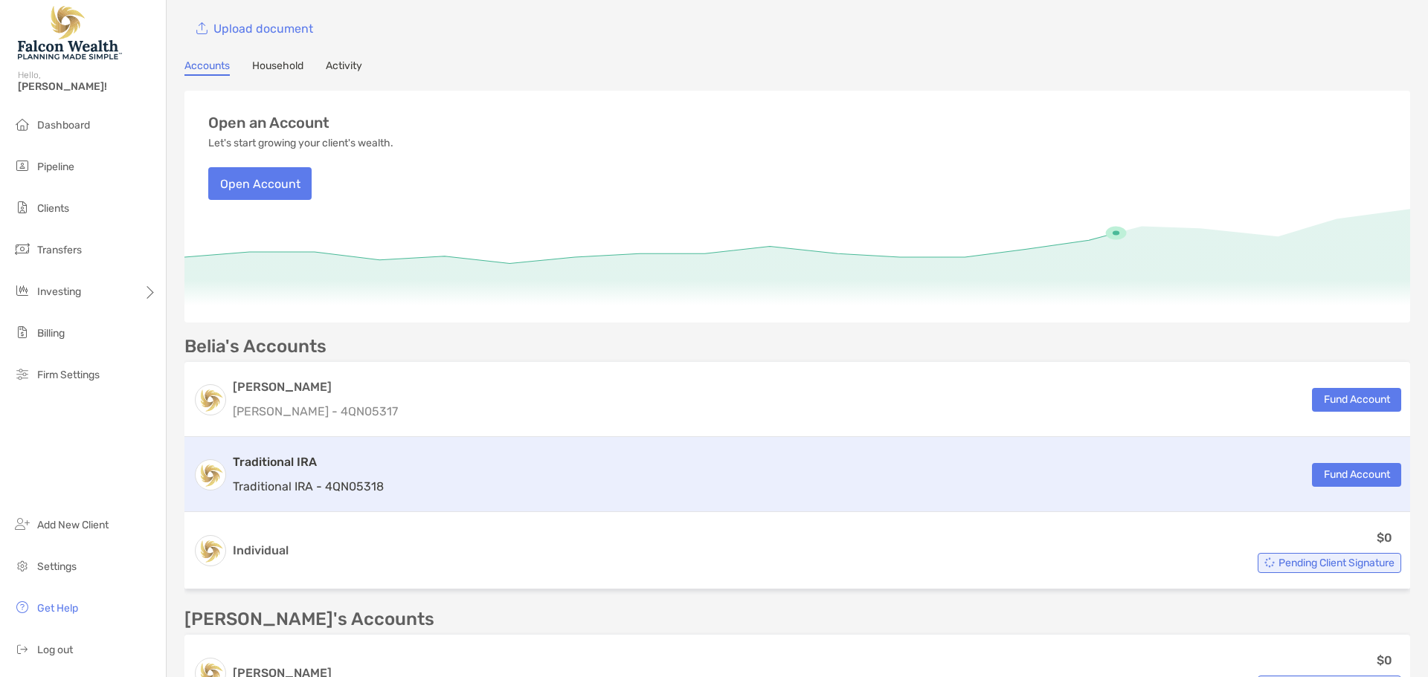
scroll to position [149, 0]
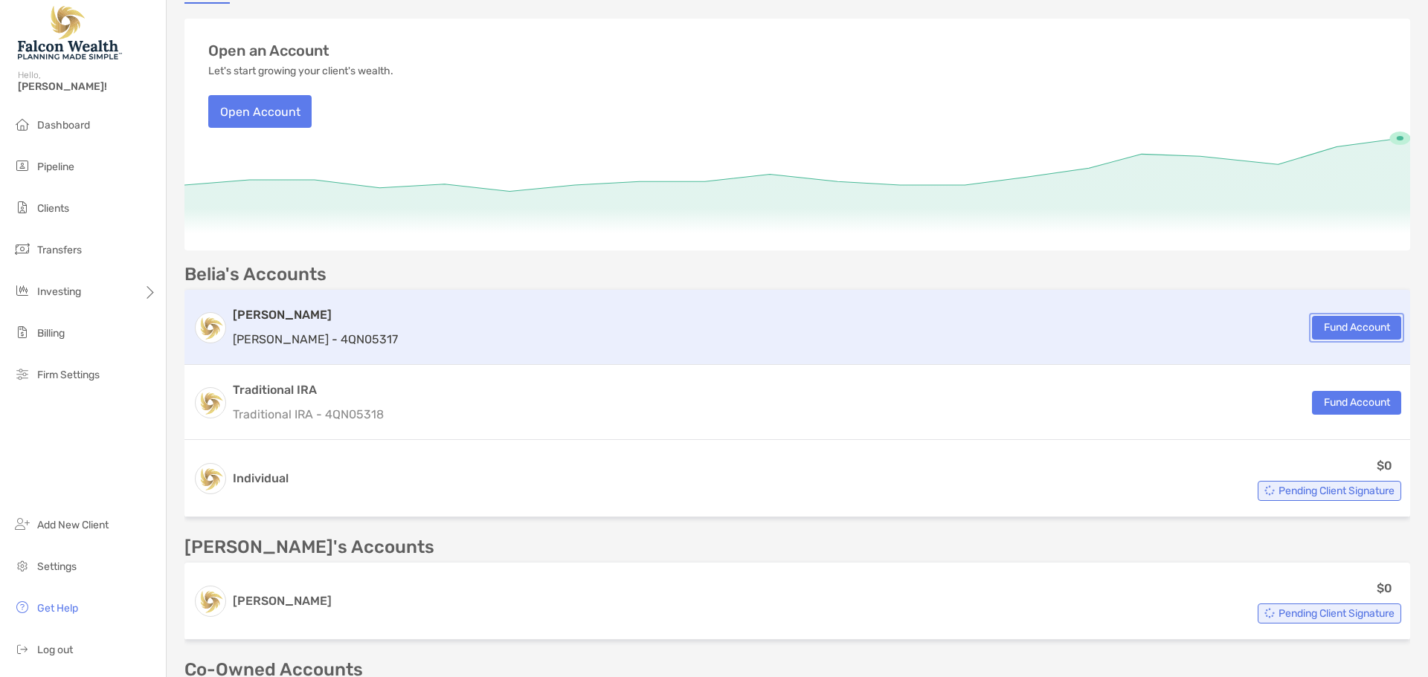
click at [1351, 325] on button "Fund Account" at bounding box center [1356, 328] width 89 height 24
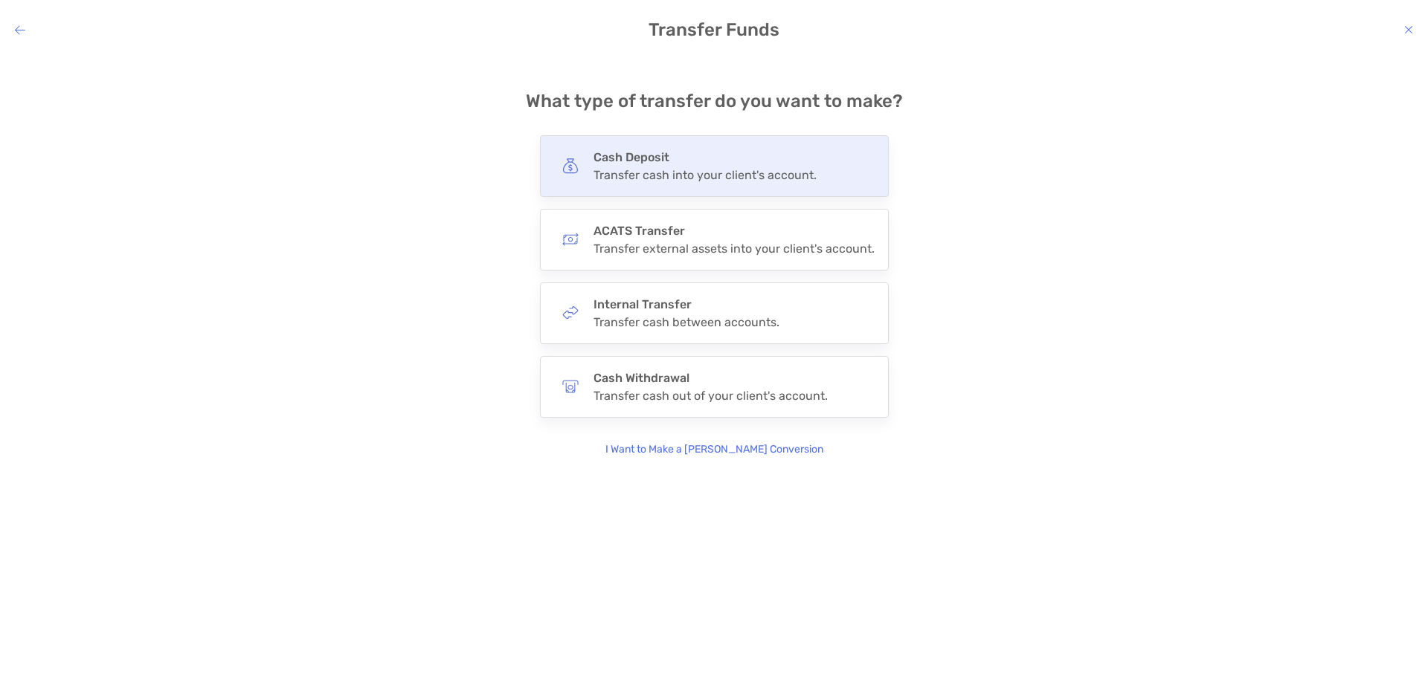
click at [755, 159] on h4 "Cash Deposit" at bounding box center [704, 157] width 223 height 14
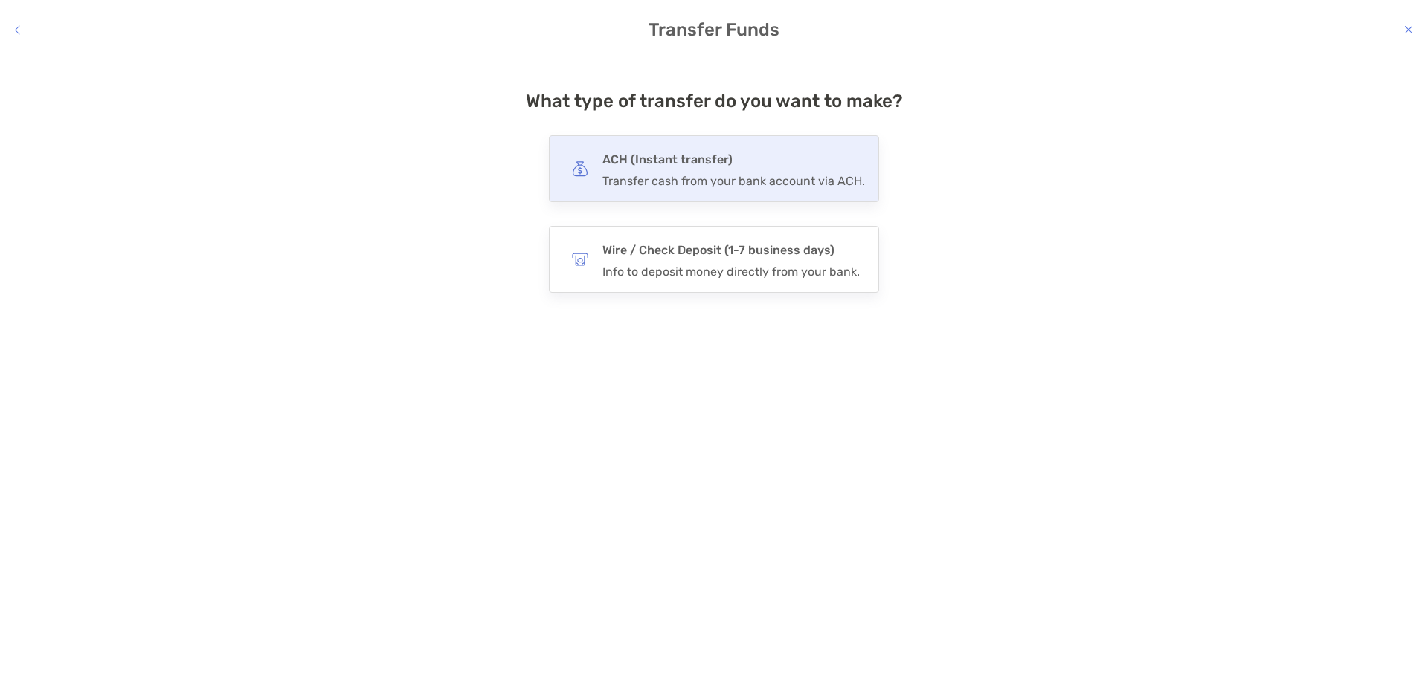
click at [753, 160] on h4 "ACH (Instant transfer)" at bounding box center [733, 159] width 262 height 21
click at [0, 0] on input "***" at bounding box center [0, 0] width 0 height 0
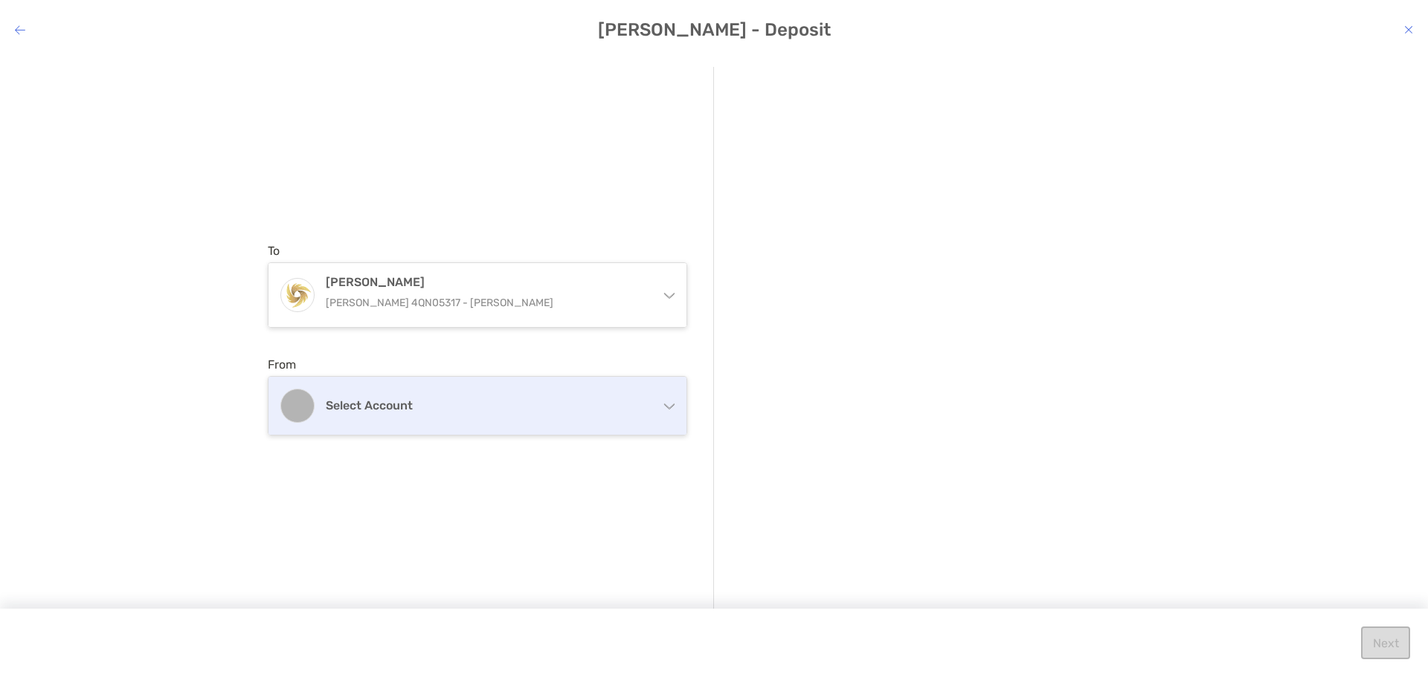
click at [445, 423] on div "Select account" at bounding box center [477, 406] width 418 height 58
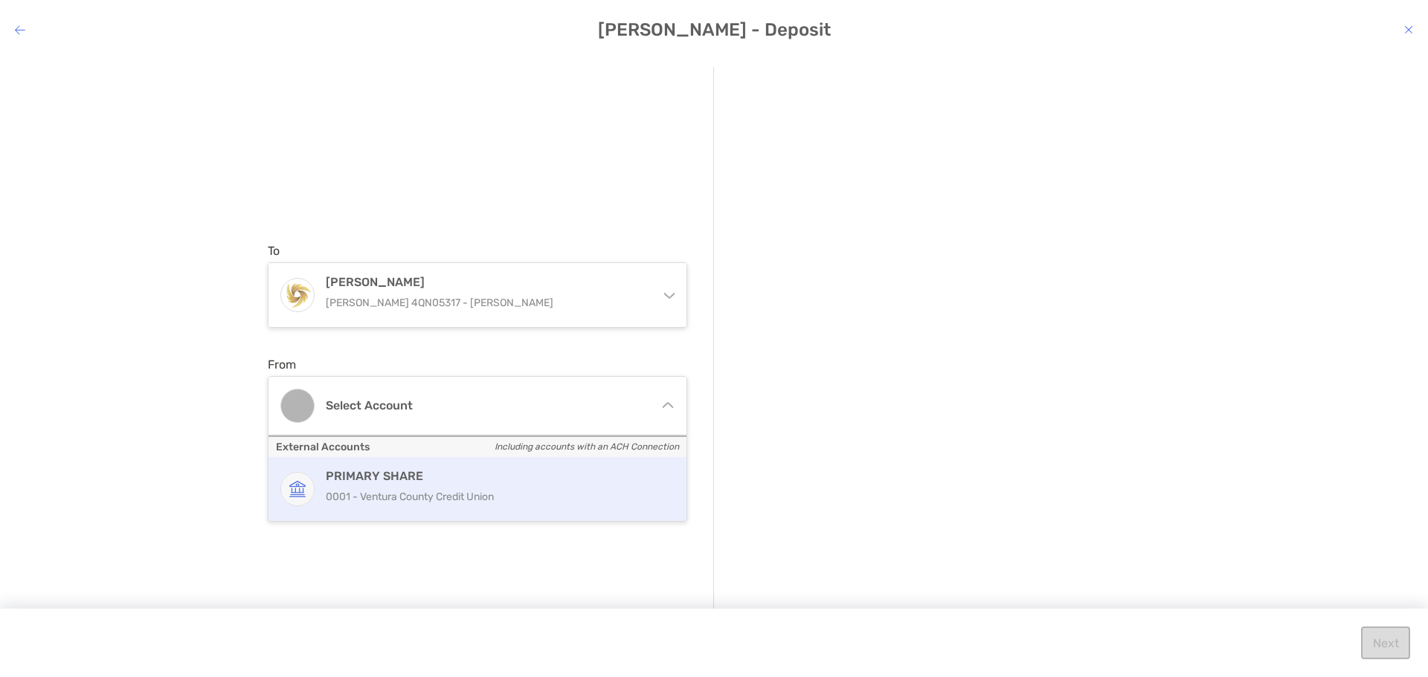
click at [400, 497] on p "0001 - Ventura County Credit Union" at bounding box center [493, 497] width 335 height 19
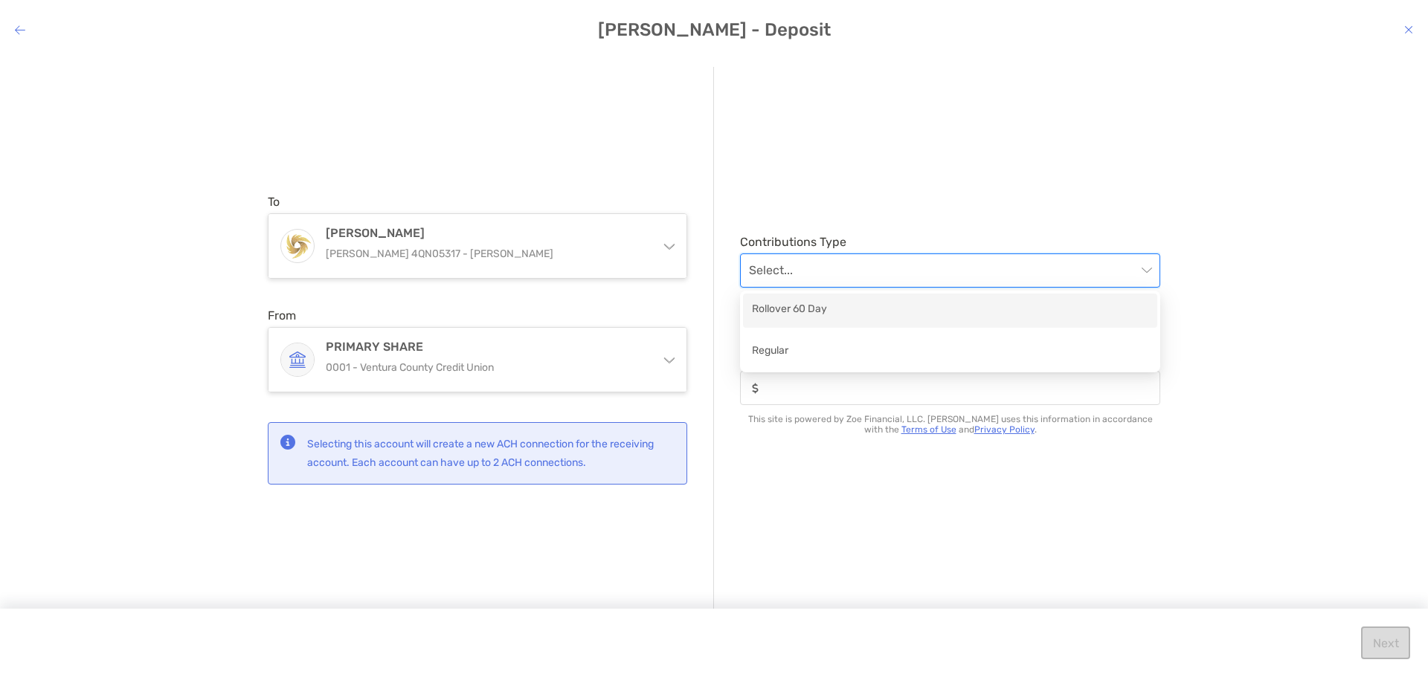
click at [822, 265] on input "modal" at bounding box center [942, 270] width 387 height 33
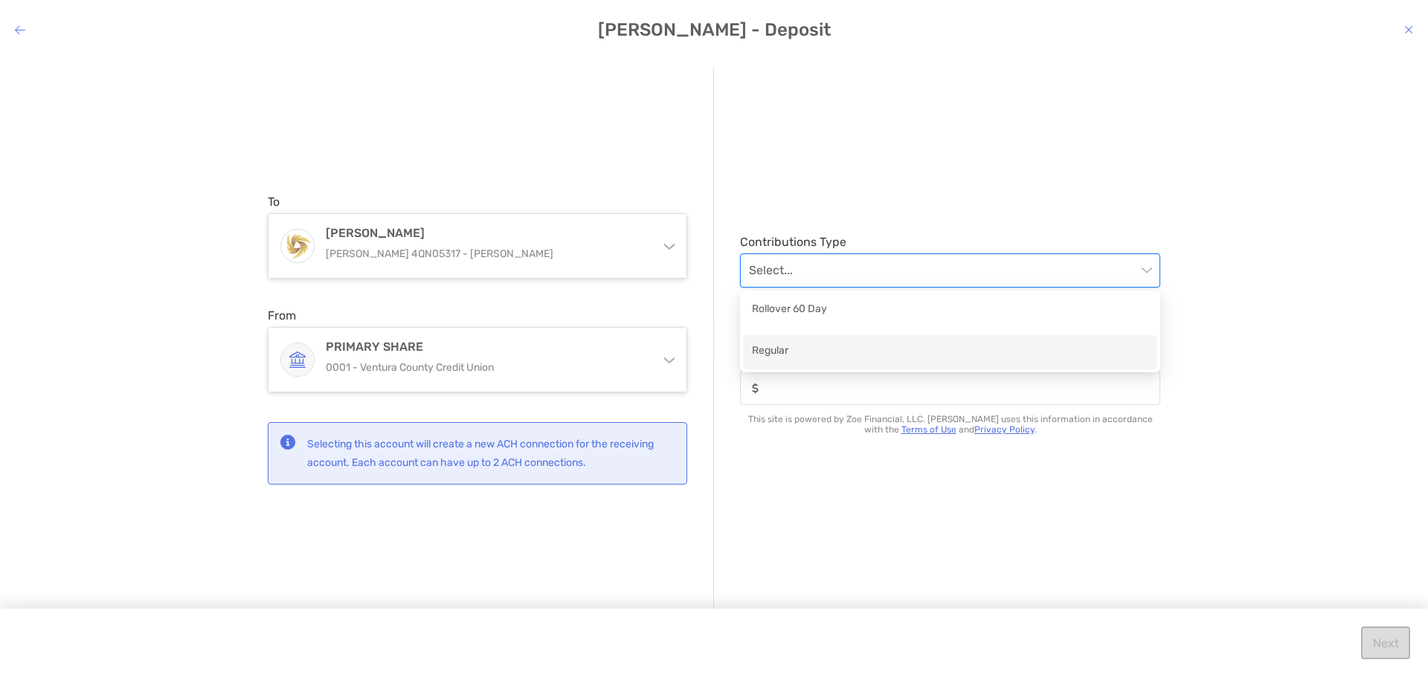
click at [790, 355] on div "Regular" at bounding box center [950, 352] width 396 height 19
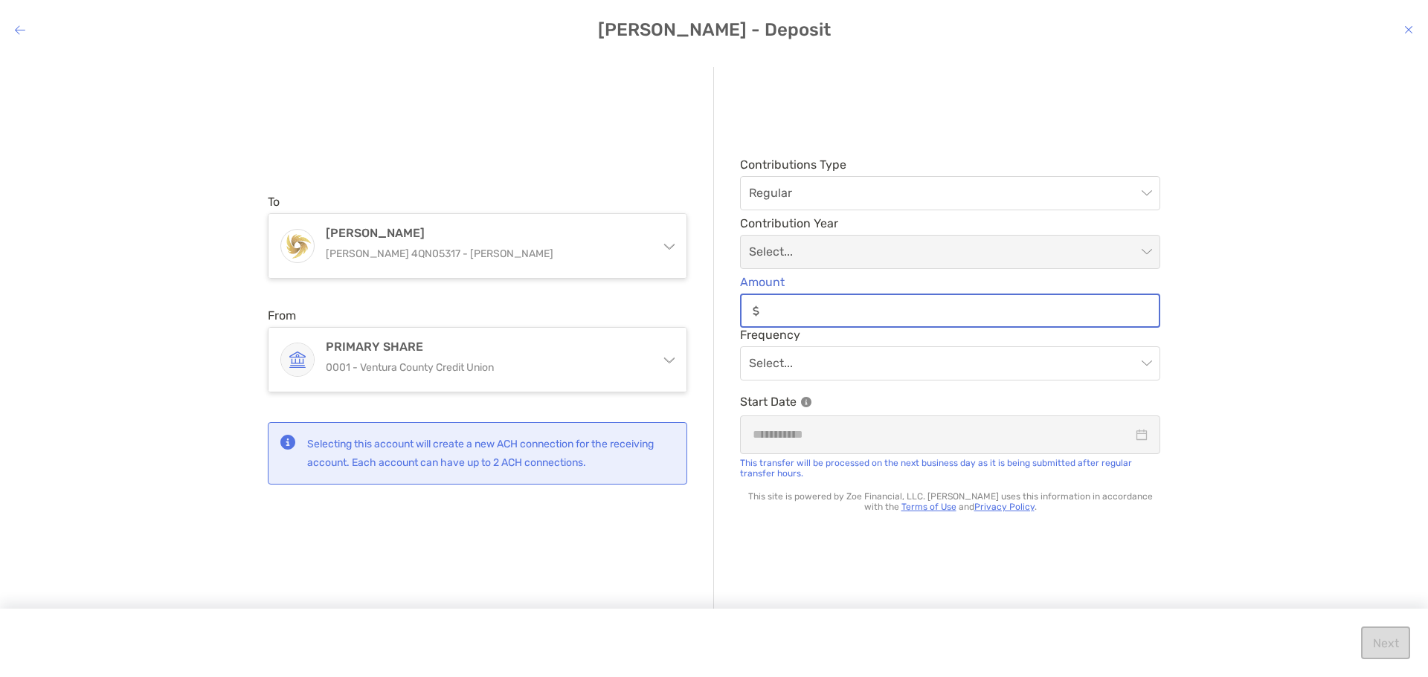
click at [810, 312] on input "Amount" at bounding box center [961, 311] width 393 height 13
type input "***"
drag, startPoint x: 1277, startPoint y: 312, endPoint x: 1195, endPoint y: 354, distance: 92.1
click at [1275, 314] on div "To [PERSON_NAME] [PERSON_NAME] 4QN05317 - [PERSON_NAME] [PERSON_NAME] [PERSON_N…" at bounding box center [714, 355] width 1428 height 600
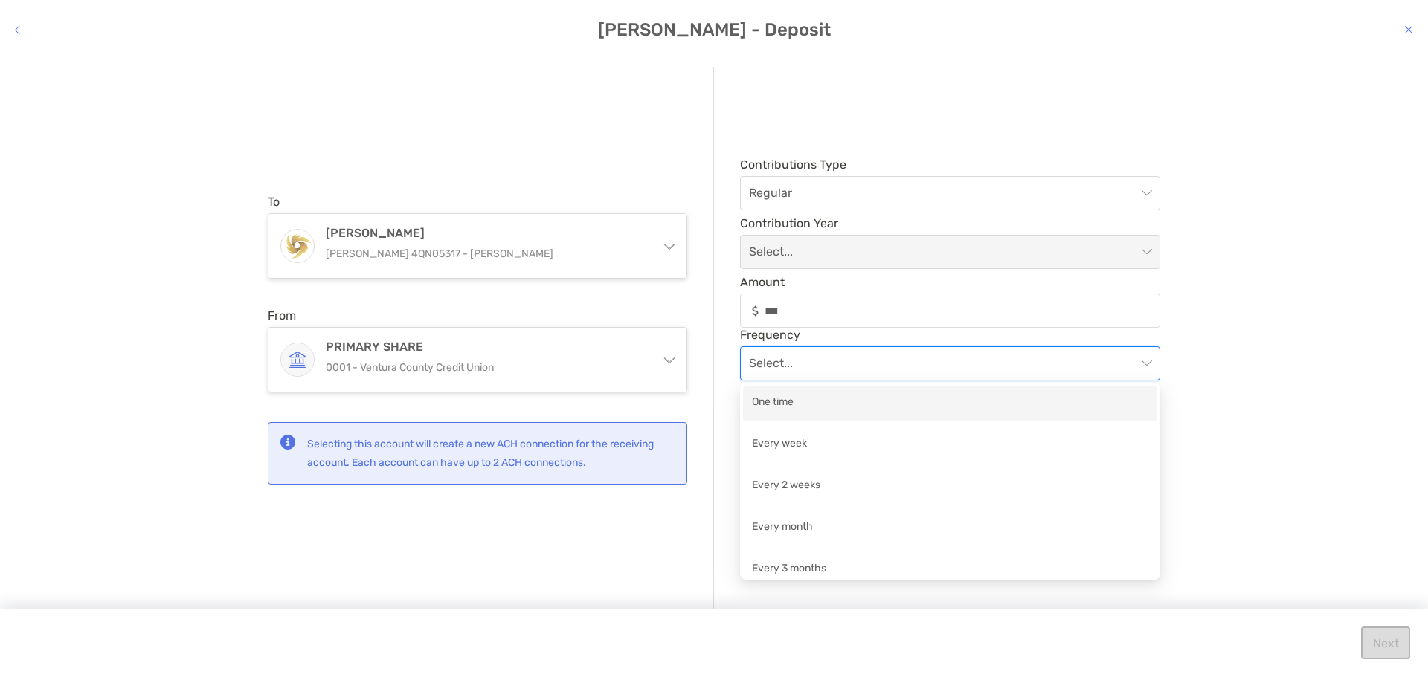
click at [913, 361] on input "modal" at bounding box center [942, 363] width 387 height 33
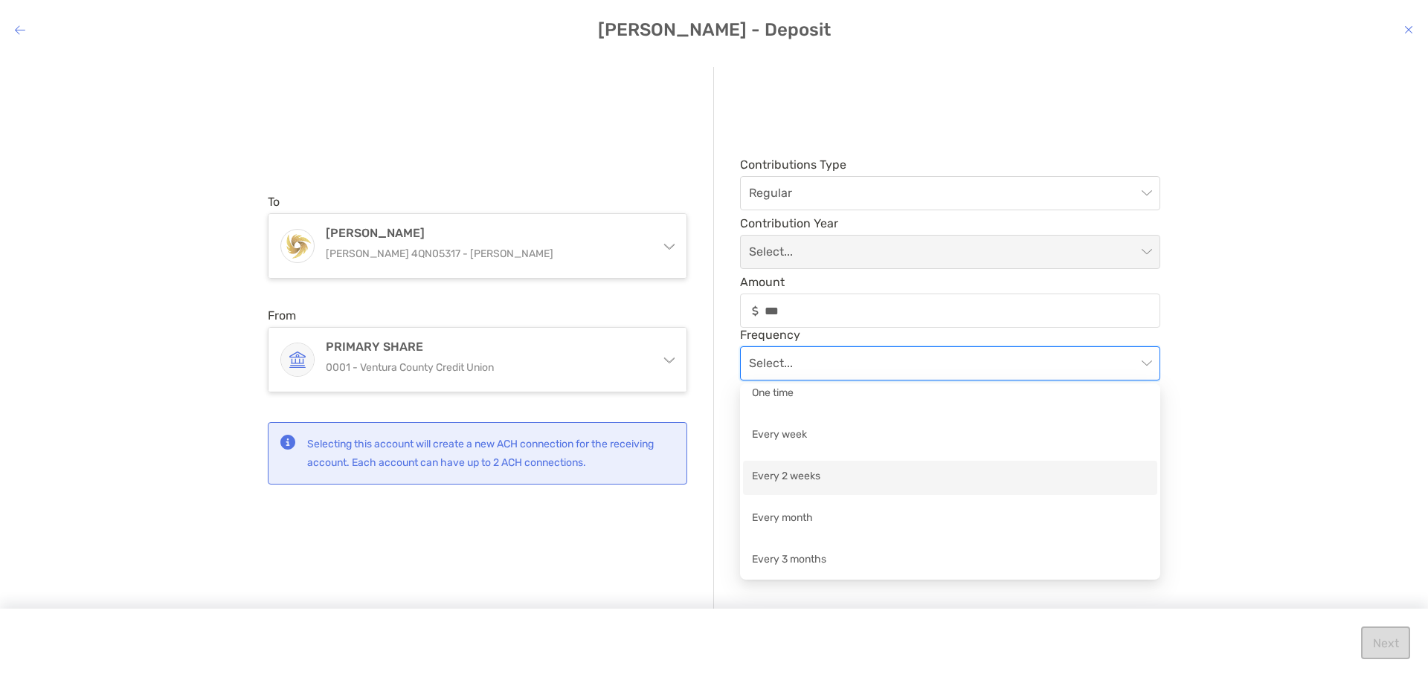
scroll to position [10, 0]
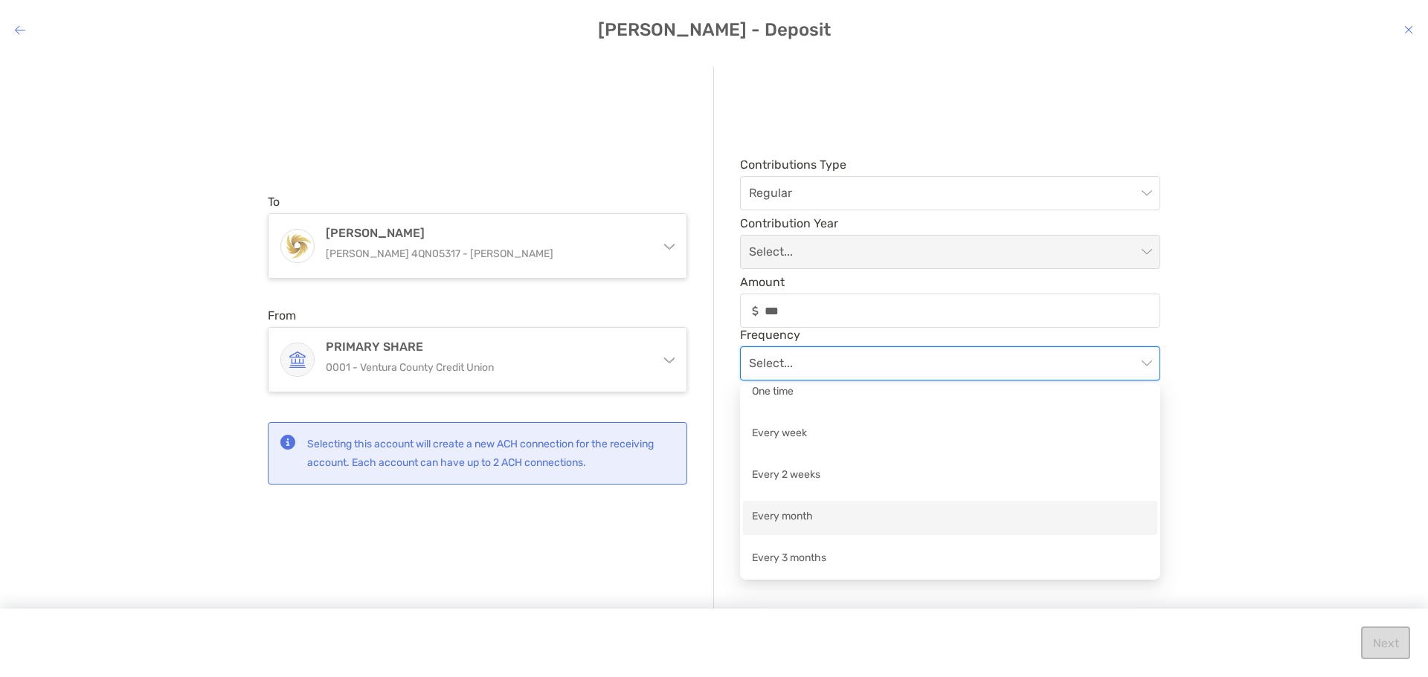
click at [831, 513] on div "Every month" at bounding box center [950, 518] width 396 height 19
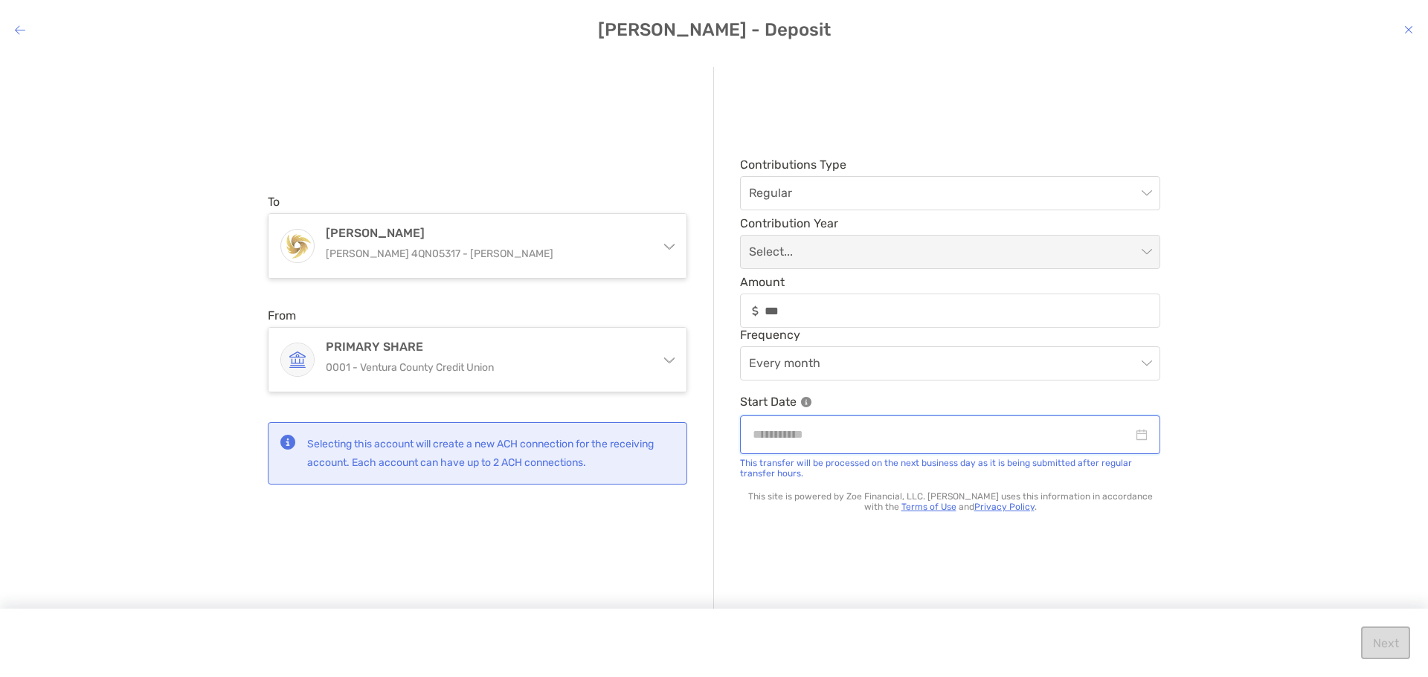
click at [791, 432] on input "modal" at bounding box center [943, 434] width 380 height 19
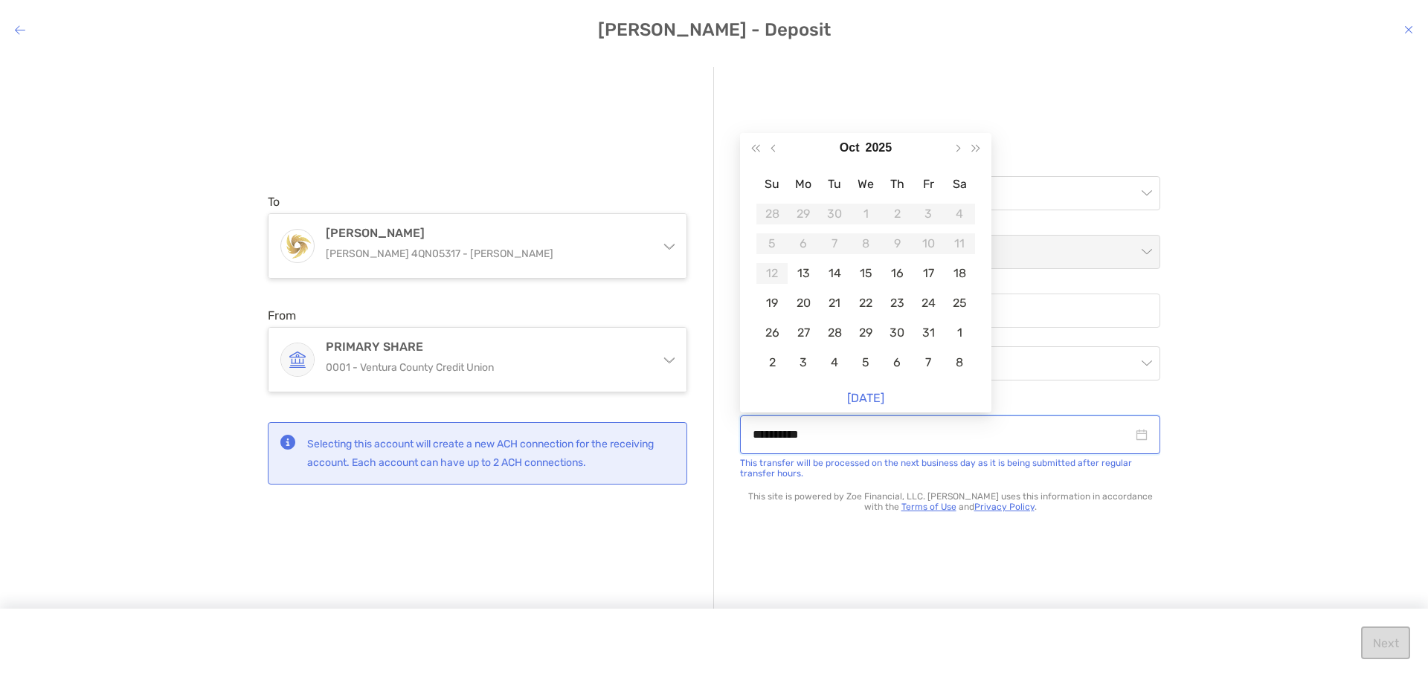
drag, startPoint x: 763, startPoint y: 433, endPoint x: 741, endPoint y: 435, distance: 21.7
click at [744, 435] on div "**********" at bounding box center [950, 435] width 420 height 38
drag, startPoint x: 762, startPoint y: 433, endPoint x: 744, endPoint y: 434, distance: 17.9
click at [744, 434] on div "**********" at bounding box center [950, 435] width 420 height 38
drag, startPoint x: 837, startPoint y: 435, endPoint x: 581, endPoint y: 436, distance: 255.8
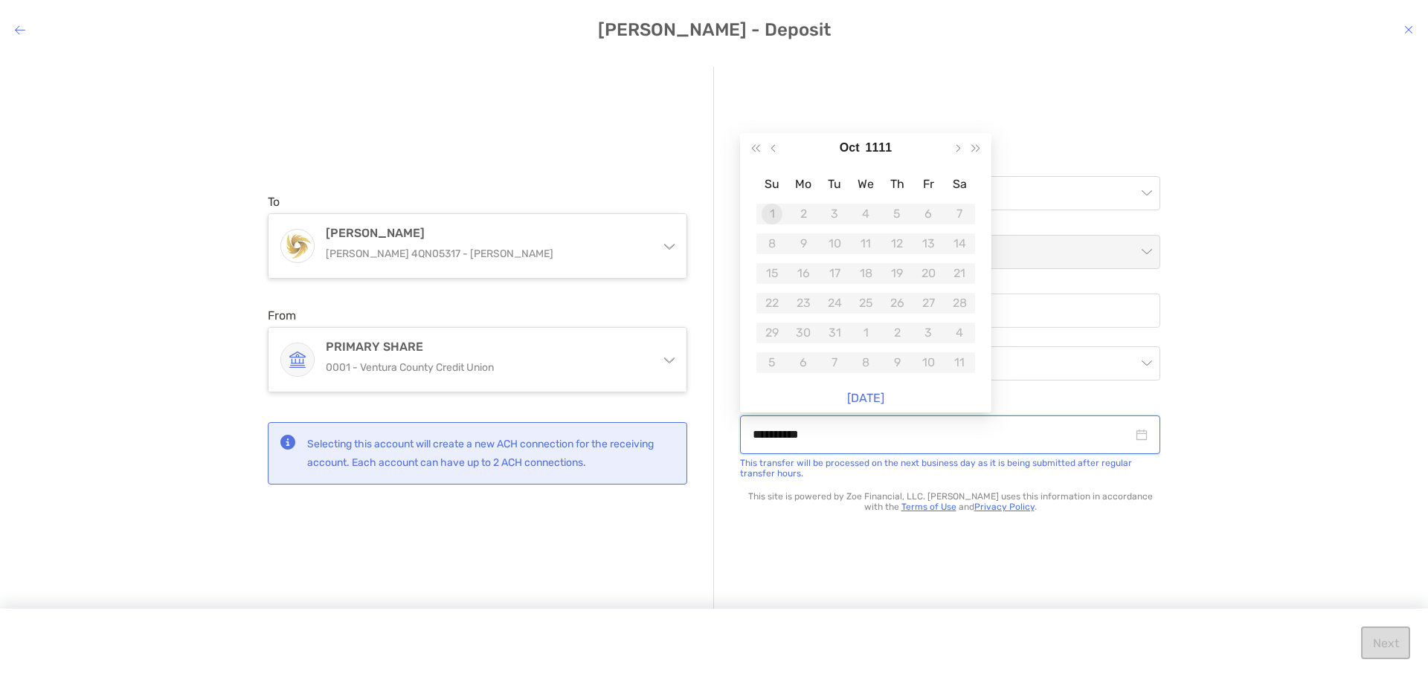
click at [587, 436] on div "**********" at bounding box center [714, 339] width 892 height 545
drag, startPoint x: 776, startPoint y: 150, endPoint x: 943, endPoint y: 164, distance: 167.2
click at [779, 151] on button "Previous month (PageUp)" at bounding box center [774, 148] width 19 height 30
type input "**********"
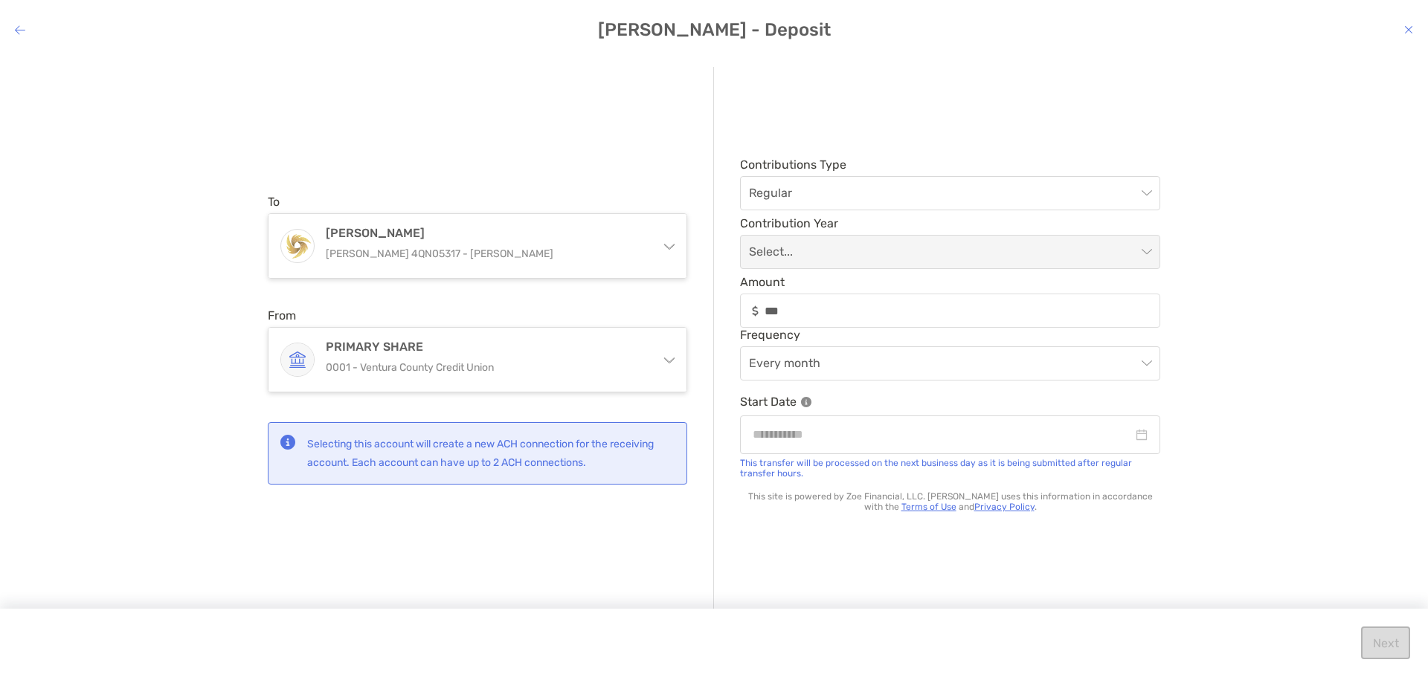
click at [1426, 298] on div "To [PERSON_NAME] [PERSON_NAME] 4QN05317 - [PERSON_NAME] [PERSON_NAME] [PERSON_N…" at bounding box center [714, 355] width 1428 height 600
click at [898, 430] on input "modal" at bounding box center [943, 434] width 380 height 19
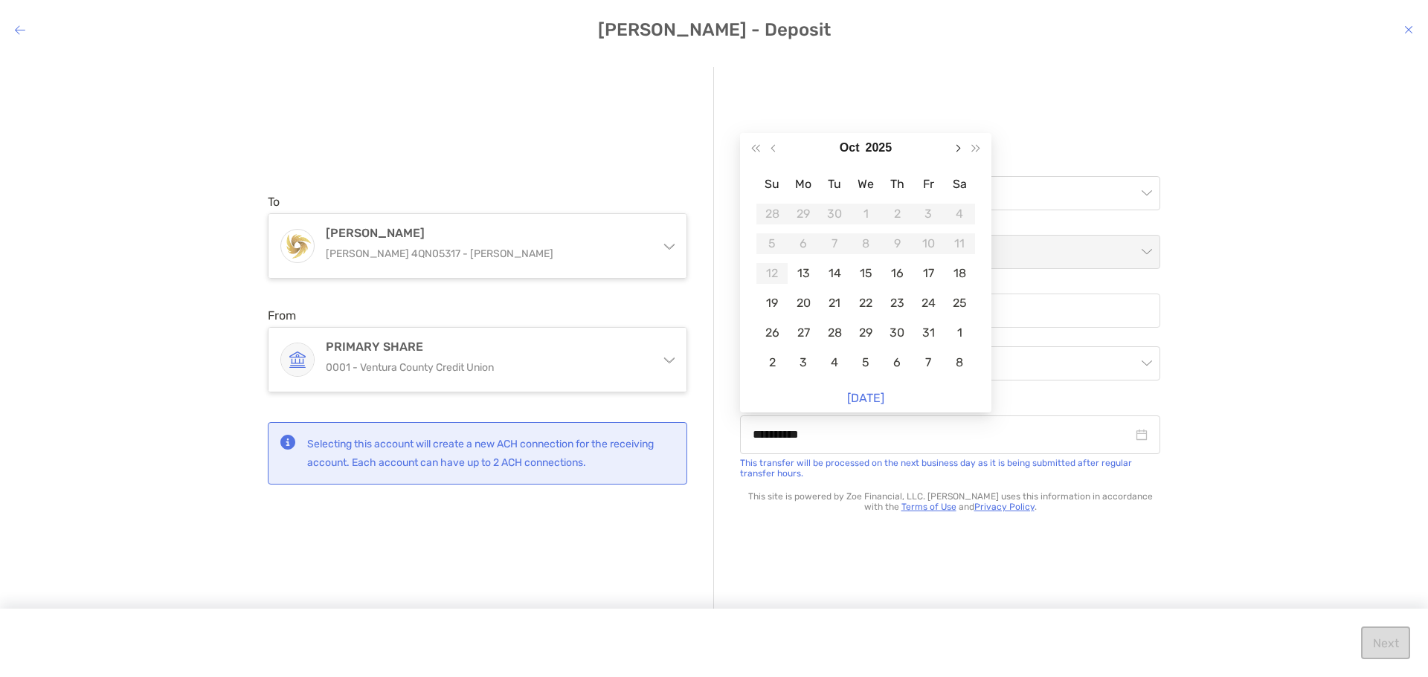
click at [962, 145] on button "Next month (PageDown)" at bounding box center [956, 148] width 19 height 30
click at [959, 212] on div "1" at bounding box center [959, 214] width 21 height 21
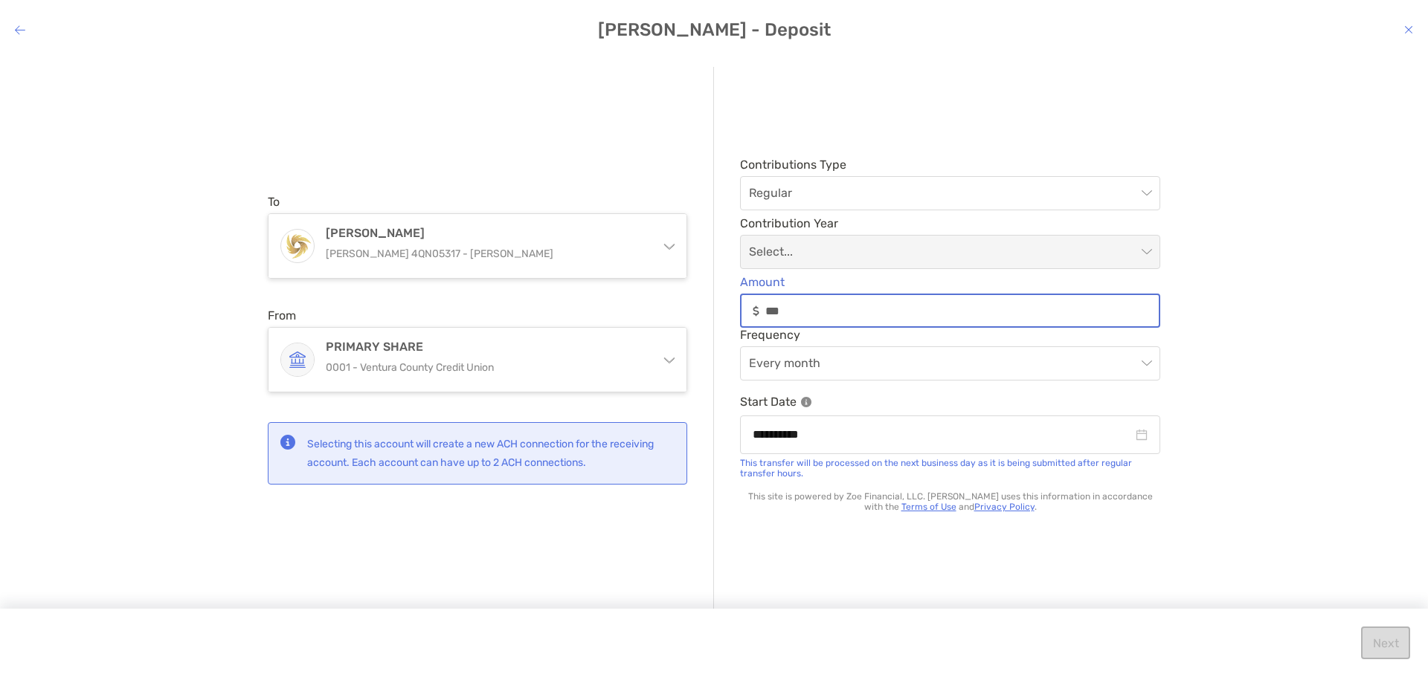
click at [821, 311] on input "***" at bounding box center [961, 311] width 393 height 13
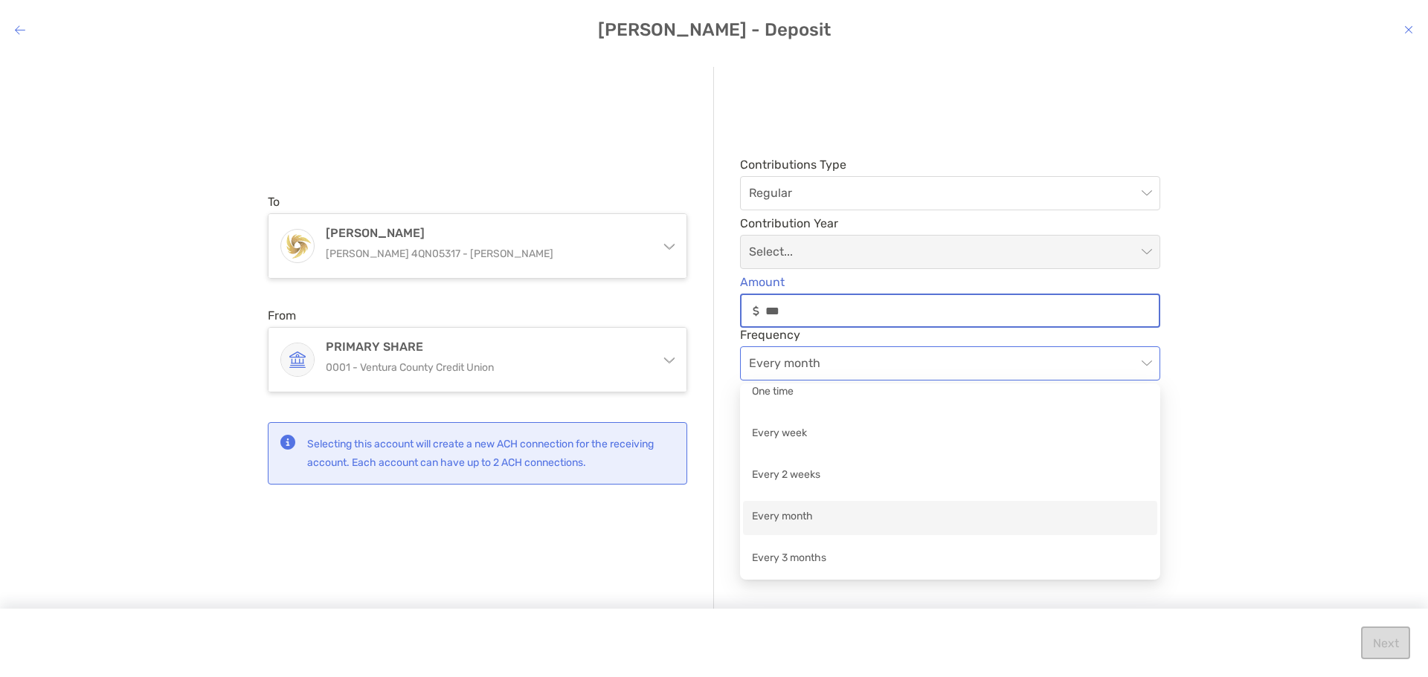
click at [845, 362] on span "Every month" at bounding box center [950, 363] width 402 height 33
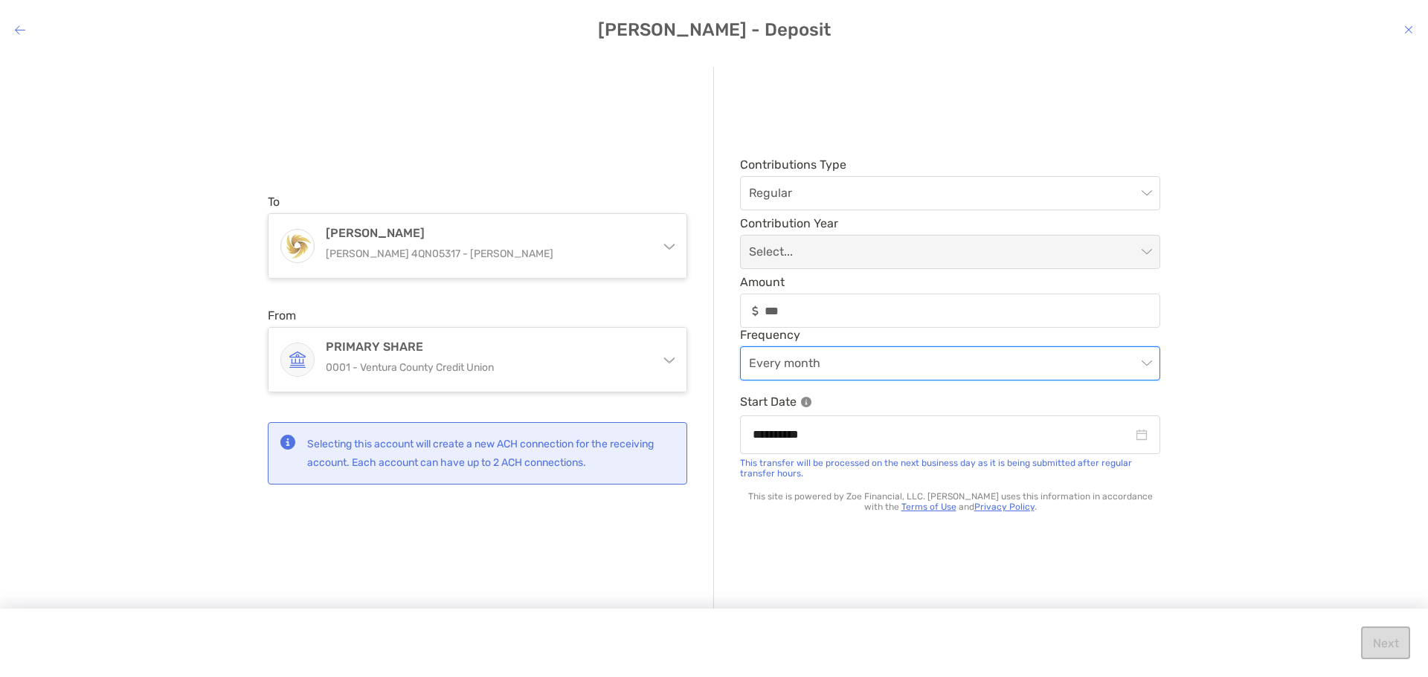
click at [845, 362] on span "Every month" at bounding box center [950, 363] width 402 height 33
click at [848, 201] on span "Regular" at bounding box center [950, 193] width 402 height 33
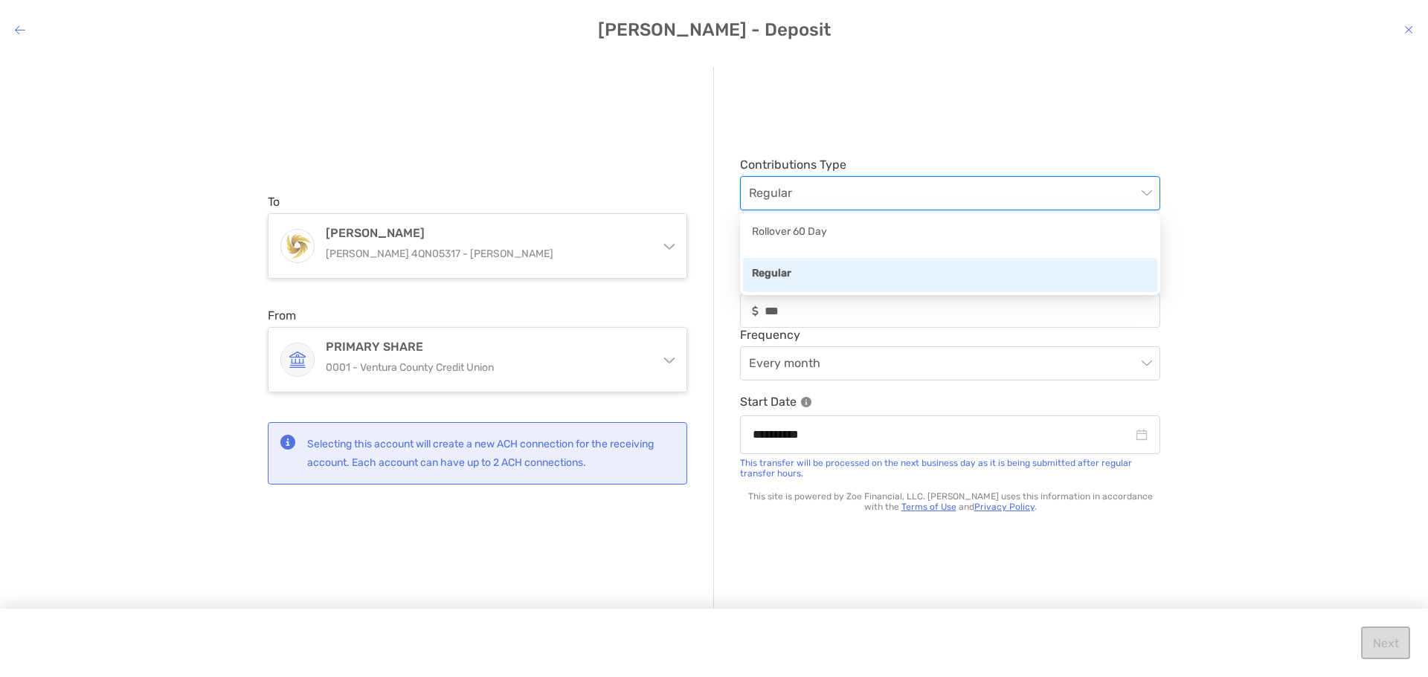
click at [848, 200] on span "Regular" at bounding box center [950, 193] width 402 height 33
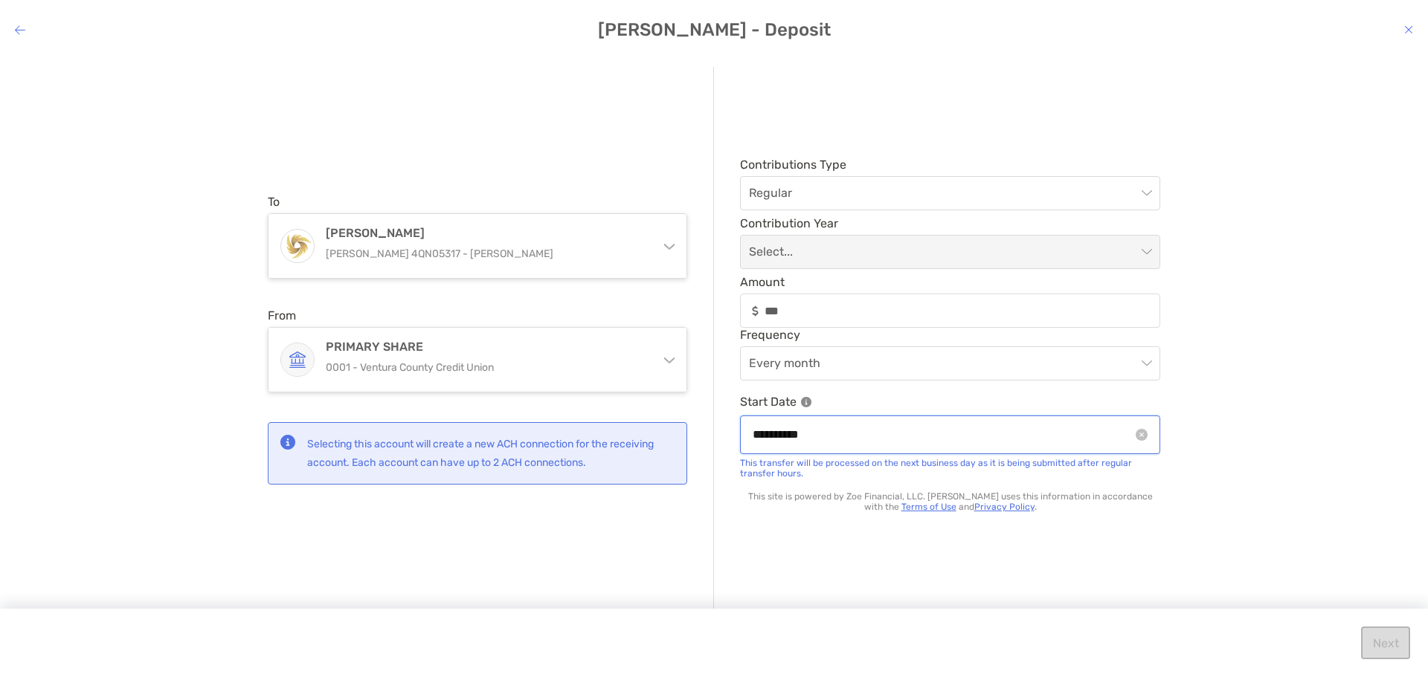
click at [849, 438] on input "**********" at bounding box center [943, 434] width 380 height 19
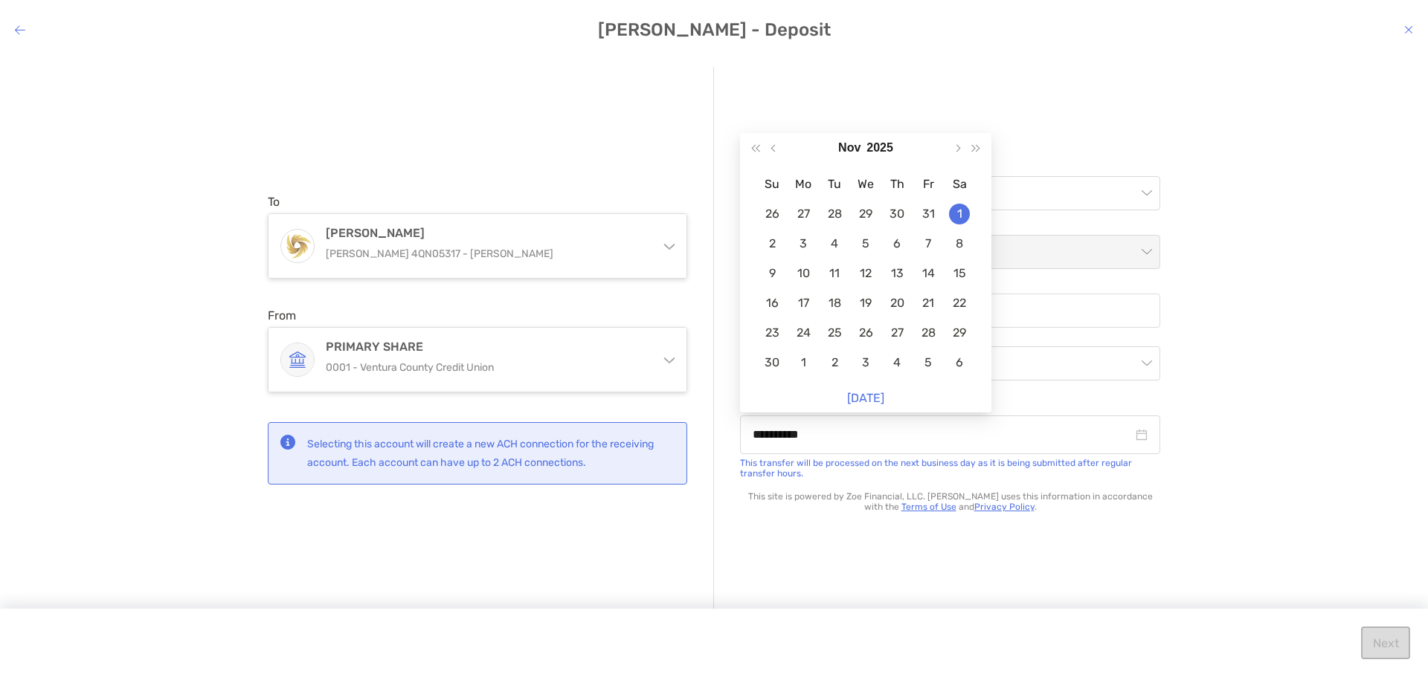
click at [1296, 453] on div "**********" at bounding box center [714, 355] width 1428 height 600
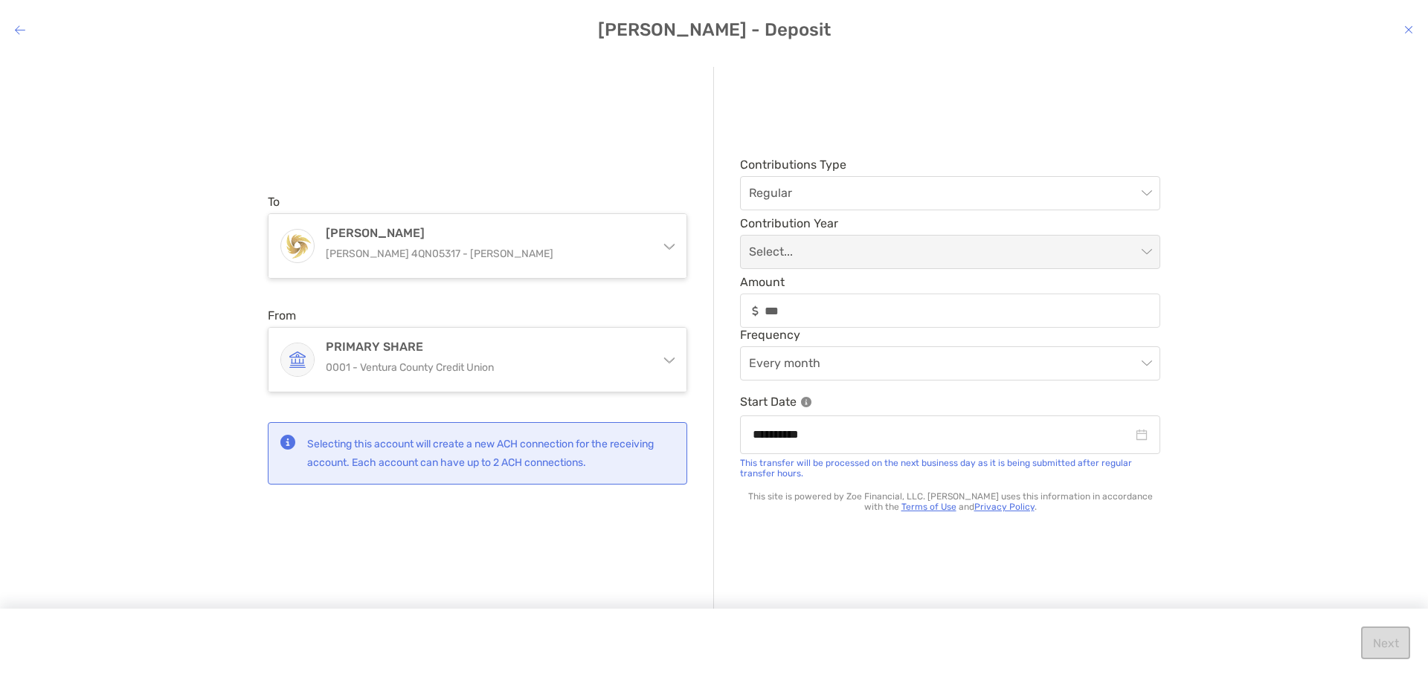
click at [1401, 644] on div "Next" at bounding box center [714, 643] width 1428 height 68
click at [941, 367] on span "Every month" at bounding box center [950, 363] width 402 height 33
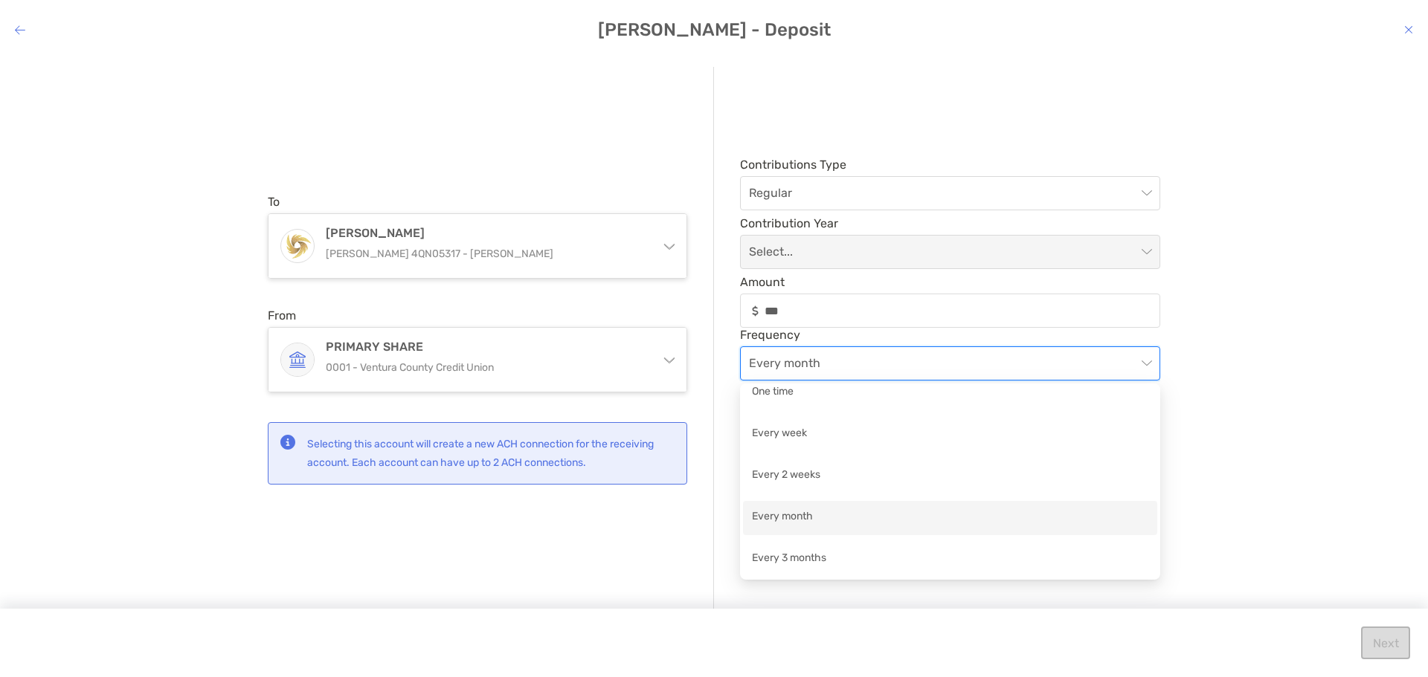
click at [780, 522] on div "Every month" at bounding box center [950, 518] width 396 height 19
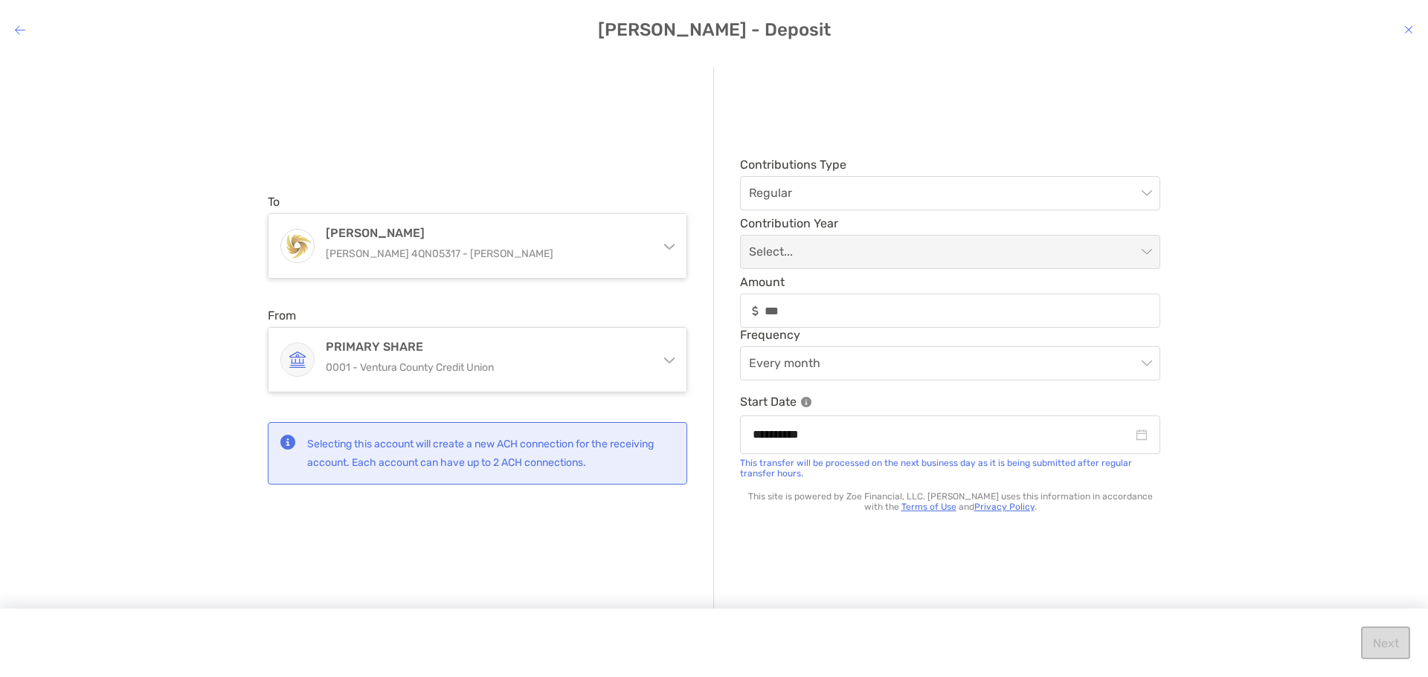
click at [1405, 648] on div "Next" at bounding box center [714, 643] width 1428 height 68
drag, startPoint x: 1405, startPoint y: 648, endPoint x: 1075, endPoint y: 497, distance: 362.4
click at [1404, 647] on div "Next" at bounding box center [714, 643] width 1428 height 68
click at [845, 362] on span "Every month" at bounding box center [950, 363] width 402 height 33
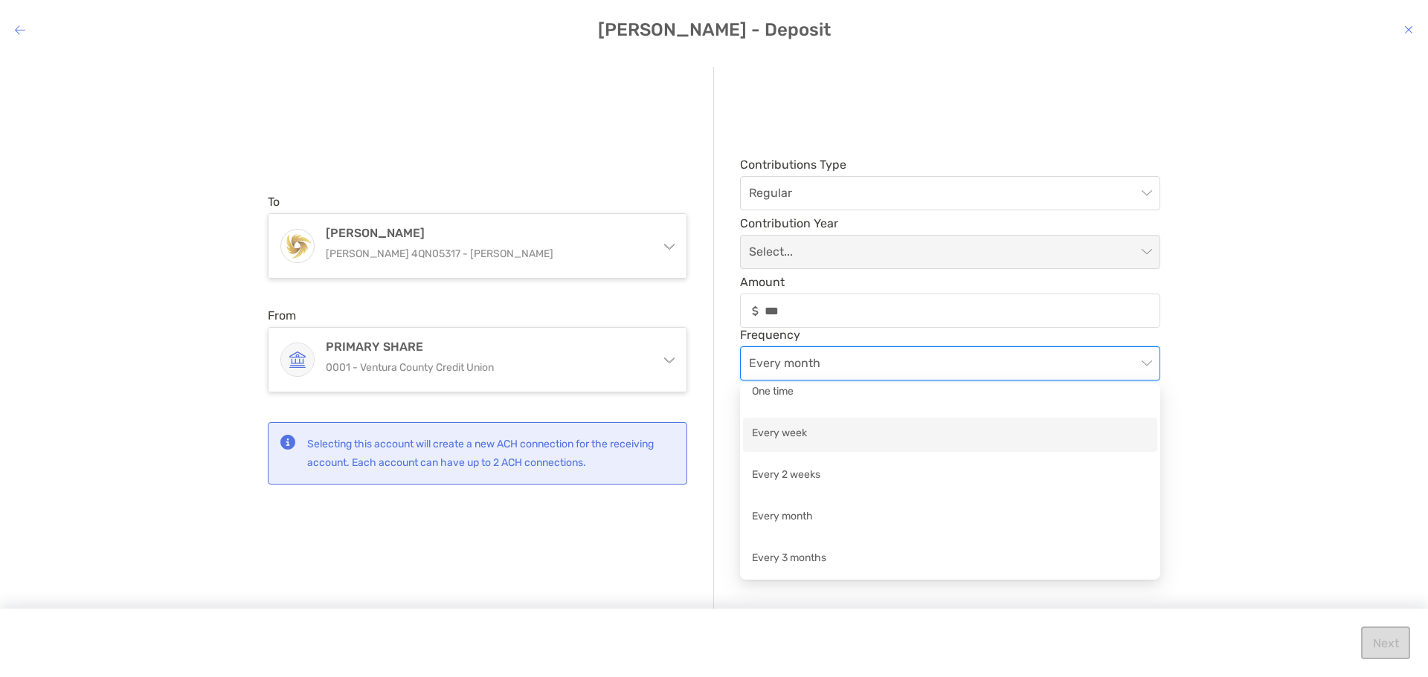
click at [797, 441] on div "Every week" at bounding box center [950, 434] width 396 height 19
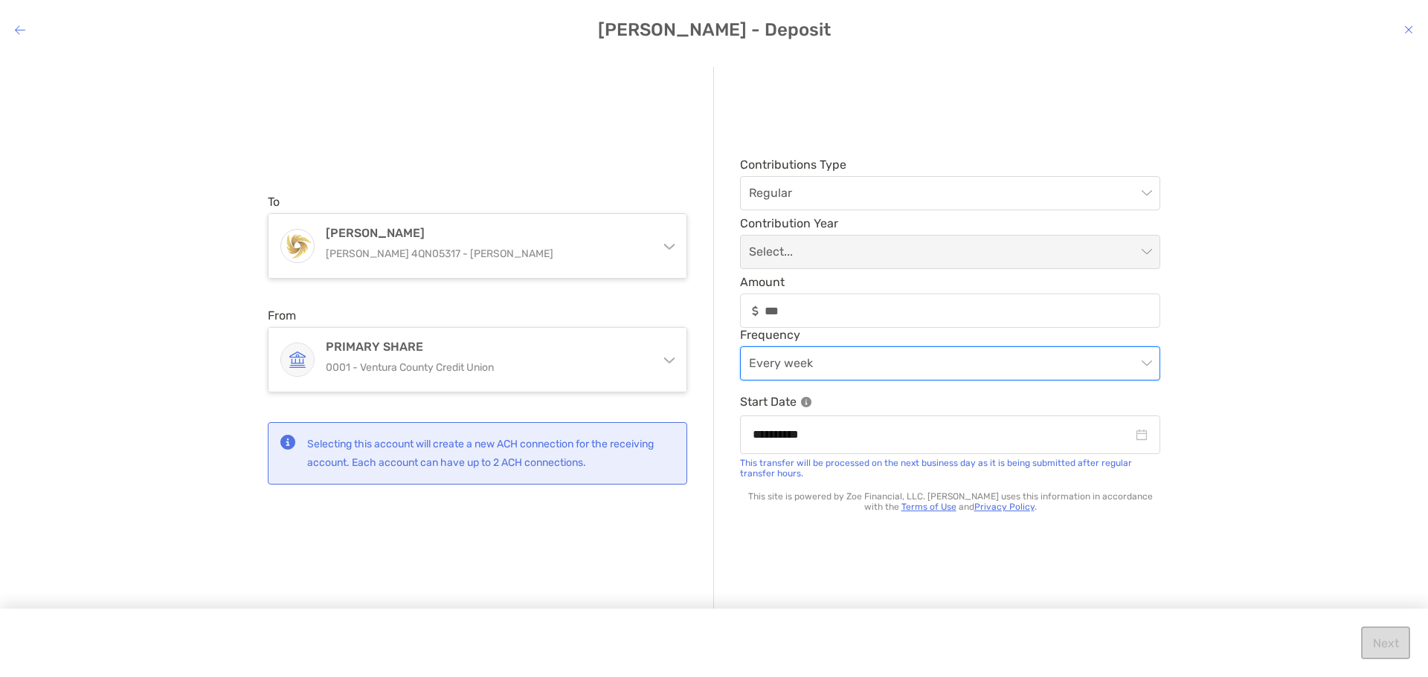
click at [800, 362] on span "Every week" at bounding box center [950, 363] width 402 height 33
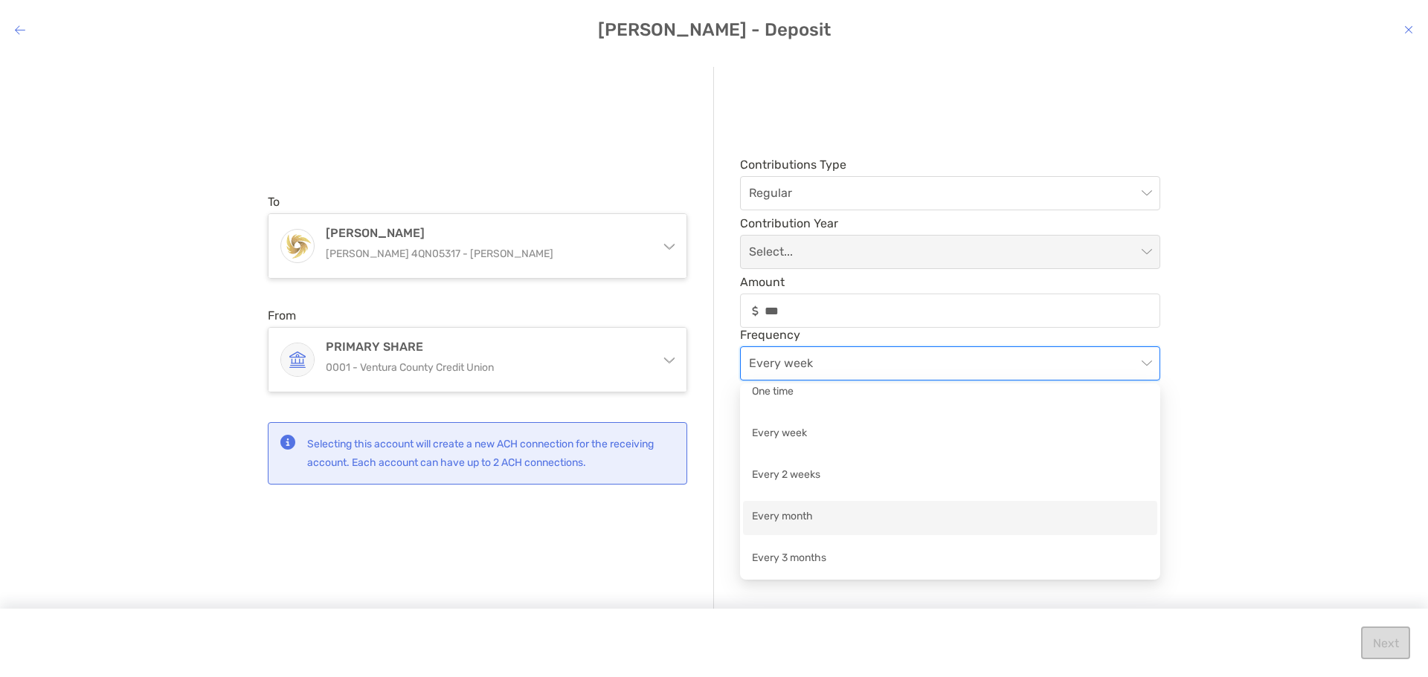
click at [799, 515] on div "Every month" at bounding box center [950, 518] width 396 height 19
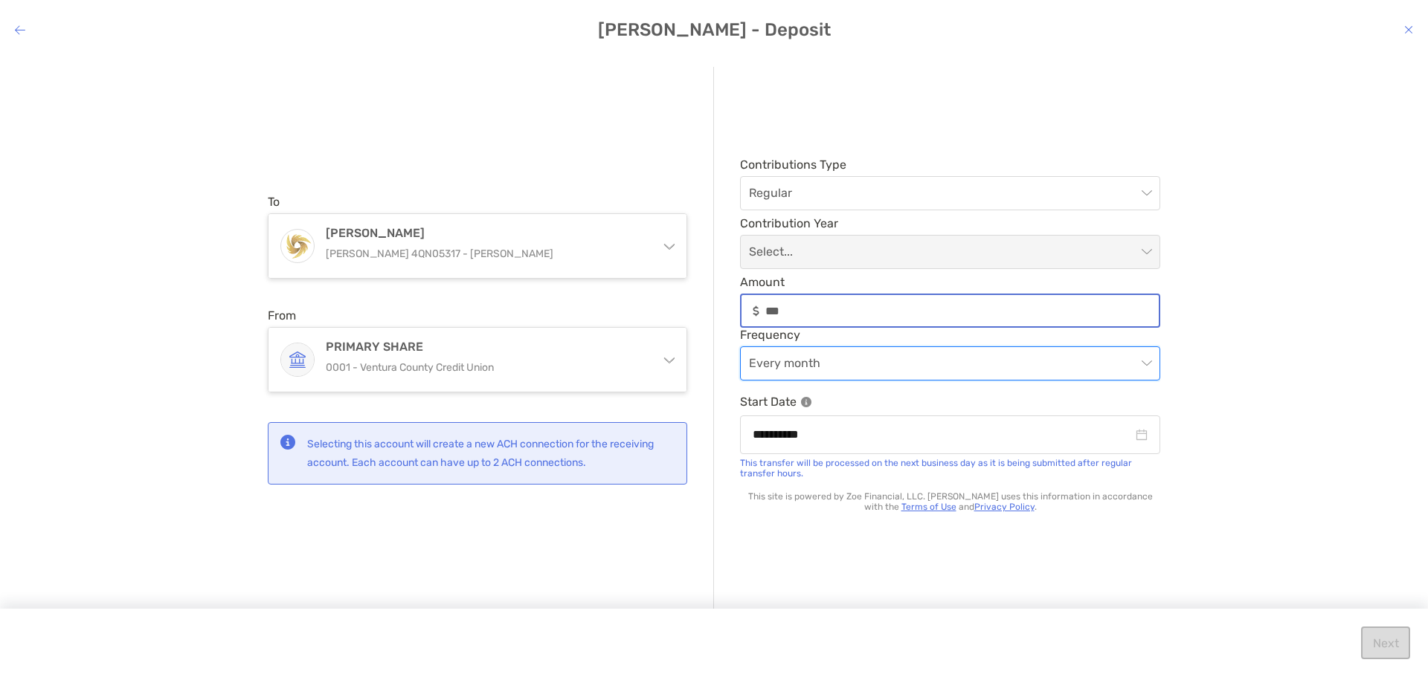
click at [808, 306] on input "***" at bounding box center [961, 311] width 393 height 13
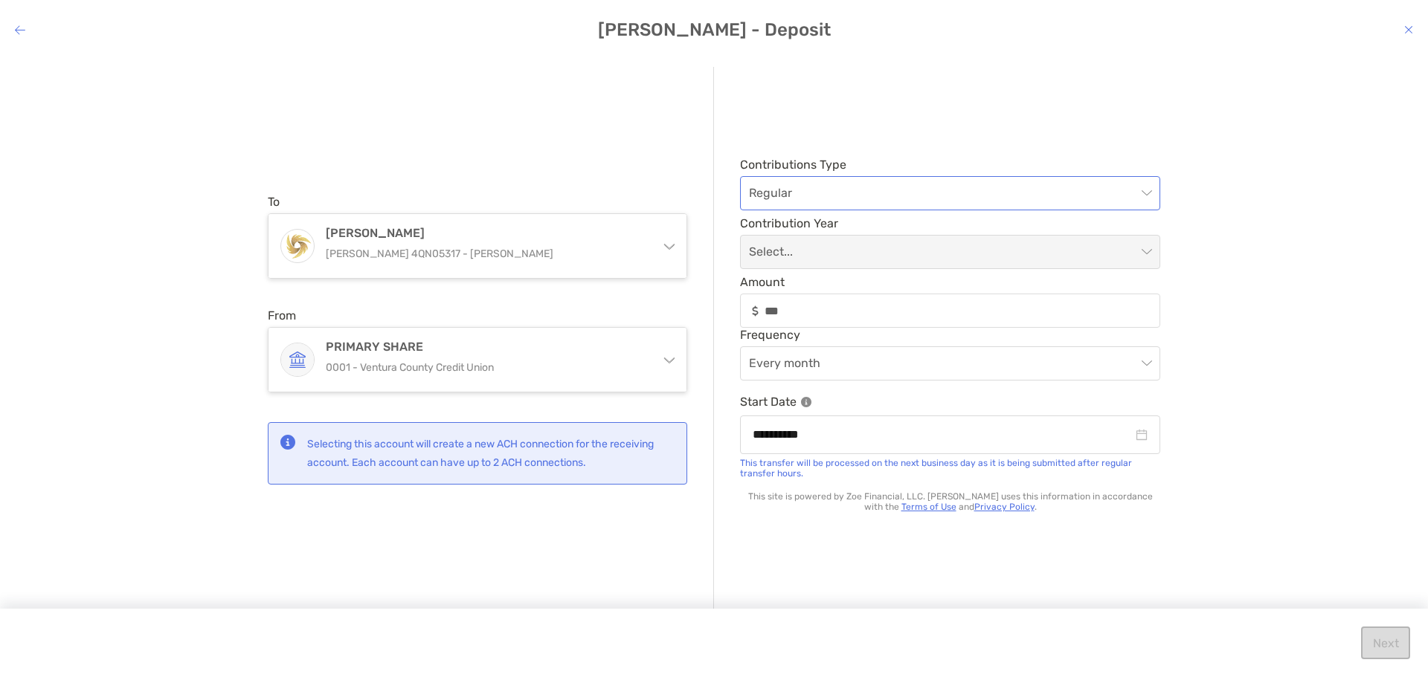
click at [795, 198] on span "Regular" at bounding box center [950, 193] width 402 height 33
click at [821, 439] on input "**********" at bounding box center [943, 434] width 380 height 19
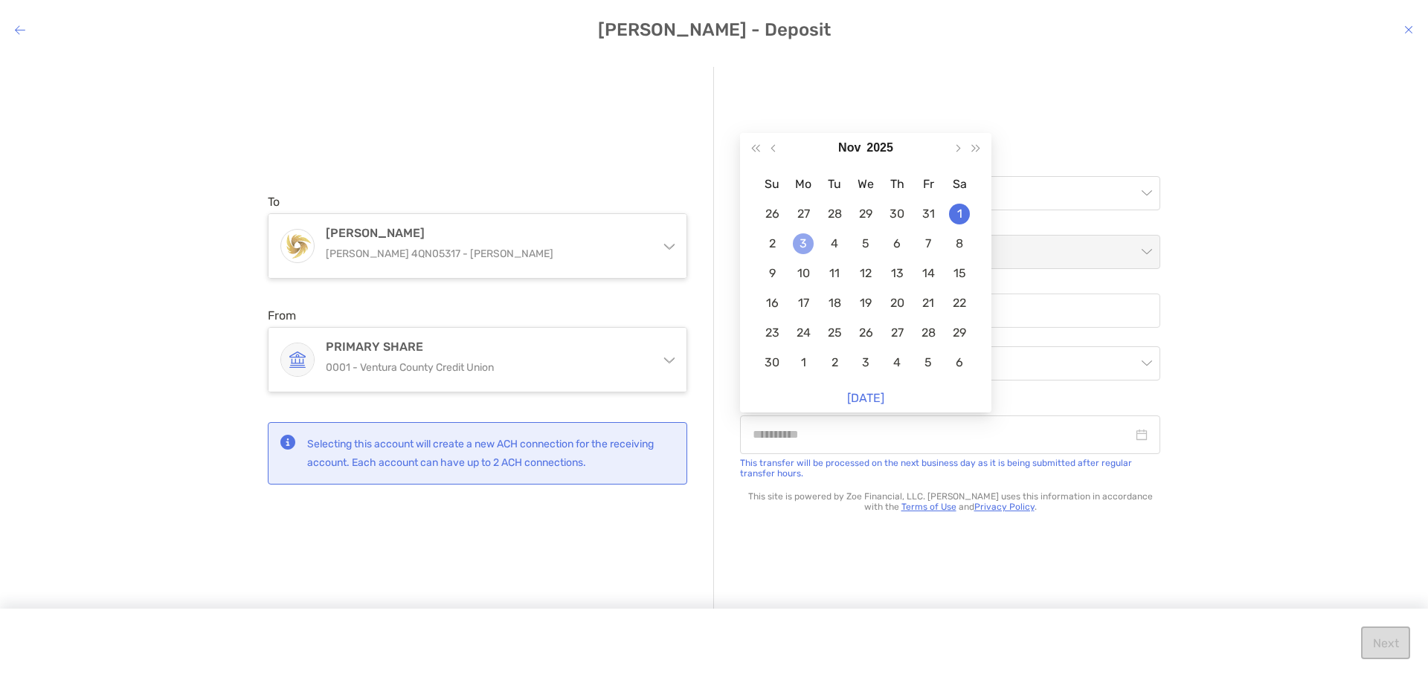
click at [803, 242] on div "3" at bounding box center [803, 243] width 21 height 21
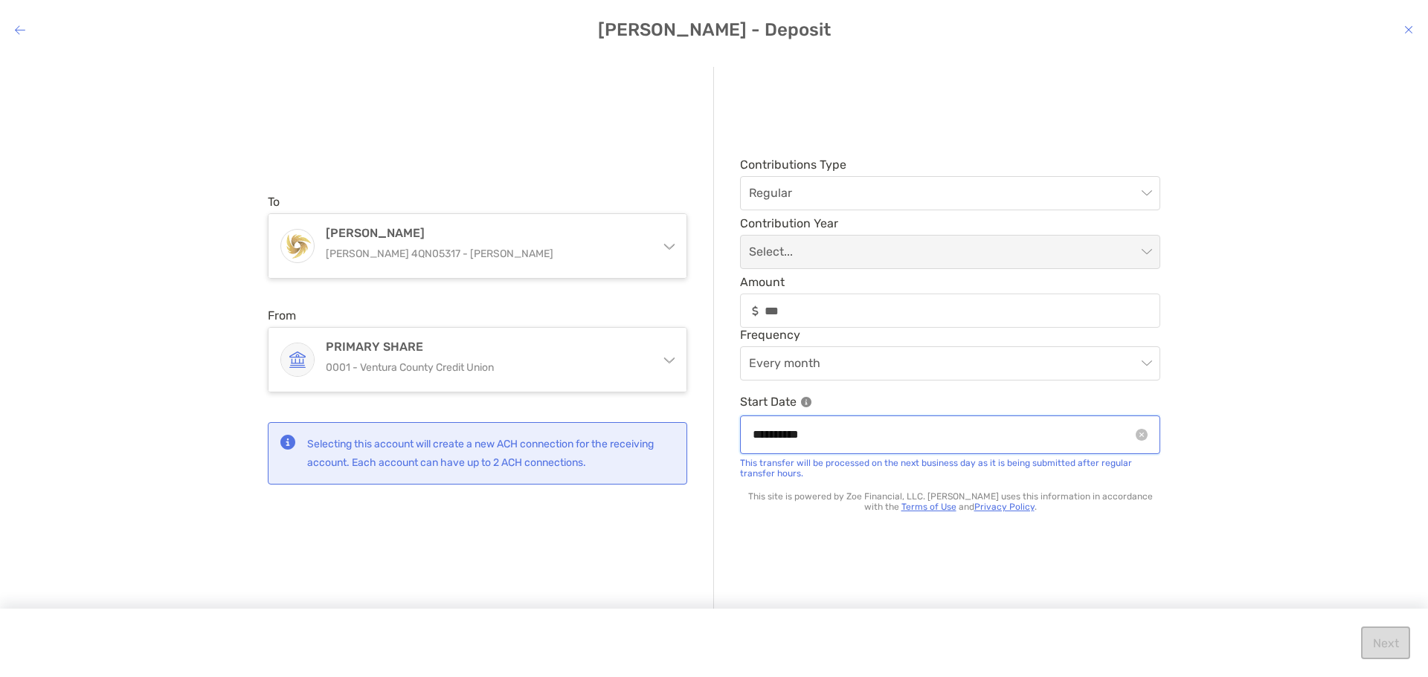
click at [981, 431] on input "**********" at bounding box center [943, 434] width 380 height 19
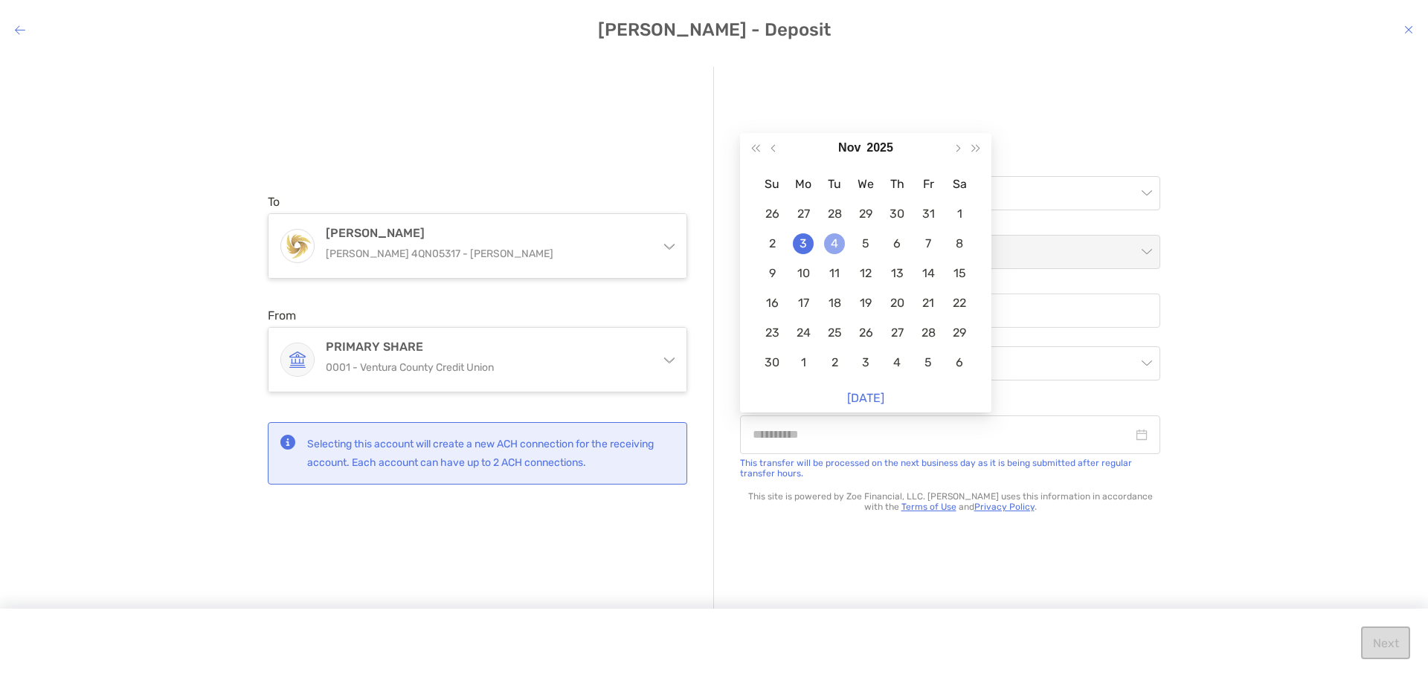
click at [837, 245] on div "4" at bounding box center [834, 243] width 21 height 21
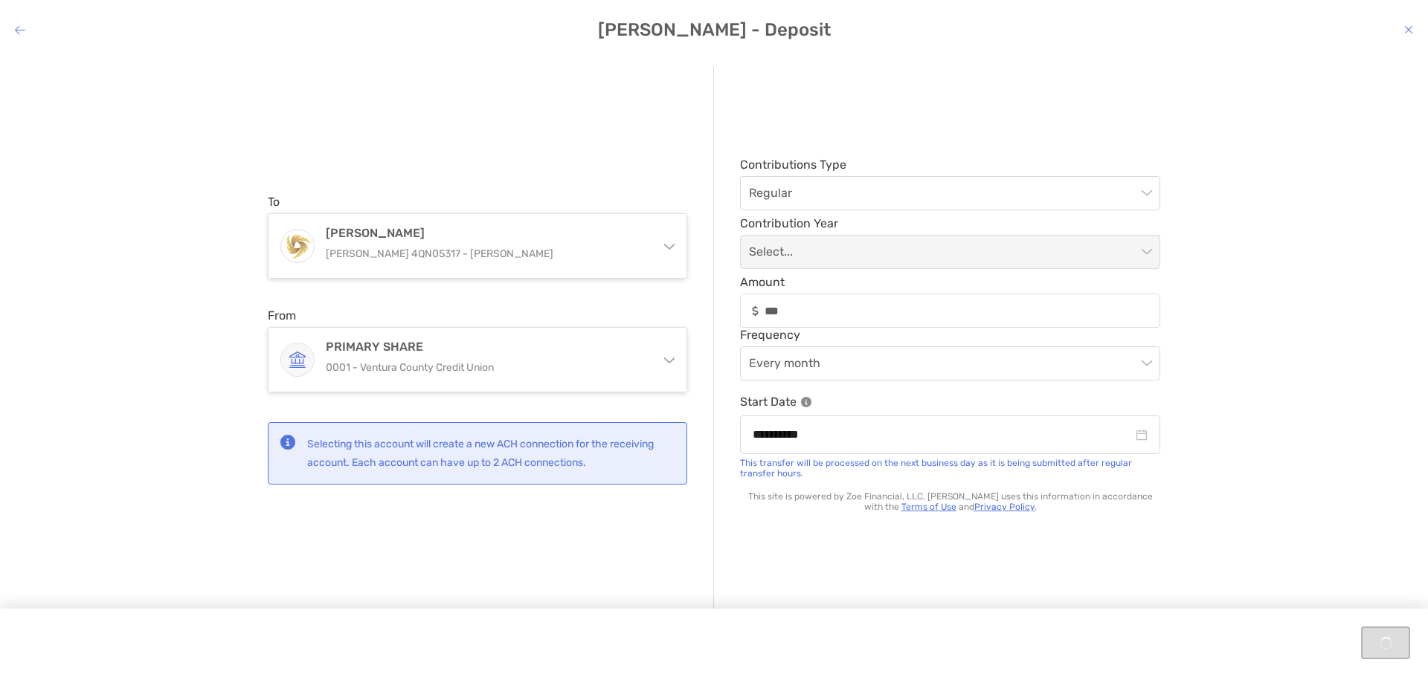
type input "**********"
click at [1143, 436] on icon "close-circle" at bounding box center [1141, 435] width 12 height 12
click at [1014, 438] on input "modal" at bounding box center [943, 434] width 380 height 19
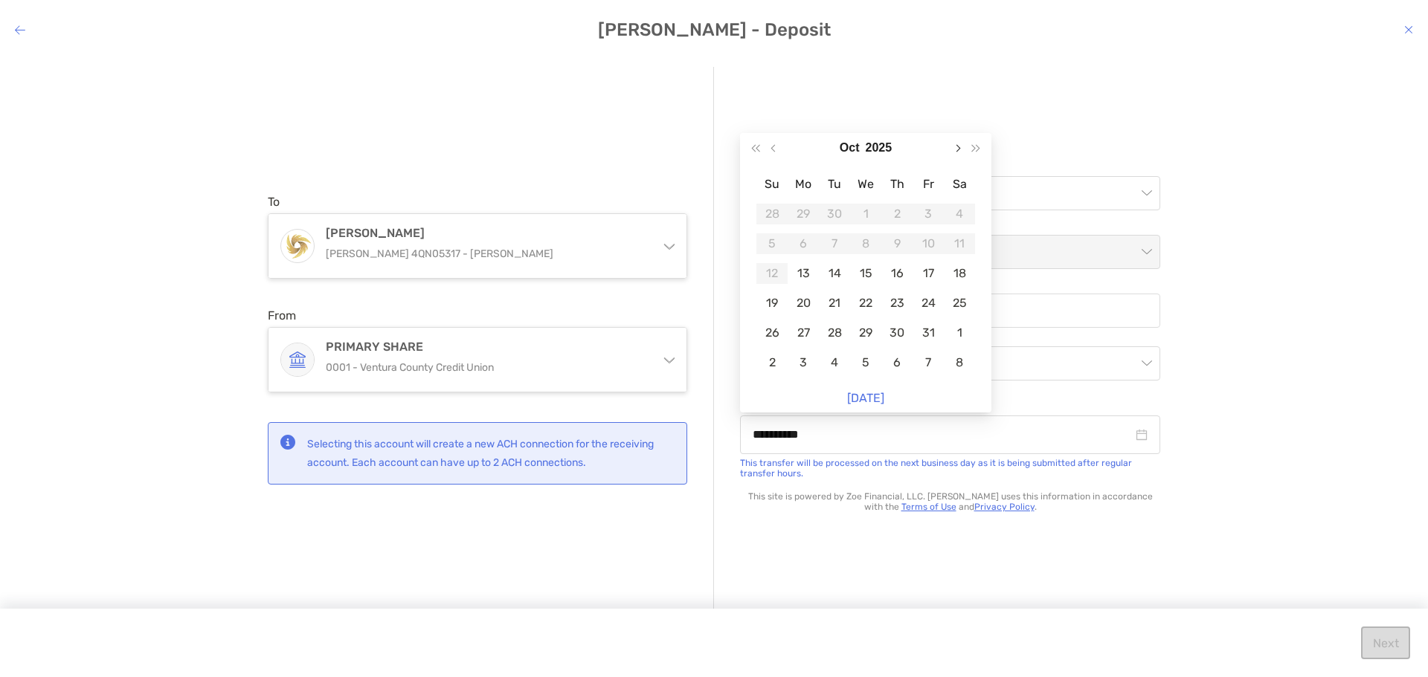
click at [960, 142] on button "Next month (PageDown)" at bounding box center [956, 148] width 19 height 30
click at [956, 216] on div "1" at bounding box center [959, 214] width 21 height 21
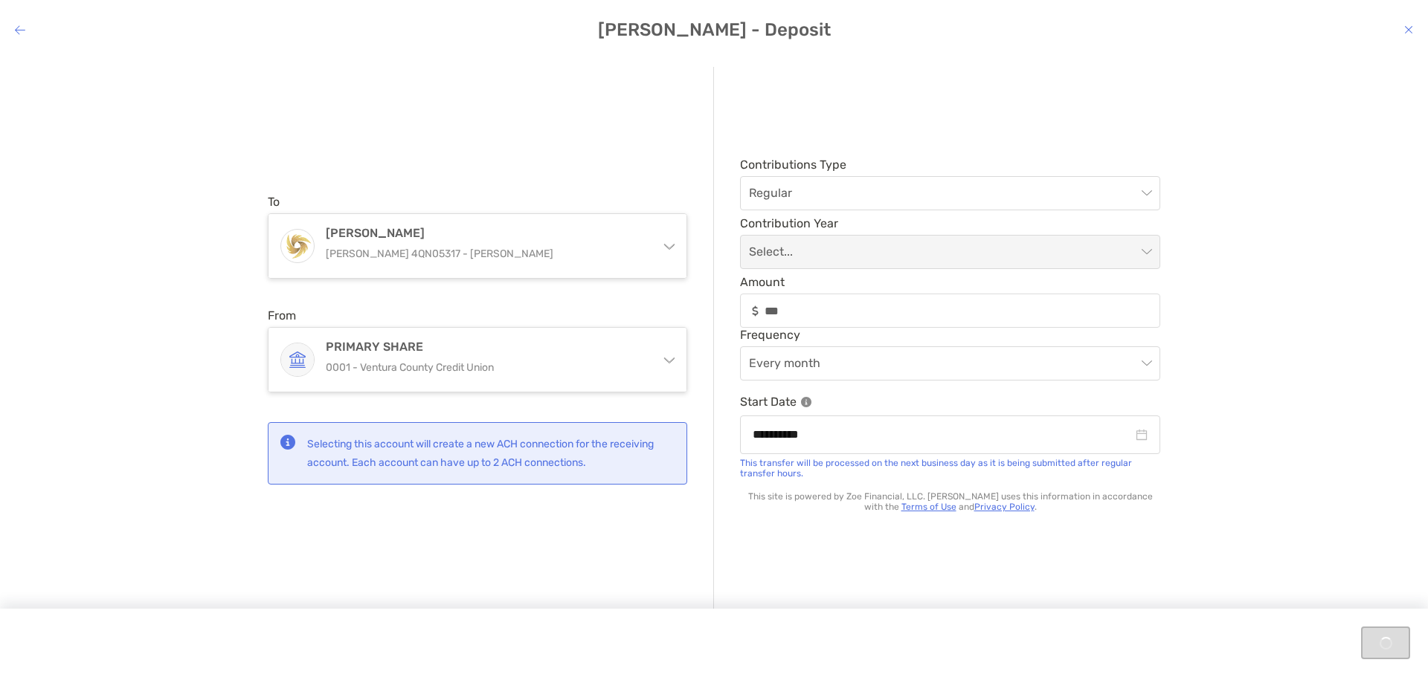
type input "**********"
click at [471, 438] on p "Selecting this account will create a new ACH connection for the receiving accou…" at bounding box center [490, 453] width 367 height 37
click at [1396, 646] on div "Next" at bounding box center [714, 643] width 1428 height 68
drag, startPoint x: 1225, startPoint y: 467, endPoint x: 1310, endPoint y: 549, distance: 118.3
click at [1229, 469] on div "**********" at bounding box center [714, 355] width 1428 height 600
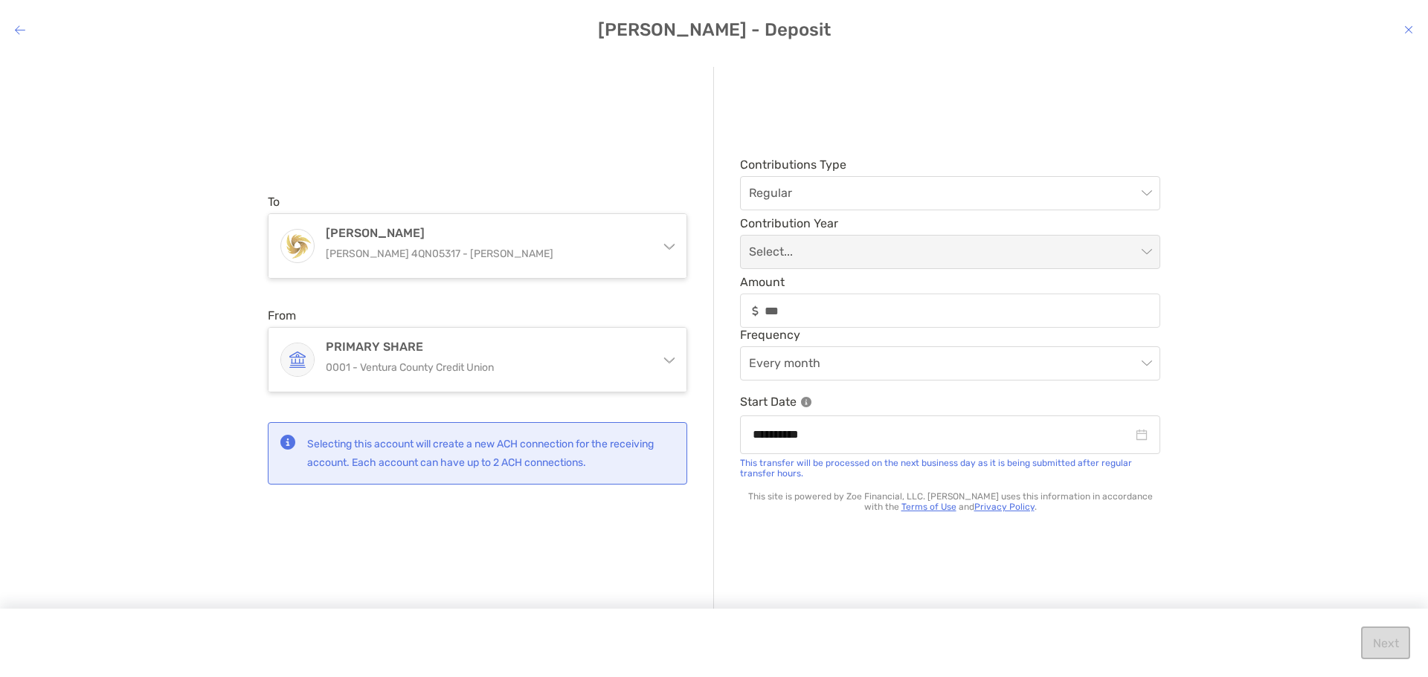
click at [1376, 637] on div "Next" at bounding box center [714, 643] width 1428 height 68
click at [1376, 638] on div "Next" at bounding box center [714, 643] width 1428 height 68
drag, startPoint x: 1376, startPoint y: 638, endPoint x: 1306, endPoint y: 538, distance: 121.7
click at [1377, 638] on div "Next" at bounding box center [714, 643] width 1428 height 68
click at [903, 119] on div "**********" at bounding box center [937, 339] width 446 height 545
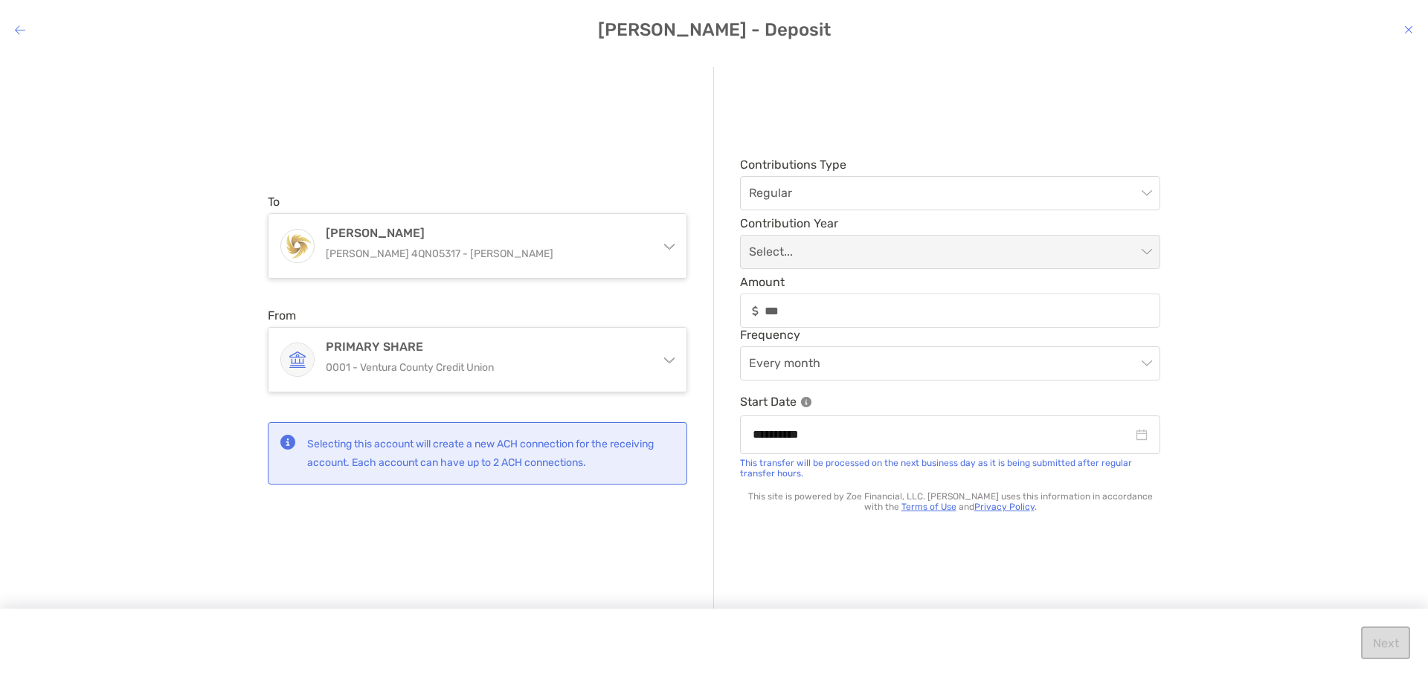
click at [441, 123] on div "To [PERSON_NAME] [PERSON_NAME] 4QN05317 - [PERSON_NAME] [PERSON_NAME] [PERSON_N…" at bounding box center [491, 339] width 446 height 545
click at [1379, 639] on div "Next" at bounding box center [714, 643] width 1428 height 68
click at [1380, 639] on div "Next" at bounding box center [714, 643] width 1428 height 68
click at [1381, 639] on div "Next" at bounding box center [714, 643] width 1428 height 68
click at [1386, 637] on div "Next" at bounding box center [714, 643] width 1428 height 68
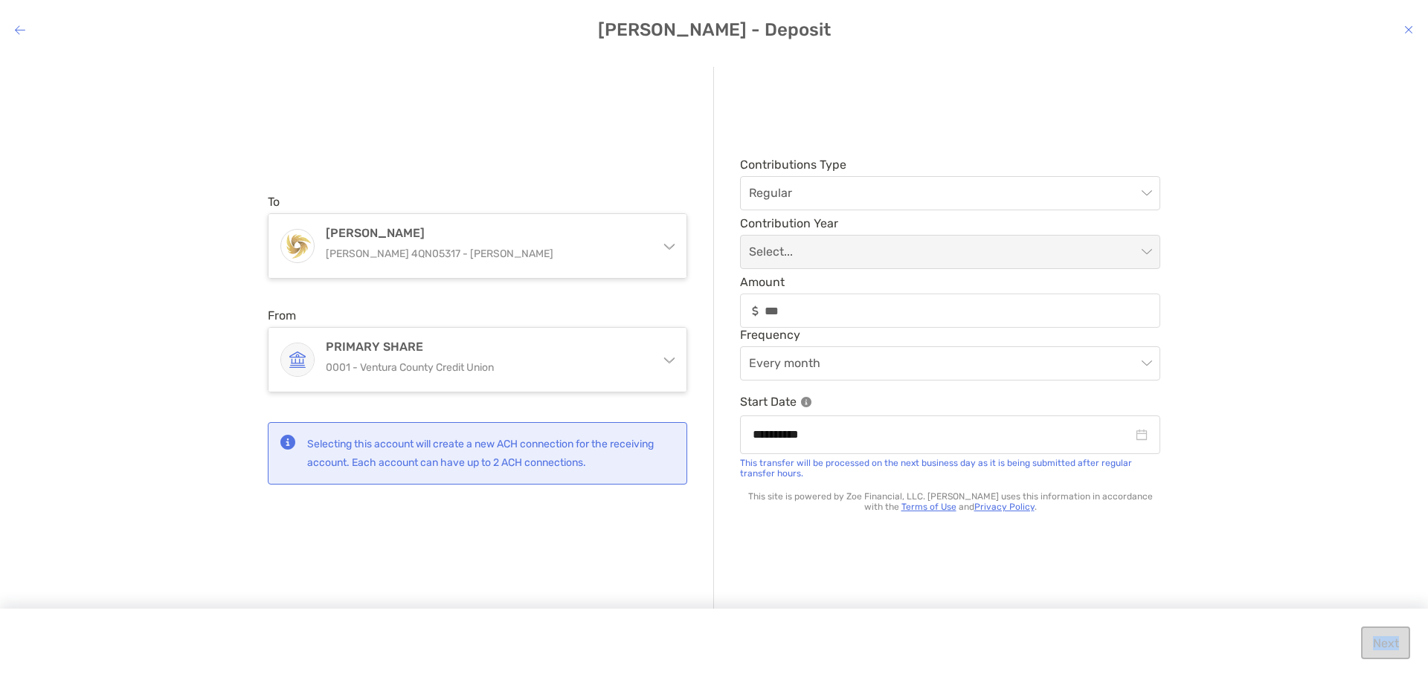
click at [1386, 637] on div "Next" at bounding box center [714, 643] width 1428 height 68
drag, startPoint x: 833, startPoint y: 315, endPoint x: 619, endPoint y: 309, distance: 214.2
click at [615, 312] on div "**********" at bounding box center [714, 339] width 892 height 545
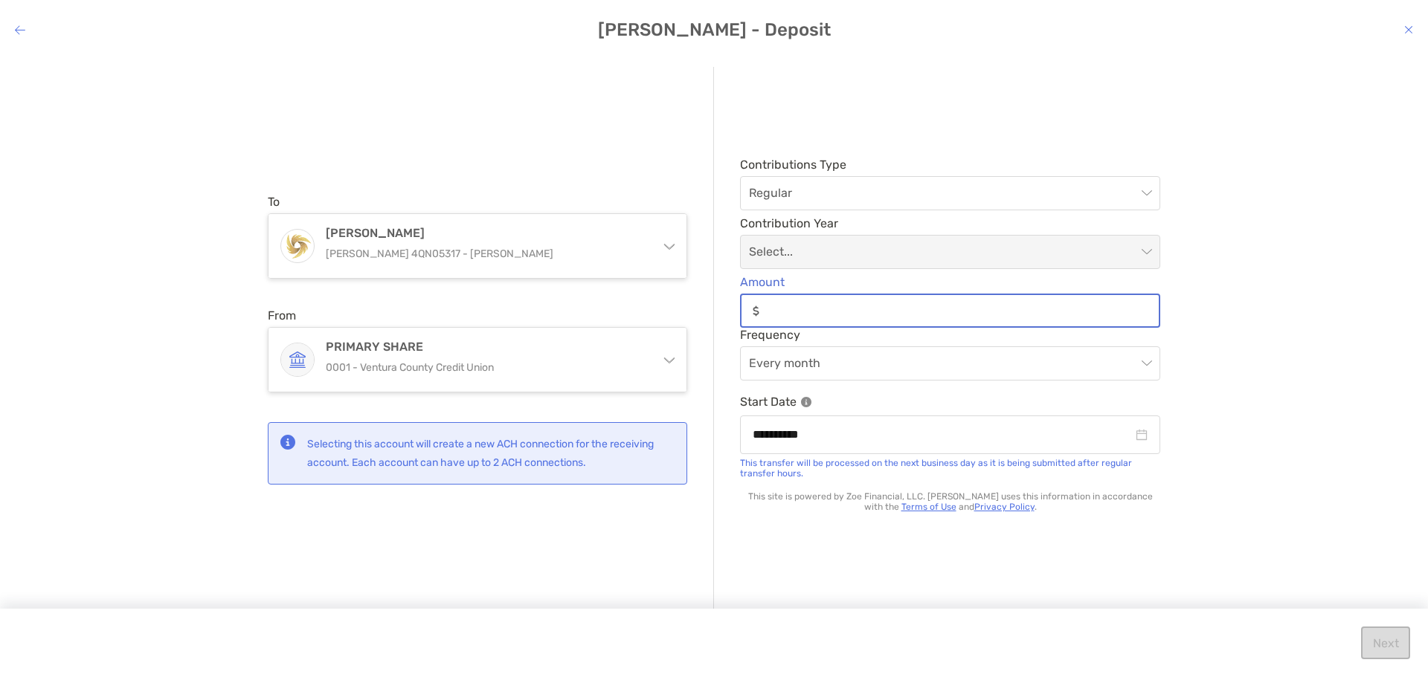
drag, startPoint x: 828, startPoint y: 306, endPoint x: 822, endPoint y: 292, distance: 15.0
click at [828, 306] on input "Amount" at bounding box center [961, 311] width 393 height 13
click at [780, 192] on span "Regular" at bounding box center [950, 193] width 402 height 33
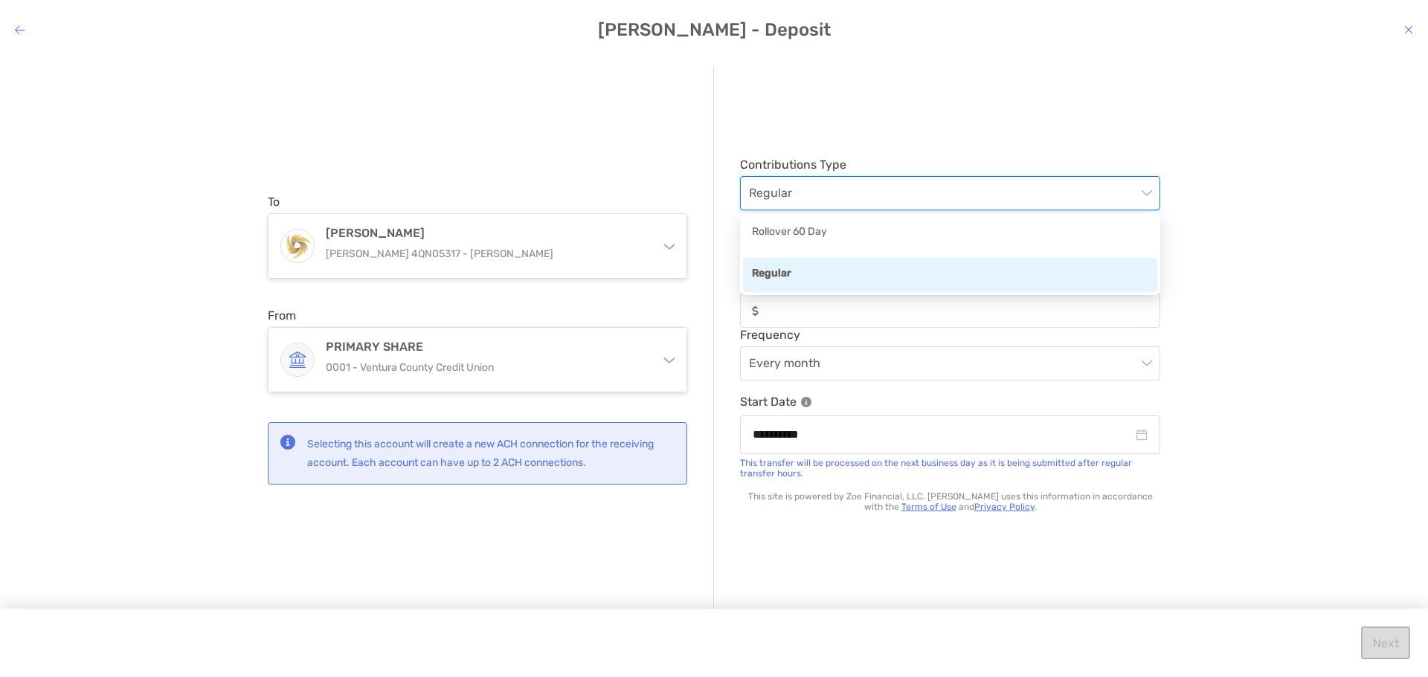
click at [787, 282] on div "Regular" at bounding box center [950, 274] width 396 height 19
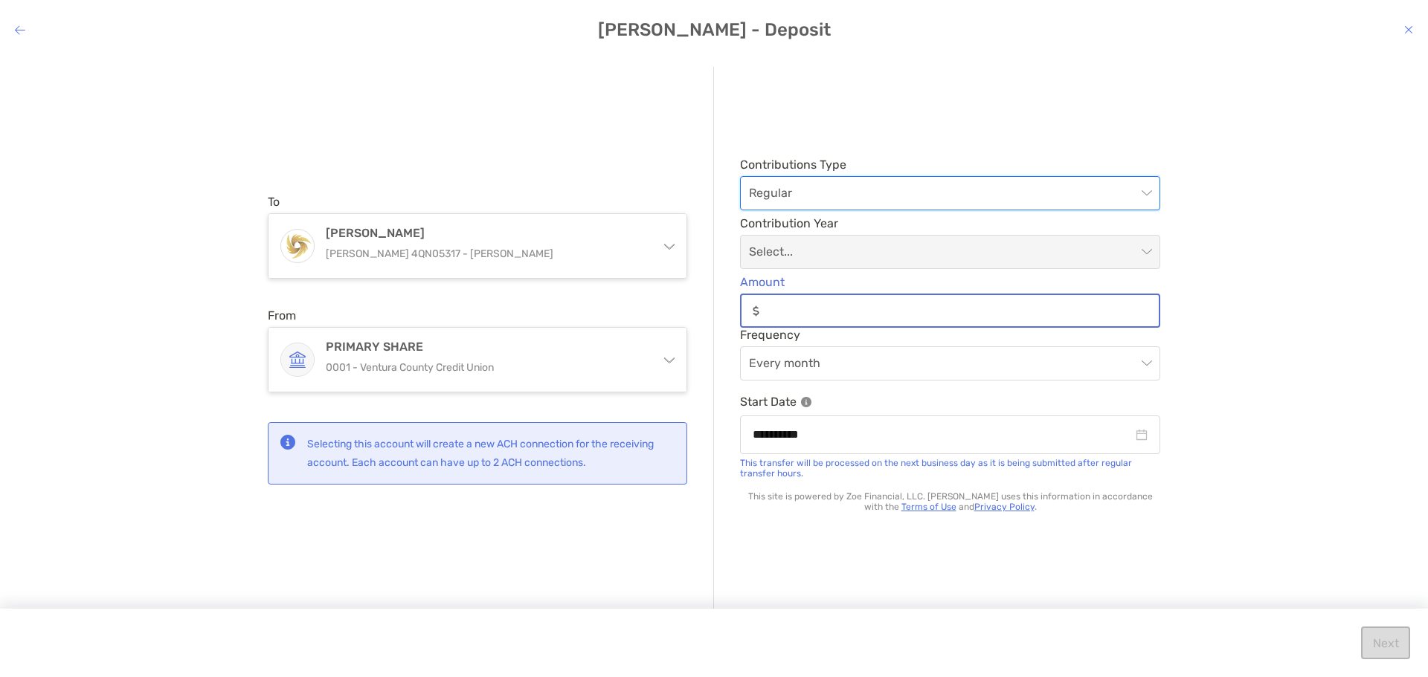
drag, startPoint x: 784, startPoint y: 311, endPoint x: 793, endPoint y: 311, distance: 8.9
click at [785, 311] on input "Amount" at bounding box center [961, 311] width 393 height 13
type input "***"
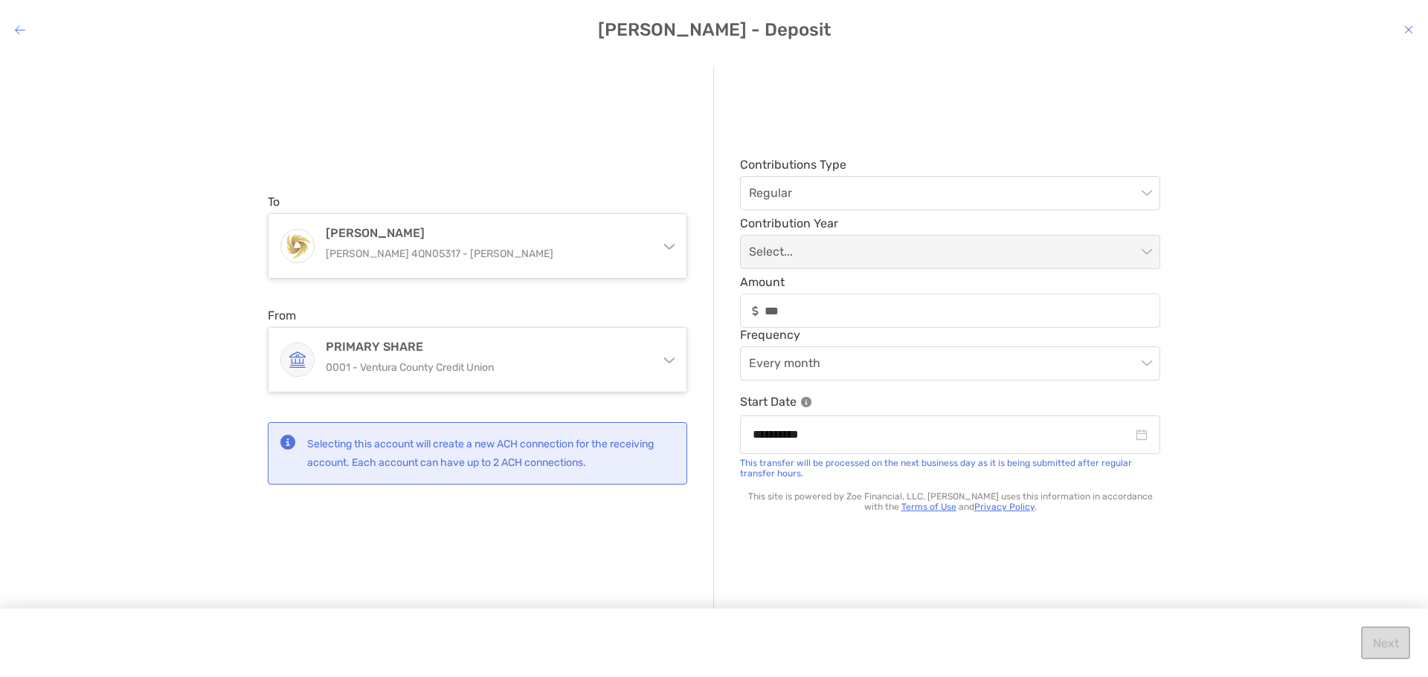
click at [1259, 327] on div "**********" at bounding box center [714, 355] width 1428 height 600
click at [902, 376] on span "Every month" at bounding box center [950, 363] width 402 height 33
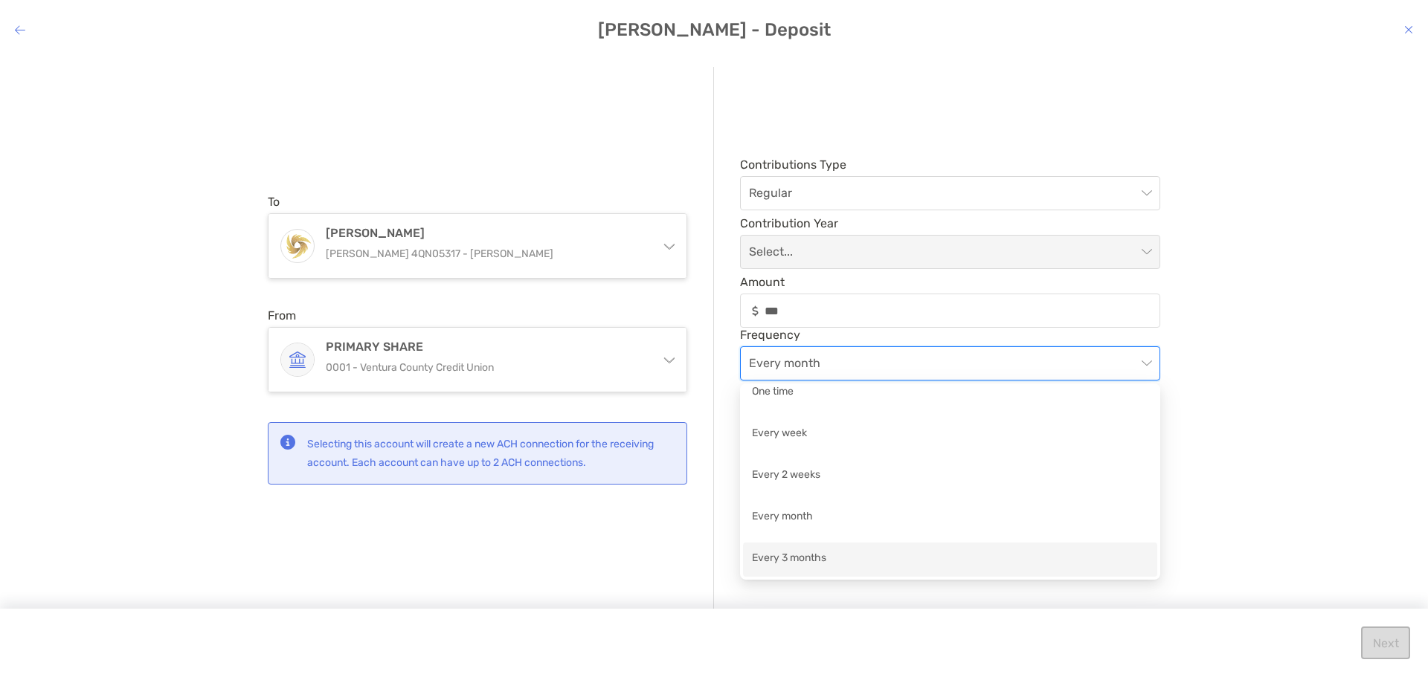
click at [796, 554] on div "Every 3 months" at bounding box center [950, 559] width 396 height 19
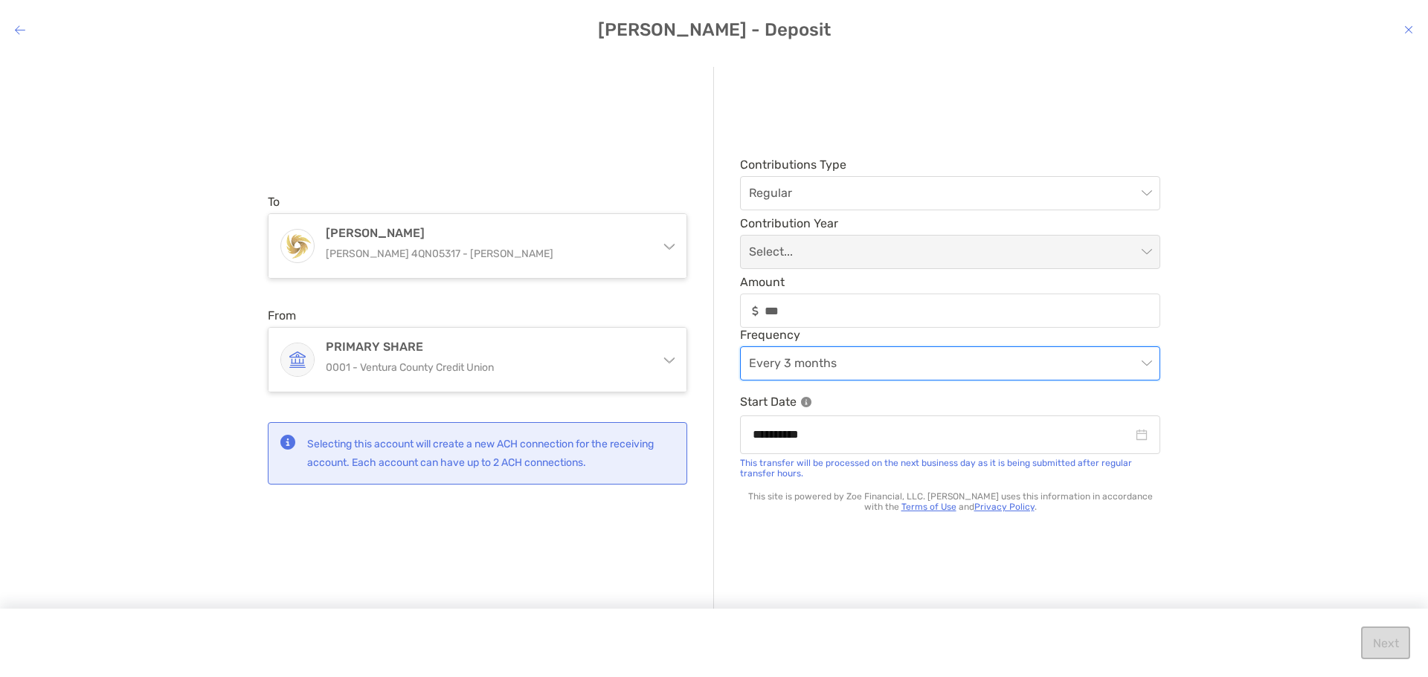
click at [899, 370] on span "Every 3 months" at bounding box center [950, 363] width 402 height 33
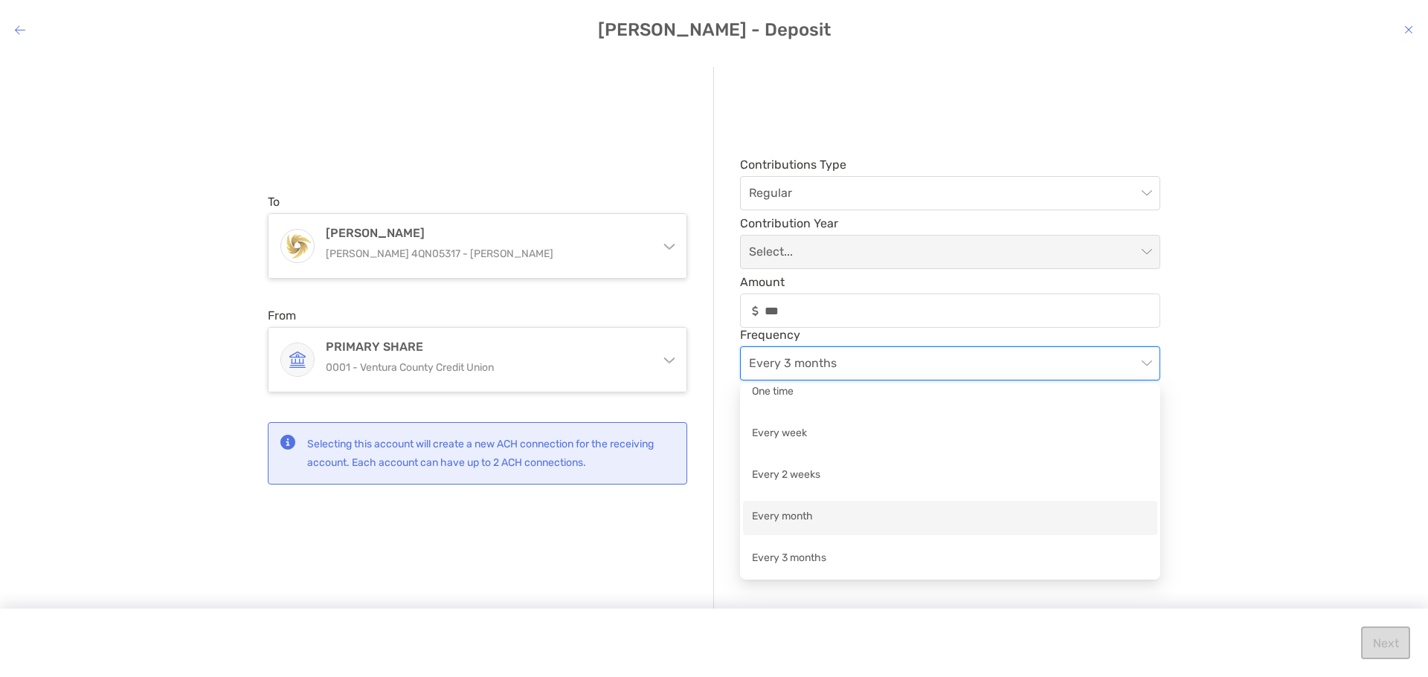
click at [805, 521] on div "Every month" at bounding box center [950, 518] width 396 height 19
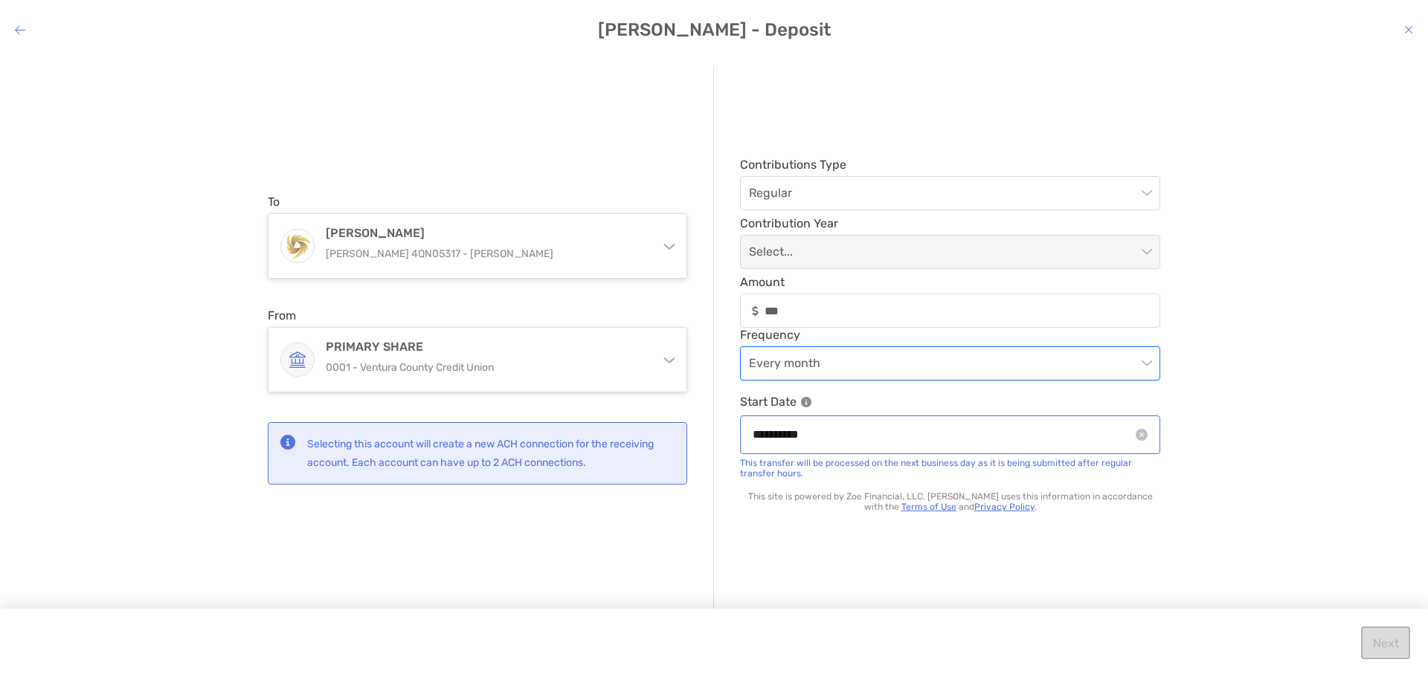
click at [1076, 448] on div "**********" at bounding box center [950, 435] width 420 height 38
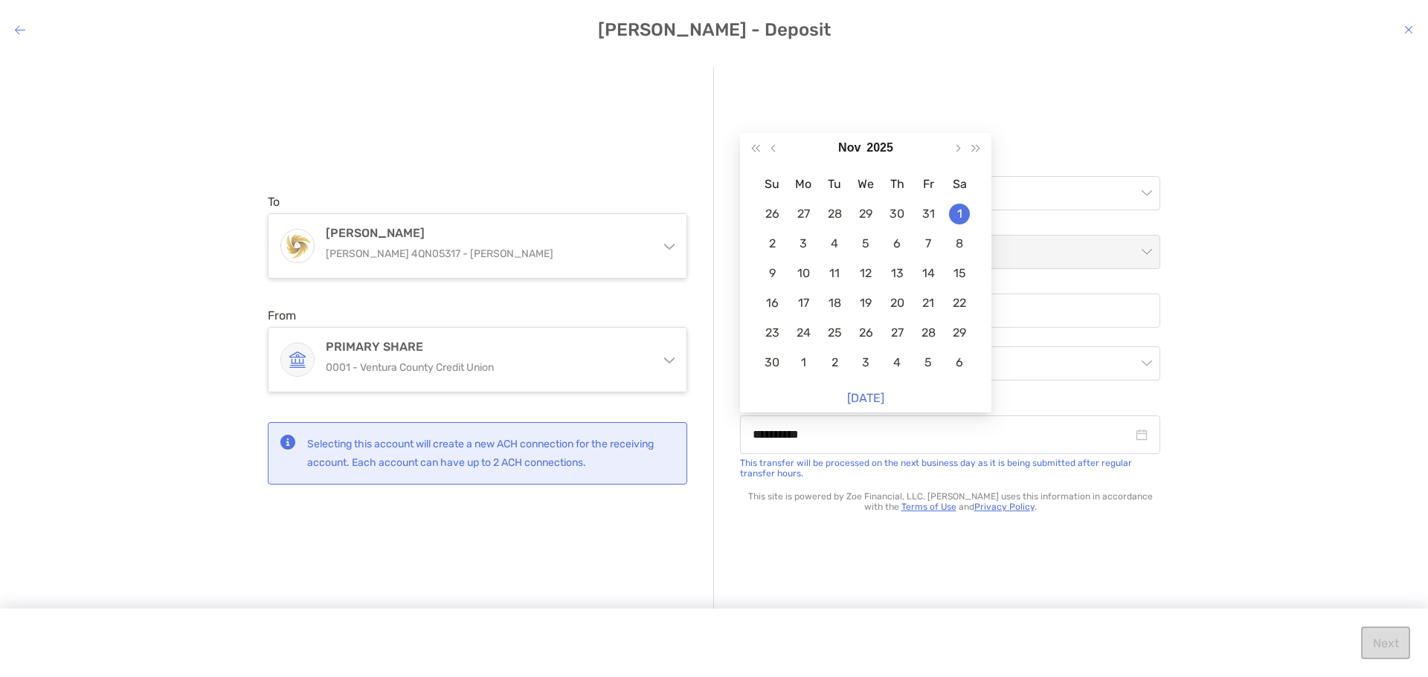
click at [1289, 468] on div "**********" at bounding box center [714, 355] width 1428 height 600
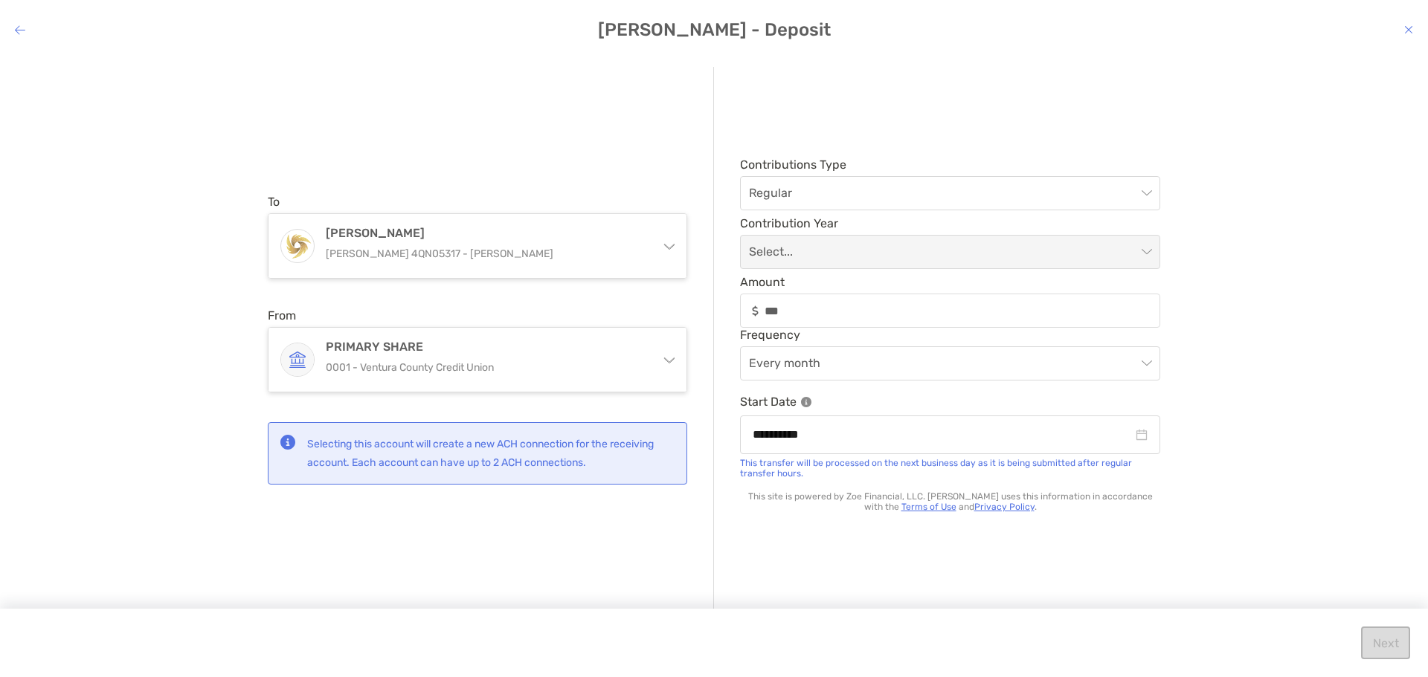
click at [1402, 649] on div "Next" at bounding box center [714, 643] width 1428 height 68
click at [1402, 648] on div "Next" at bounding box center [714, 643] width 1428 height 68
click at [1408, 33] on icon "modal" at bounding box center [1408, 30] width 9 height 12
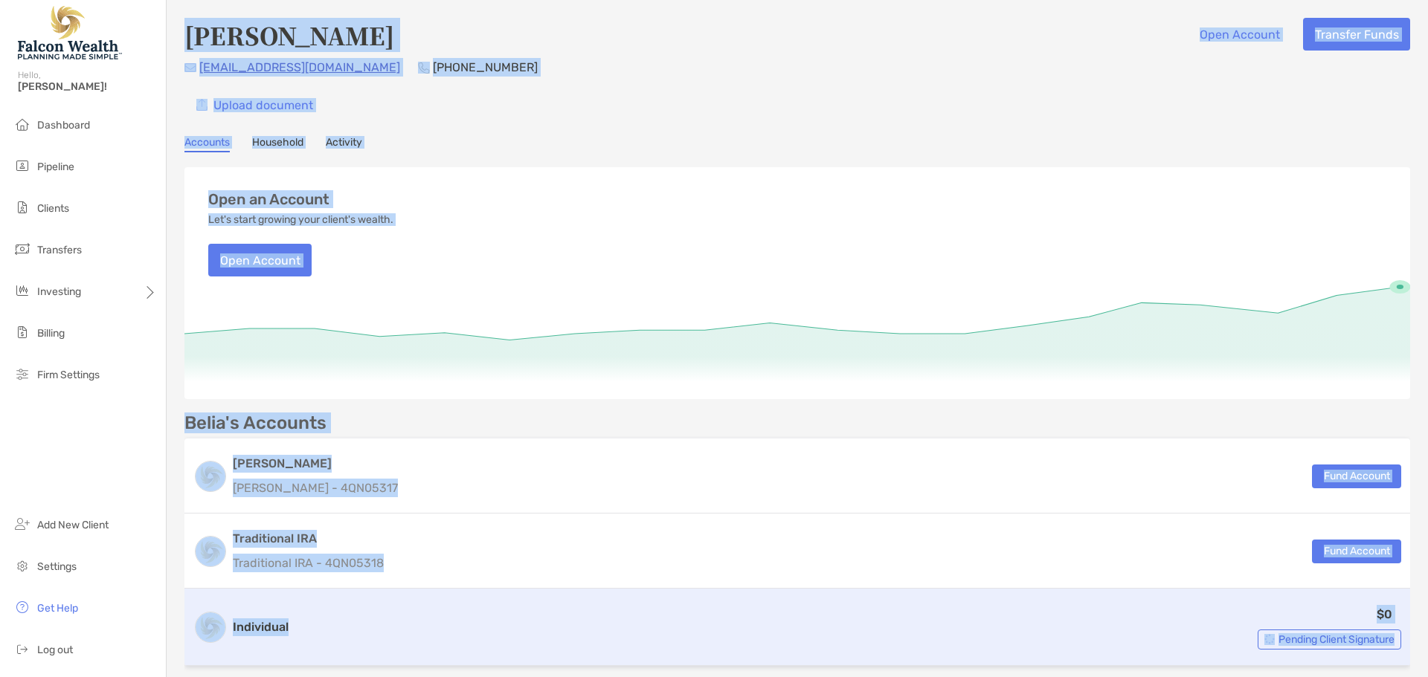
drag, startPoint x: 177, startPoint y: 39, endPoint x: 1395, endPoint y: 650, distance: 1362.4
click at [1392, 651] on div "[PERSON_NAME] Open Account Transfer Funds [EMAIL_ADDRESS][DOMAIN_NAME] [PHONE_N…" at bounding box center [797, 475] width 1261 height 950
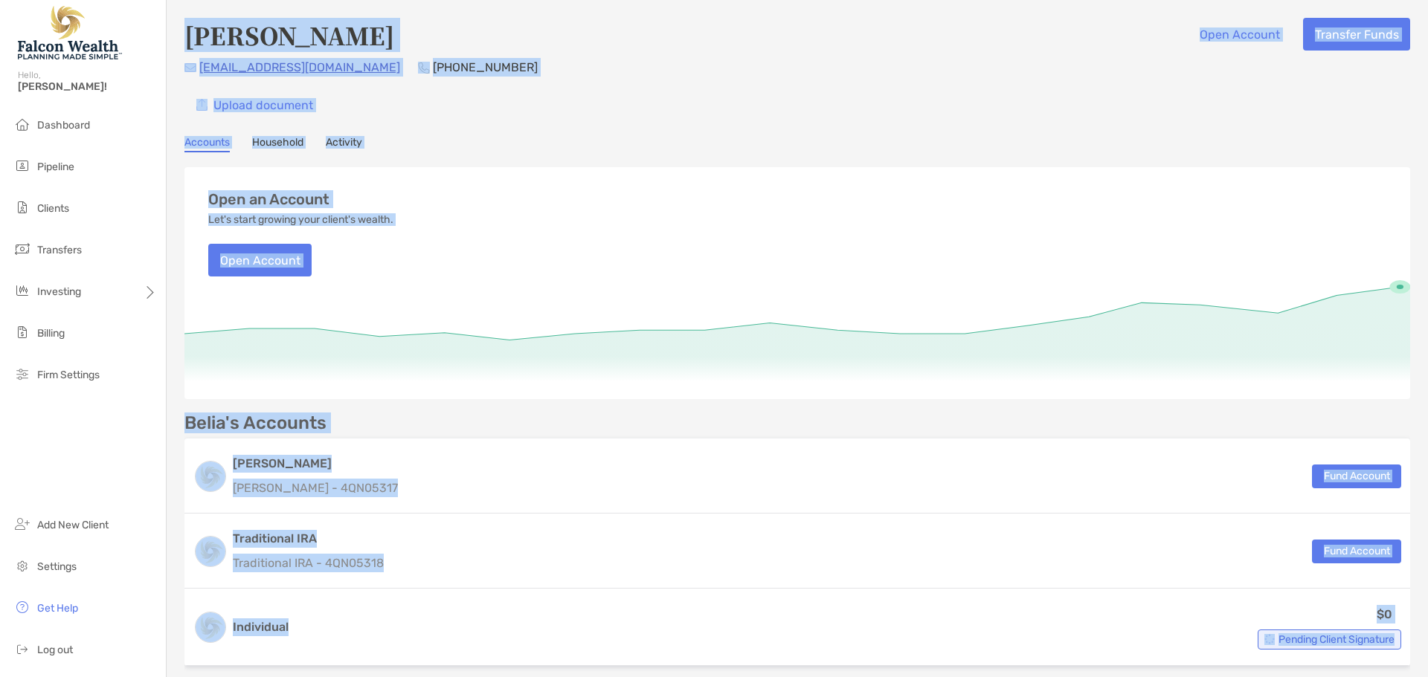
click at [553, 125] on div "[PERSON_NAME] Open Account Transfer Funds [EMAIL_ADDRESS][DOMAIN_NAME] [PHONE_N…" at bounding box center [797, 475] width 1261 height 950
click at [640, 83] on div "Belia Ballard Open Account Transfer Funds belle8311@icloud.com (805) 340-0358 U…" at bounding box center [796, 69] width 1225 height 103
click at [590, 42] on div "Belia Ballard Open Account Transfer Funds" at bounding box center [796, 35] width 1225 height 34
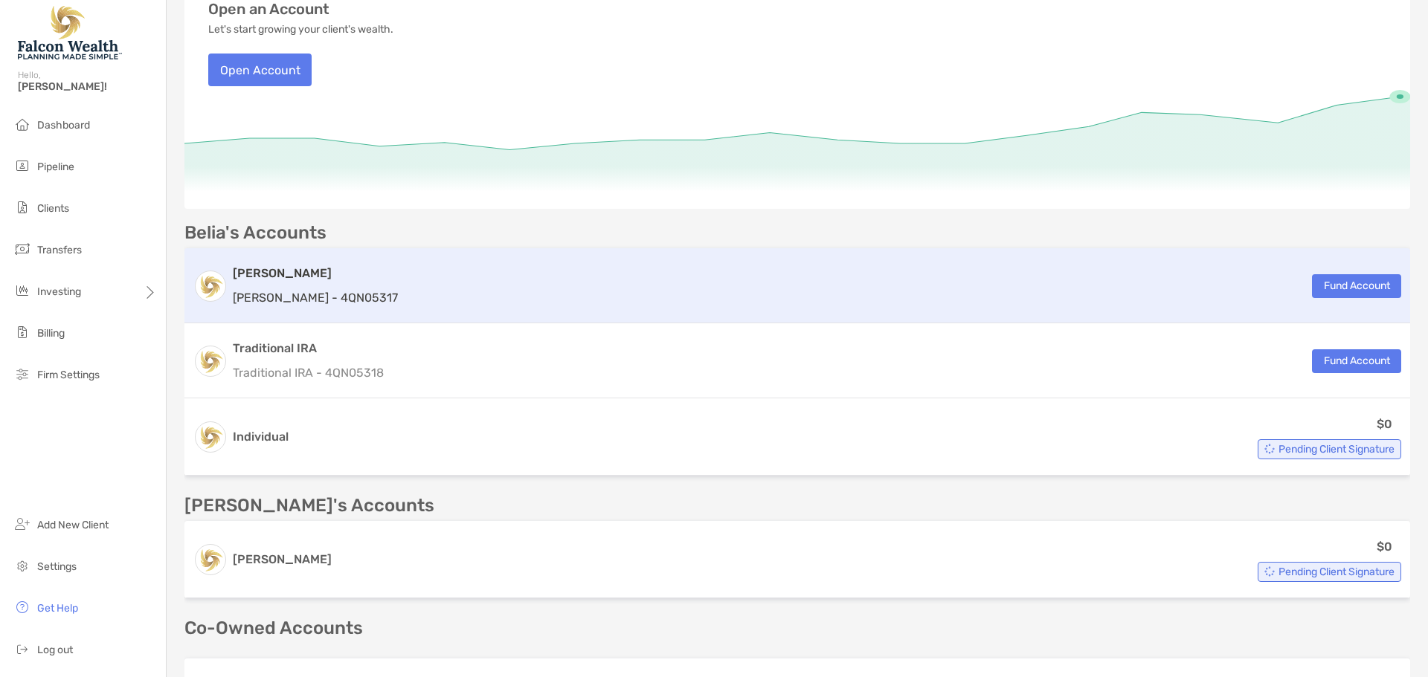
scroll to position [223, 0]
